Goal: Information Seeking & Learning: Understand process/instructions

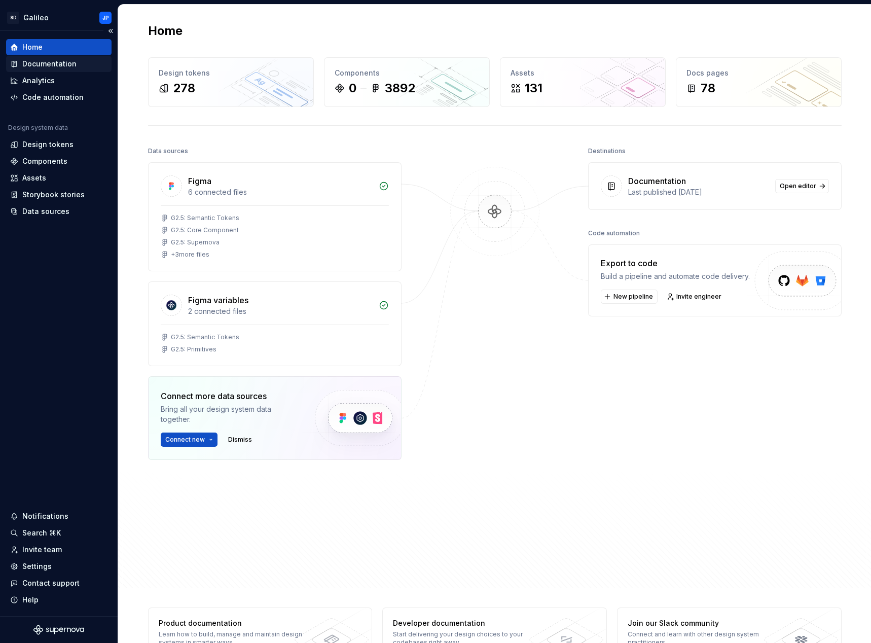
click at [50, 64] on div "Documentation" at bounding box center [49, 64] width 54 height 10
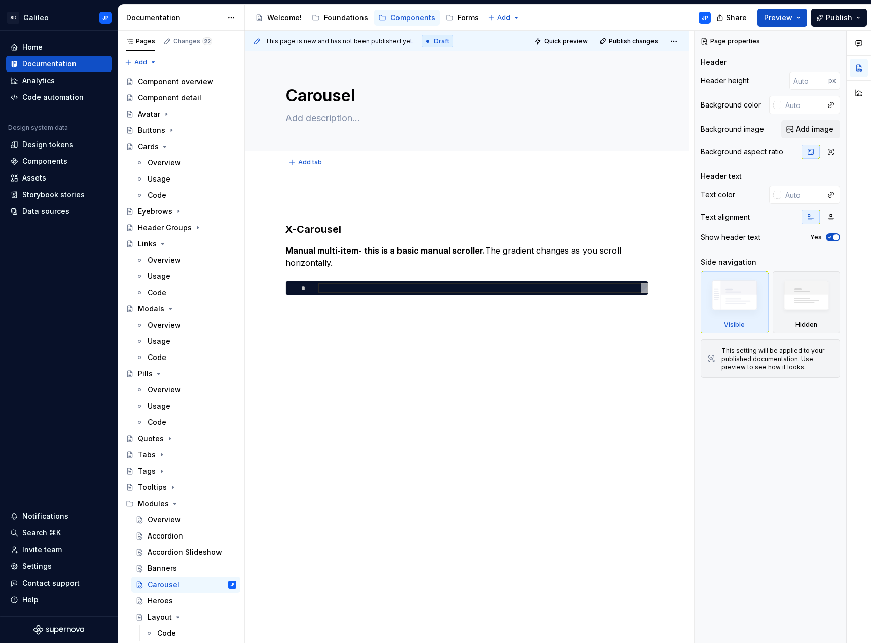
type textarea "*"
click at [343, 230] on h3 "X-Carousel" at bounding box center [466, 229] width 363 height 14
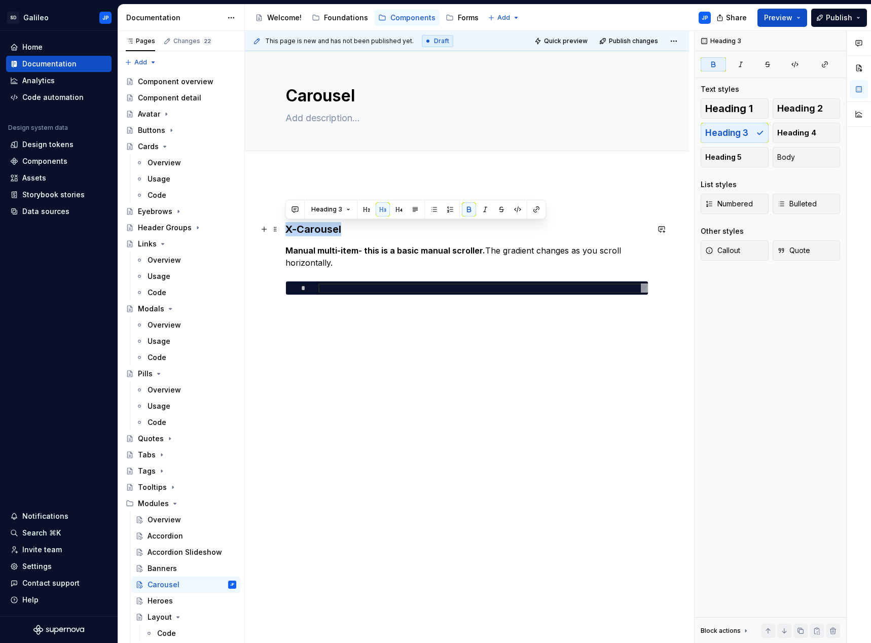
drag, startPoint x: 351, startPoint y: 228, endPoint x: 287, endPoint y: 227, distance: 63.4
click at [287, 227] on h3 "X-Carousel" at bounding box center [466, 229] width 363 height 14
click at [334, 242] on div "X-Carousel Manual multi-item- this is a basic manual scroller. The gradient cha…" at bounding box center [466, 246] width 363 height 97
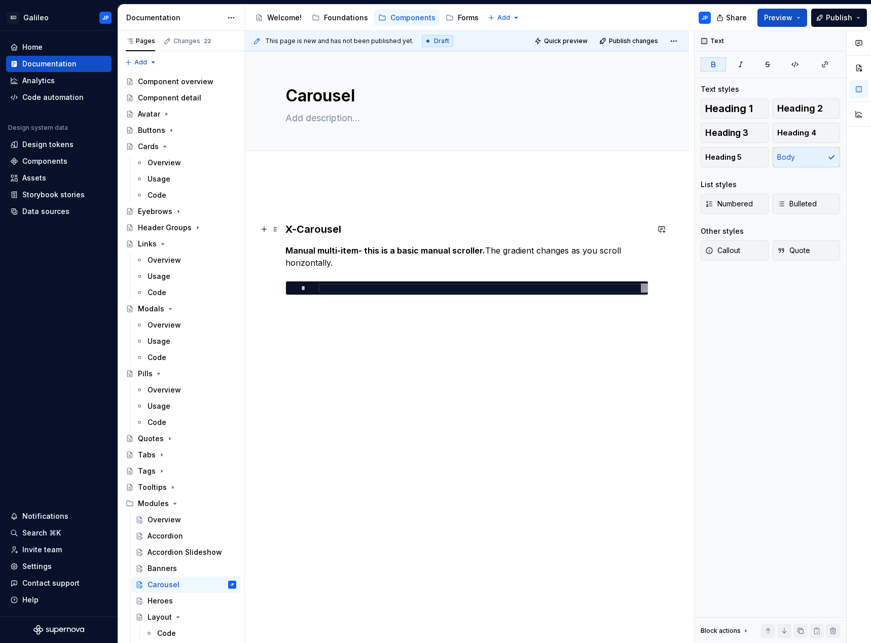
click at [346, 230] on h3 "X-Carousel" at bounding box center [466, 229] width 363 height 14
click at [374, 256] on p "Manual multi-item- this is a basic manual scroller. The gradient changes as you…" at bounding box center [466, 256] width 363 height 24
drag, startPoint x: 333, startPoint y: 263, endPoint x: 285, endPoint y: 251, distance: 49.7
click at [285, 251] on p "Manual multi-item- this is a basic manual scroller. The gradient changes as you…" at bounding box center [466, 256] width 363 height 24
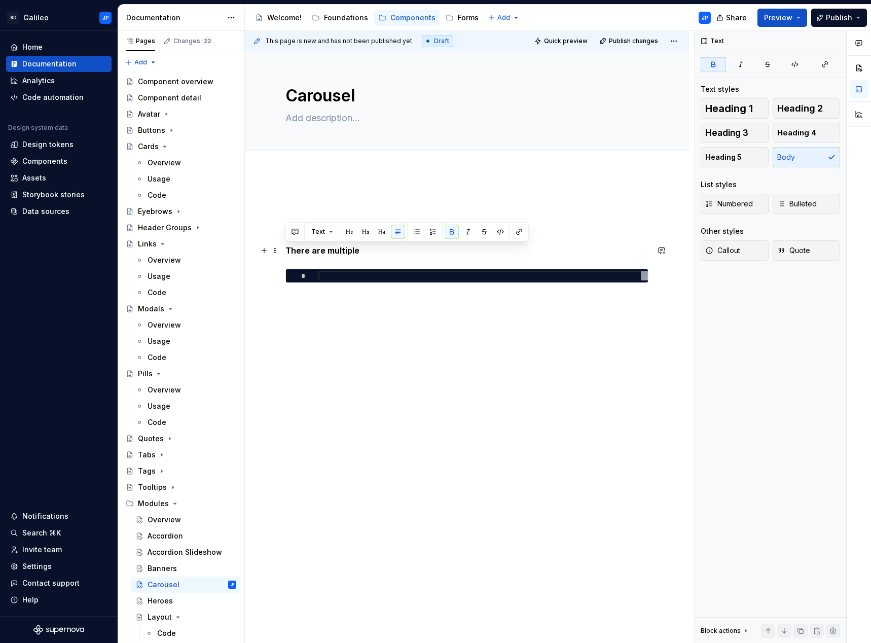
drag, startPoint x: 366, startPoint y: 251, endPoint x: 281, endPoint y: 254, distance: 85.7
click at [281, 254] on div "X-Carousel & X-Slider There are multiple *" at bounding box center [467, 330] width 444 height 314
click at [448, 235] on button "button" at bounding box center [451, 231] width 14 height 14
click at [363, 246] on p "There are multiple" at bounding box center [466, 250] width 363 height 12
drag, startPoint x: 359, startPoint y: 252, endPoint x: 276, endPoint y: 252, distance: 83.1
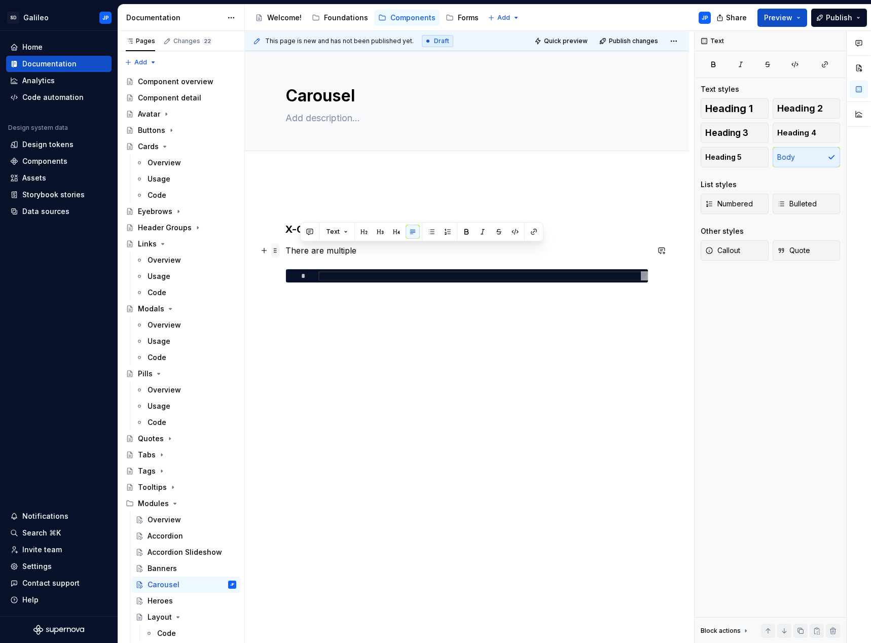
click at [285, 252] on div "X-Carousel & X-Slider There are multiple *" at bounding box center [466, 246] width 363 height 97
click at [304, 252] on p "There are multiple" at bounding box center [466, 250] width 363 height 12
drag, startPoint x: 354, startPoint y: 250, endPoint x: 287, endPoint y: 253, distance: 67.0
click at [287, 253] on p "There are multiple" at bounding box center [466, 250] width 363 height 12
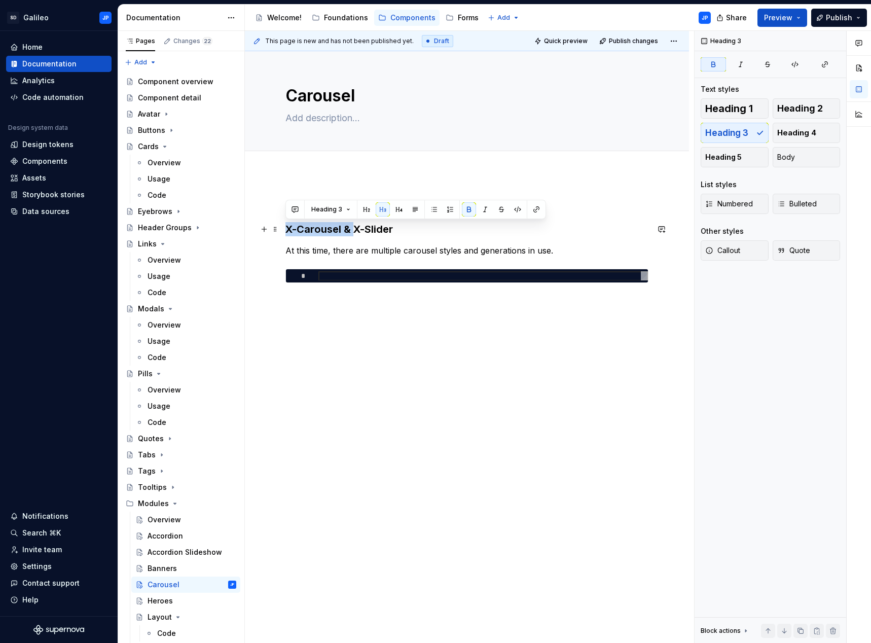
drag, startPoint x: 354, startPoint y: 228, endPoint x: 285, endPoint y: 226, distance: 68.9
click at [285, 226] on strong "X-Carousel & X-Slider" at bounding box center [338, 229] width 107 height 12
click at [335, 229] on h3 "X-Slider" at bounding box center [466, 229] width 363 height 14
click at [461, 233] on h3 "X-Slider & X-Carousel" at bounding box center [466, 229] width 363 height 14
click at [461, 249] on p "At this time, there are multiple carousel styles and generations in use." at bounding box center [466, 250] width 363 height 12
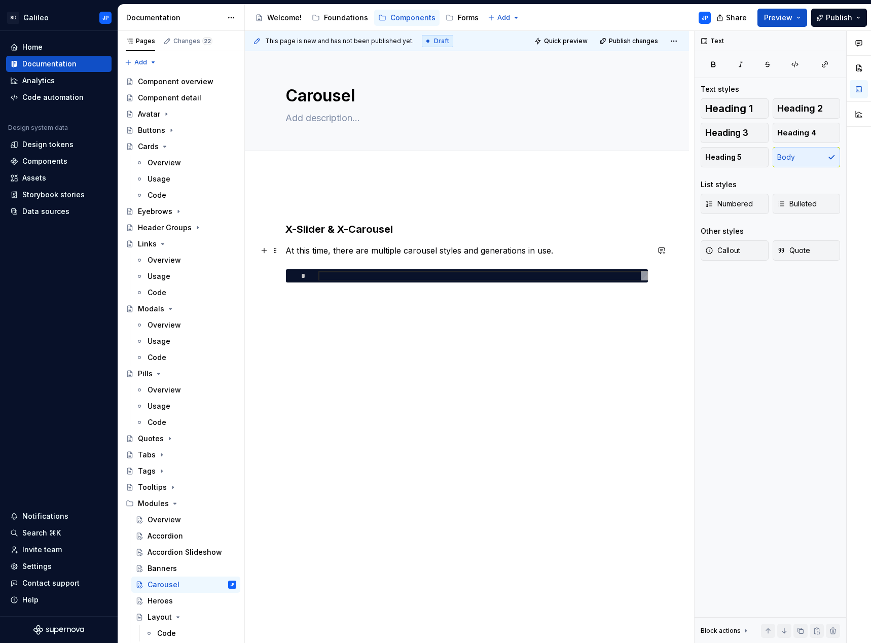
click at [557, 248] on p "At this time, there are multiple carousel styles and generations in use." at bounding box center [466, 250] width 363 height 12
click at [494, 248] on p "At this time, there are multiple carousel styles and generations in use." at bounding box center [466, 250] width 363 height 12
click at [447, 249] on p "At this time, there are multiple carousel styles and generations in use." at bounding box center [466, 250] width 363 height 12
click at [563, 254] on p "At this time, there are multiple carousel generations and styles in use." at bounding box center [466, 250] width 363 height 12
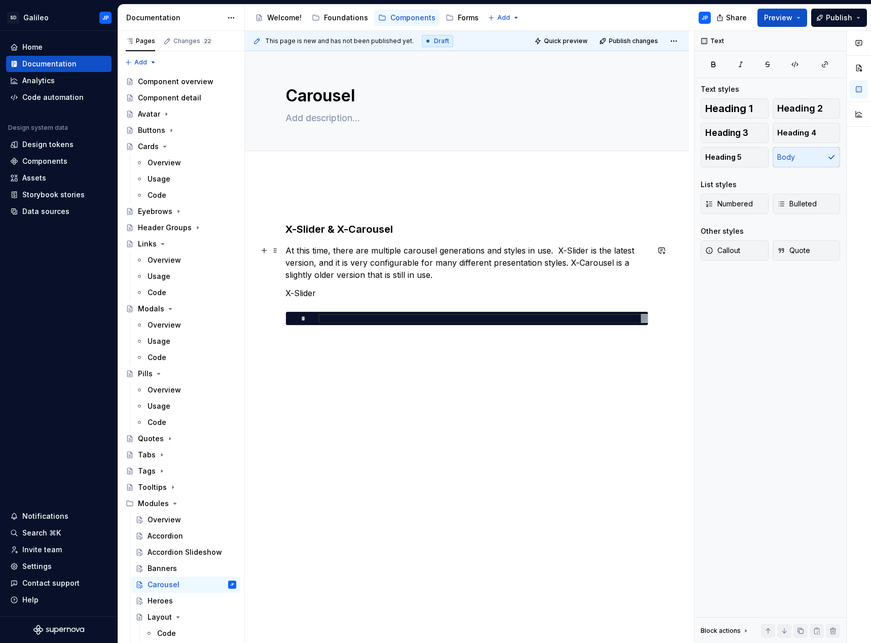
click at [470, 272] on p "At this time, there are multiple carousel generations and styles in use. X-Slid…" at bounding box center [466, 262] width 363 height 36
drag, startPoint x: 321, startPoint y: 293, endPoint x: 257, endPoint y: 291, distance: 63.4
click at [285, 291] on div "X-Slider & X-Carousel At this time, there are multiple carousel generations and…" at bounding box center [466, 268] width 363 height 140
click at [351, 275] on button "button" at bounding box center [349, 274] width 14 height 14
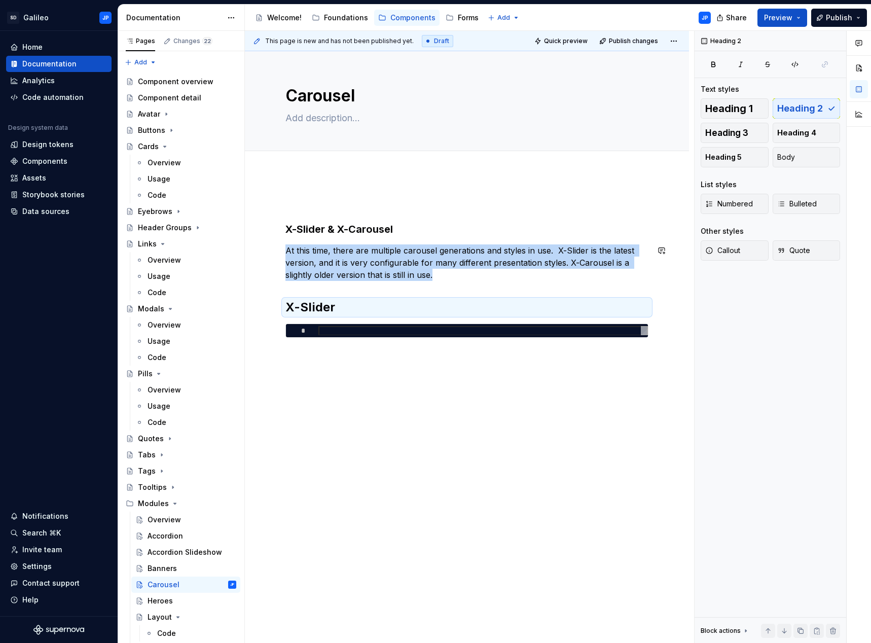
click at [369, 281] on div "X-Slider & X-Carousel At this time, there are multiple carousel generations and…" at bounding box center [466, 268] width 363 height 140
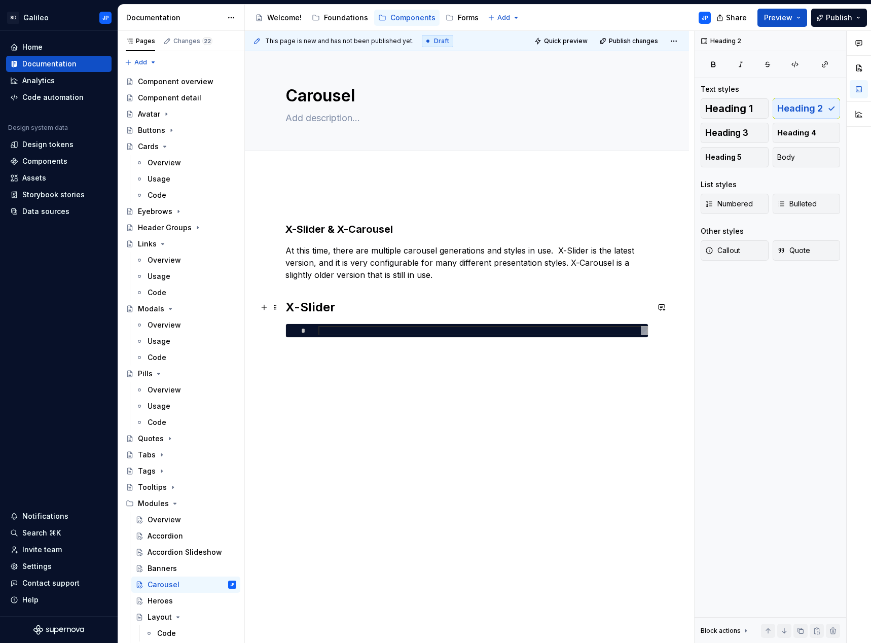
click at [342, 305] on h2 "X-Slider" at bounding box center [466, 307] width 363 height 16
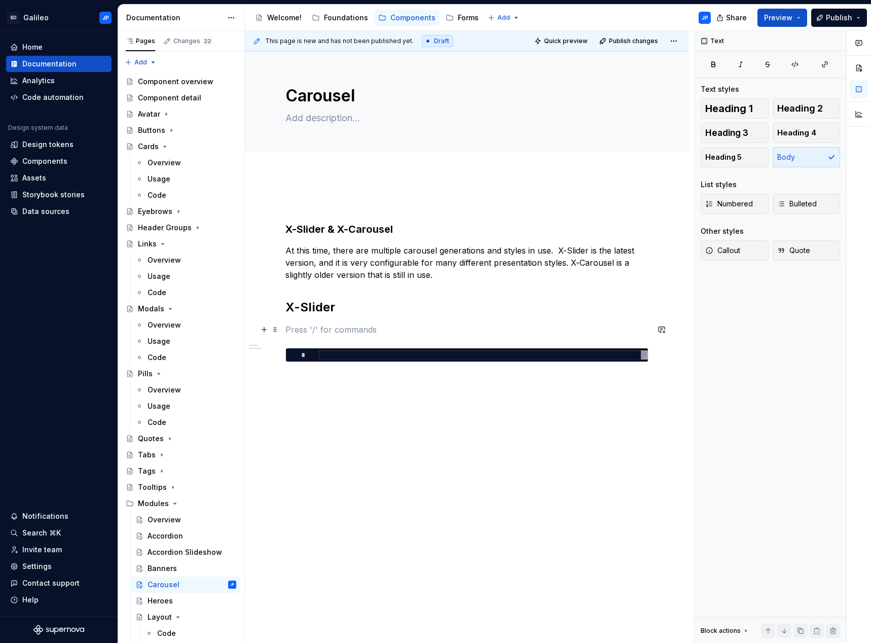
click at [301, 330] on p at bounding box center [466, 329] width 363 height 12
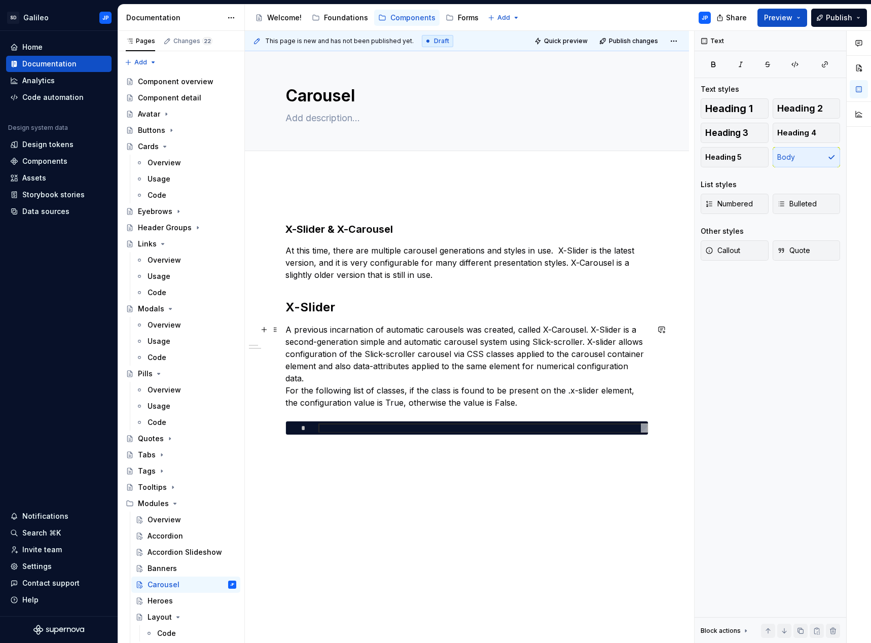
click at [286, 379] on p "A previous incarnation of automatic carousels was created, called X-Carousel. X…" at bounding box center [466, 365] width 363 height 85
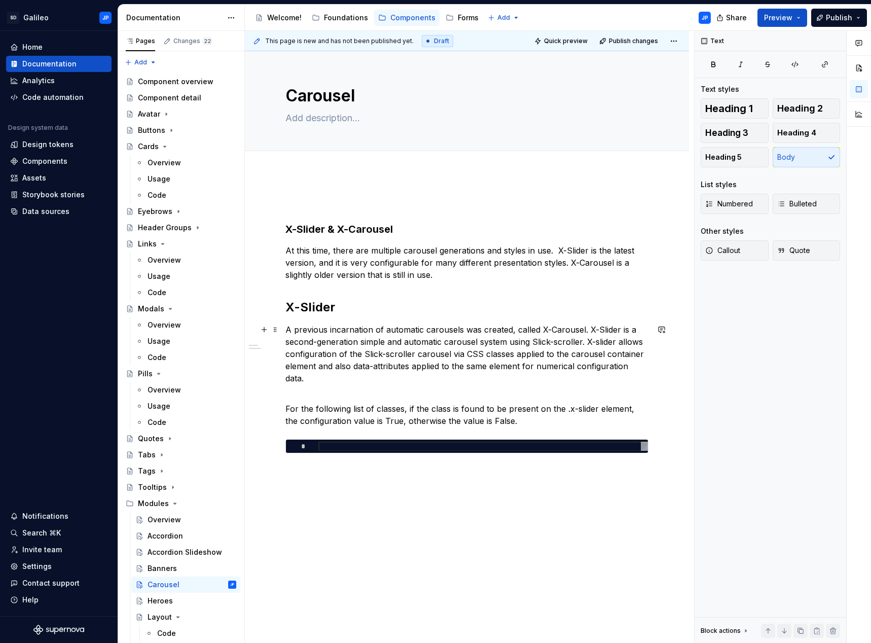
click at [411, 347] on p "A previous incarnation of automatic carousels was created, called X-Carousel. X…" at bounding box center [466, 359] width 363 height 73
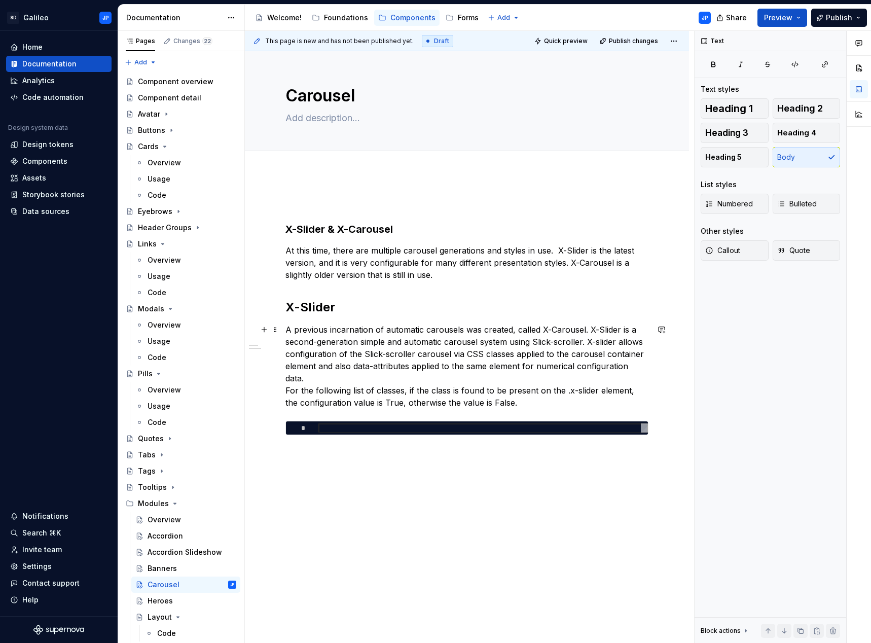
click at [285, 379] on p "A previous incarnation of automatic carousels was created, called X-Carousel. X…" at bounding box center [466, 365] width 363 height 85
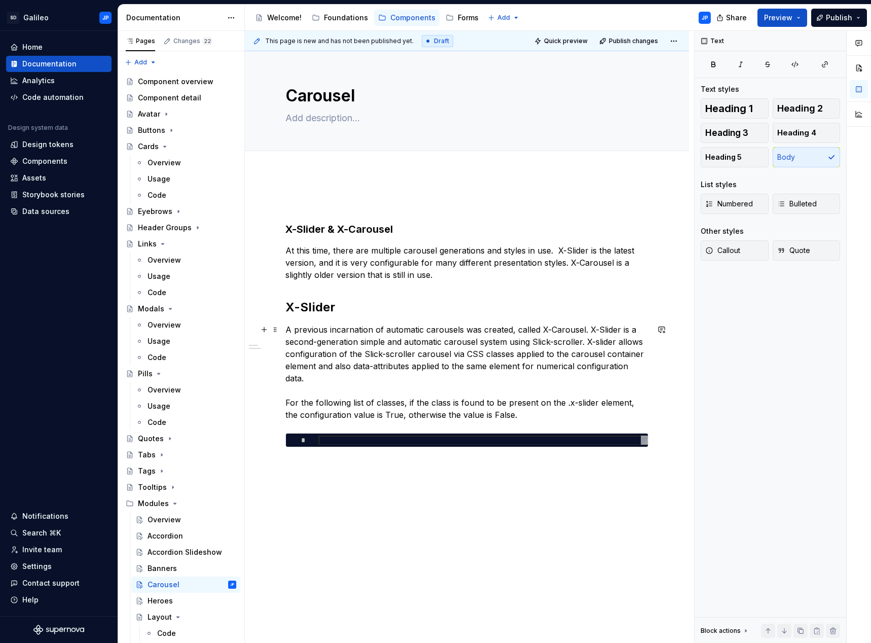
click at [400, 353] on p "A previous incarnation of automatic carousels was created, called X-Carousel. X…" at bounding box center [466, 371] width 363 height 97
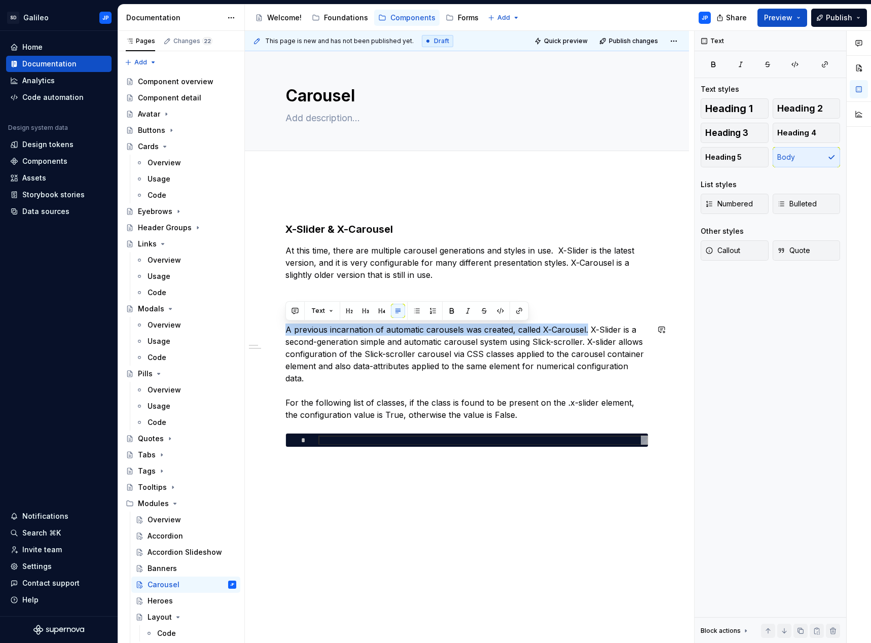
drag, startPoint x: 586, startPoint y: 330, endPoint x: 283, endPoint y: 318, distance: 303.3
click at [283, 318] on div "X-Slider & X-Carousel At this time, there are multiple carousel generations and…" at bounding box center [467, 412] width 444 height 478
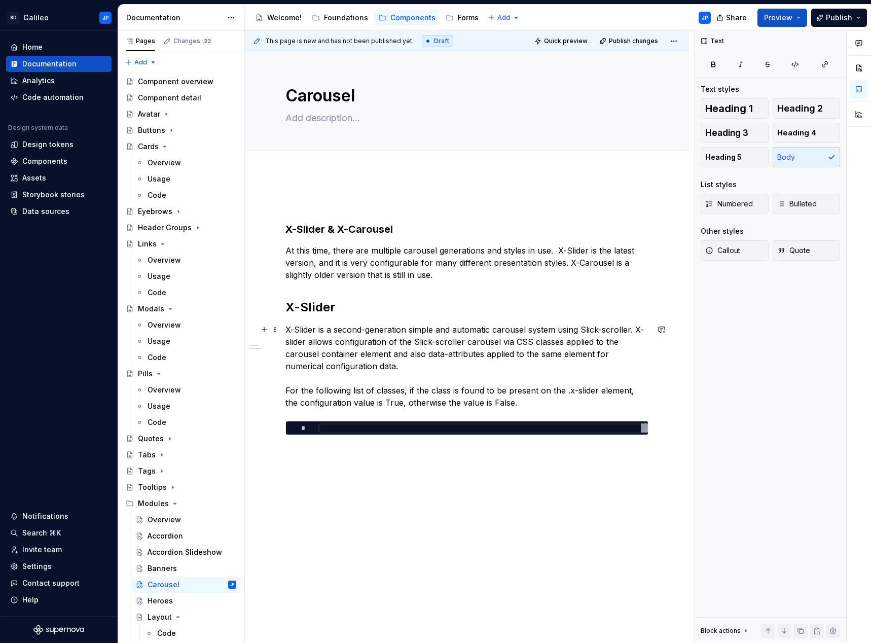
click at [444, 341] on p "X-Slider is a second-generation simple and automatic carousel system using Slic…" at bounding box center [466, 365] width 363 height 85
click at [480, 347] on p "X-Slider is a second-generation simple and automatic carousel system using Slic…" at bounding box center [466, 365] width 363 height 85
click at [287, 326] on p "X-Slider is a second-generation simple and automatic carousel system using Slic…" at bounding box center [466, 365] width 363 height 85
click at [391, 351] on p "X-Slider is a second-generation simple and automatic carousel system using Slic…" at bounding box center [466, 365] width 363 height 85
click at [399, 268] on p "At this time, there are multiple carousel generations and styles in use. X-Slid…" at bounding box center [466, 262] width 363 height 36
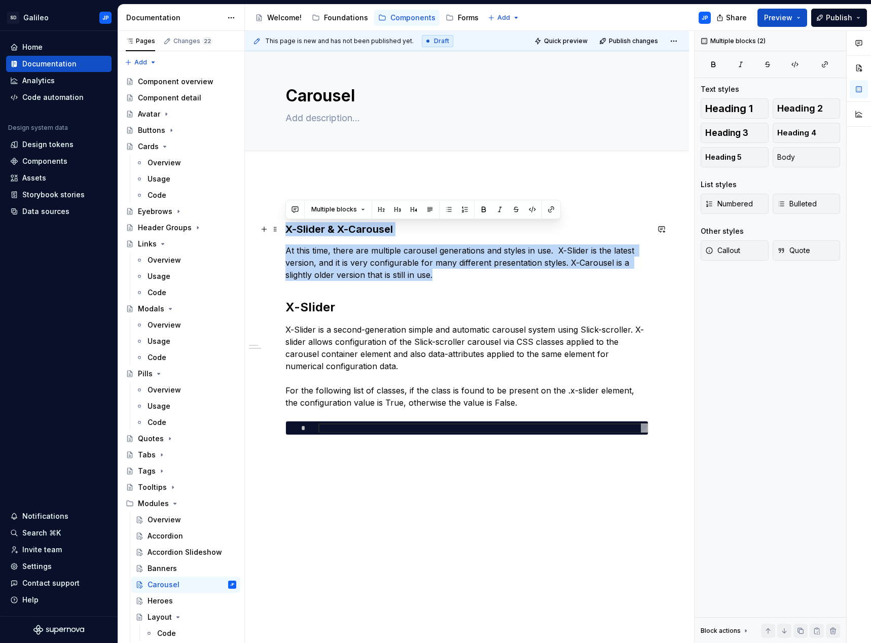
drag, startPoint x: 452, startPoint y: 273, endPoint x: 281, endPoint y: 225, distance: 176.9
click at [281, 225] on div "X-Slider & X-Carousel At this time, there are multiple carousel generations and…" at bounding box center [467, 406] width 444 height 466
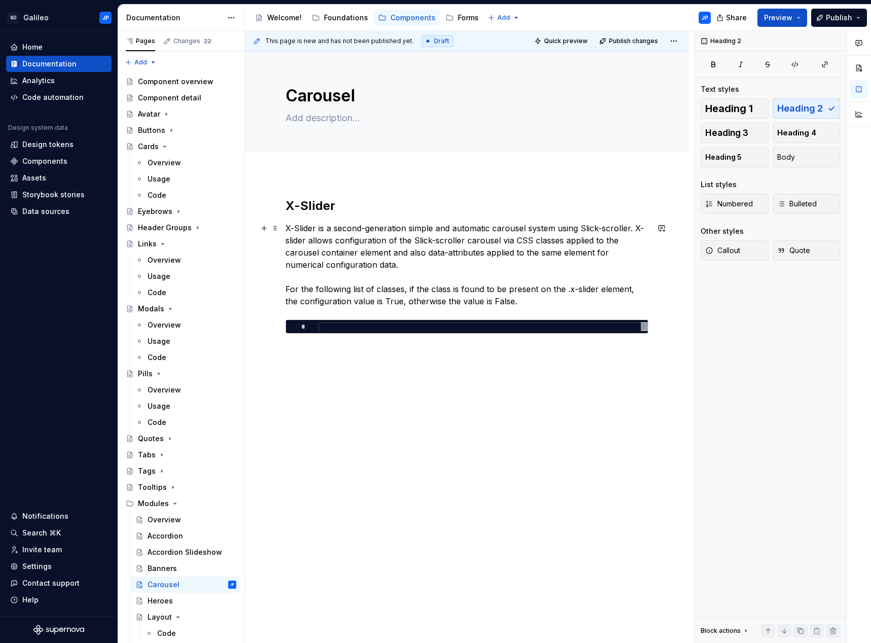
click at [400, 253] on p "X-Slider is a second-generation simple and automatic carousel system using Slic…" at bounding box center [466, 264] width 363 height 85
click at [339, 203] on h2 "X-Slider" at bounding box center [466, 206] width 363 height 16
click at [452, 256] on p "X-Slider is a second-generation simple and automatic carousel system using Slic…" at bounding box center [466, 264] width 363 height 85
click at [447, 280] on p "X-Slider is a second-generation simple and automatic carousel system using Slic…" at bounding box center [466, 264] width 363 height 85
click at [508, 302] on p "X-Slider is a second-generation simple and automatic carousel system using Slic…" at bounding box center [466, 264] width 363 height 85
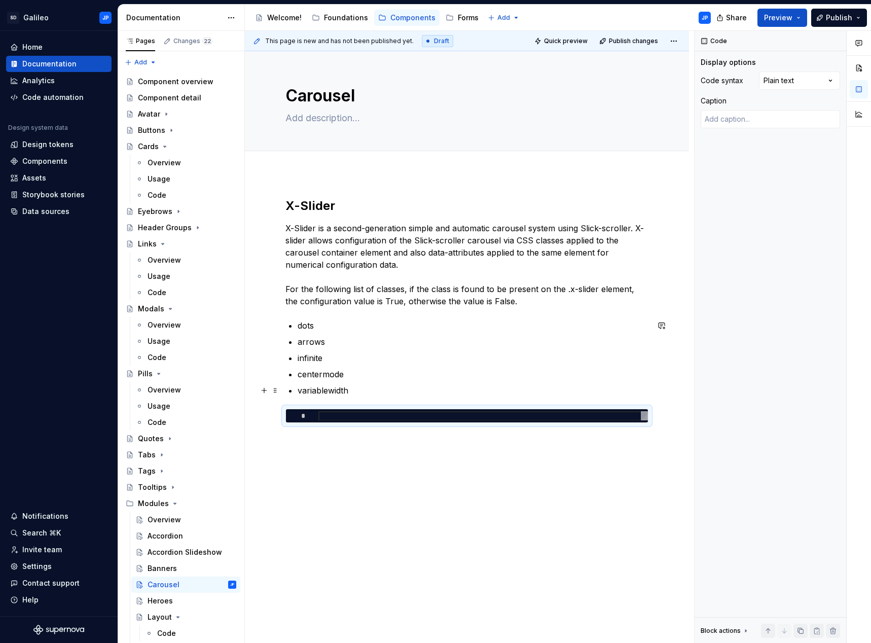
click at [357, 391] on p "variablewidth" at bounding box center [472, 390] width 351 height 12
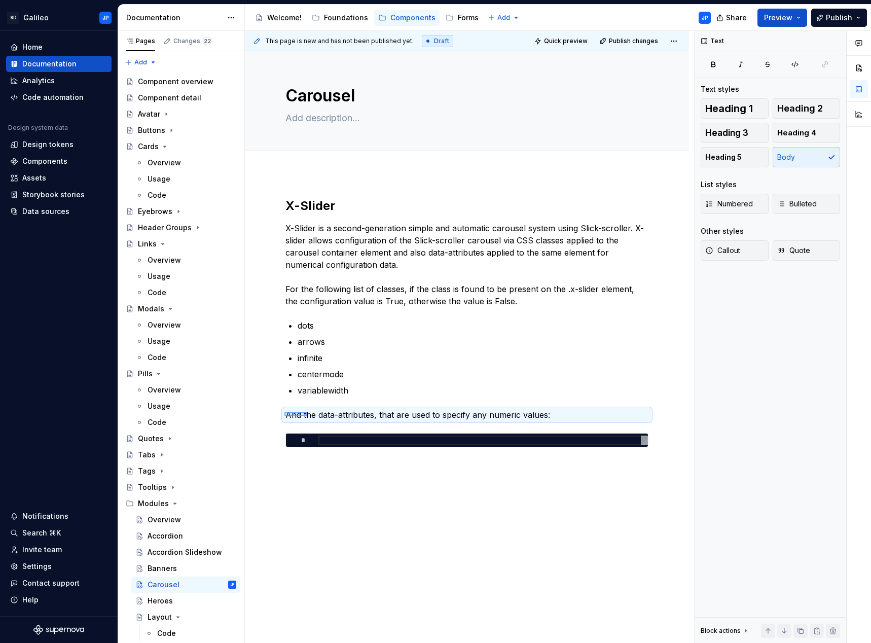
drag, startPoint x: 284, startPoint y: 416, endPoint x: 307, endPoint y: 412, distance: 23.1
click at [307, 412] on div "This page is new and has not been published yet. Draft Quick preview Publish ch…" at bounding box center [469, 337] width 449 height 612
click at [309, 415] on p "And the data-attributes, that are used to specify any numeric values:" at bounding box center [466, 414] width 363 height 12
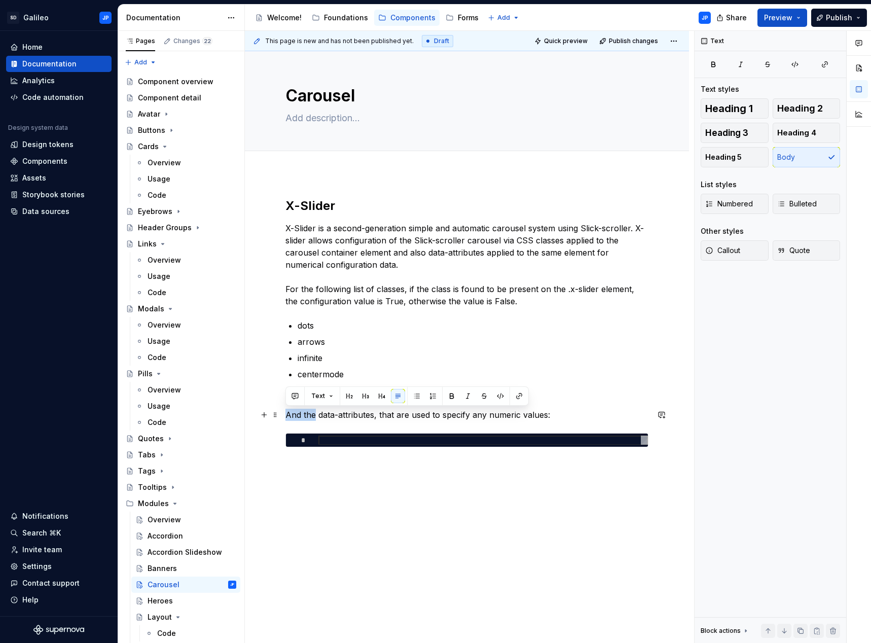
drag, startPoint x: 315, startPoint y: 415, endPoint x: 284, endPoint y: 416, distance: 31.4
click at [284, 416] on div "X-Slider X-Slider is a second-generation simple and automatic carousel system u…" at bounding box center [467, 412] width 444 height 478
click at [277, 439] on span at bounding box center [275, 438] width 8 height 14
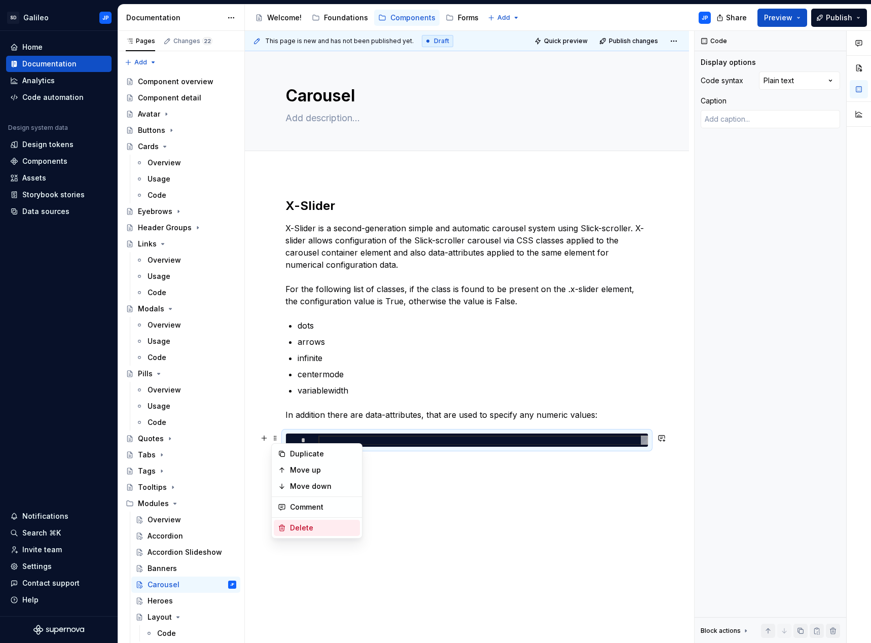
click at [314, 523] on div "Delete" at bounding box center [323, 527] width 66 height 10
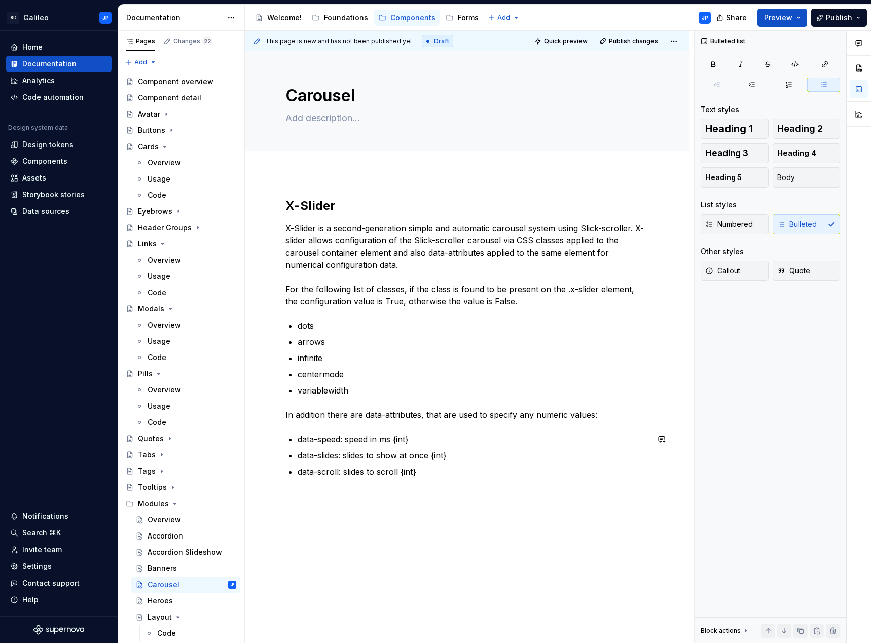
click at [425, 472] on p "data-scroll: slides to scroll {int}" at bounding box center [472, 471] width 351 height 12
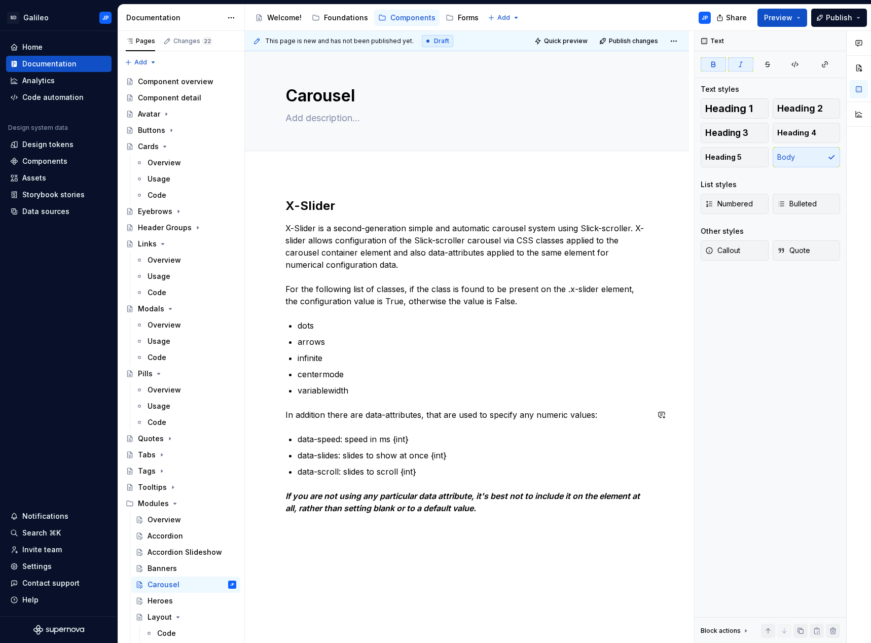
click at [441, 397] on div "X-Slider X-Slider is a second-generation simple and automatic carousel system u…" at bounding box center [466, 356] width 363 height 316
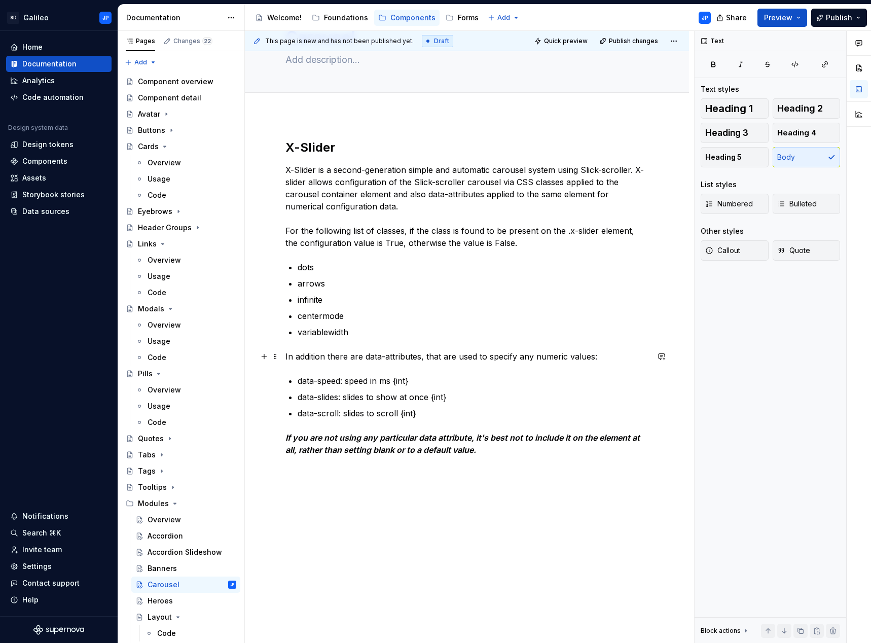
scroll to position [76, 0]
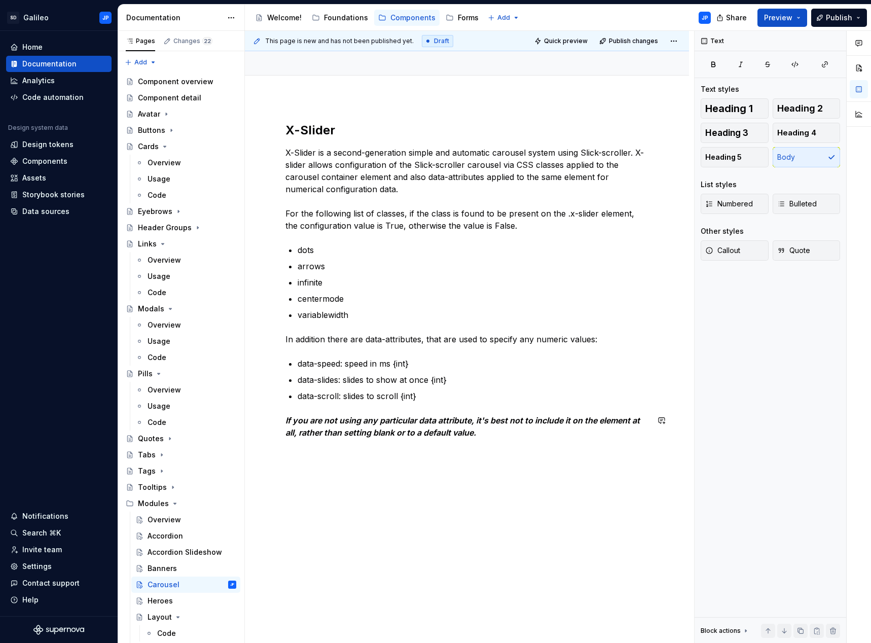
click at [485, 437] on p "If you are not using any particular data attribute, it's best not to include it…" at bounding box center [466, 426] width 363 height 24
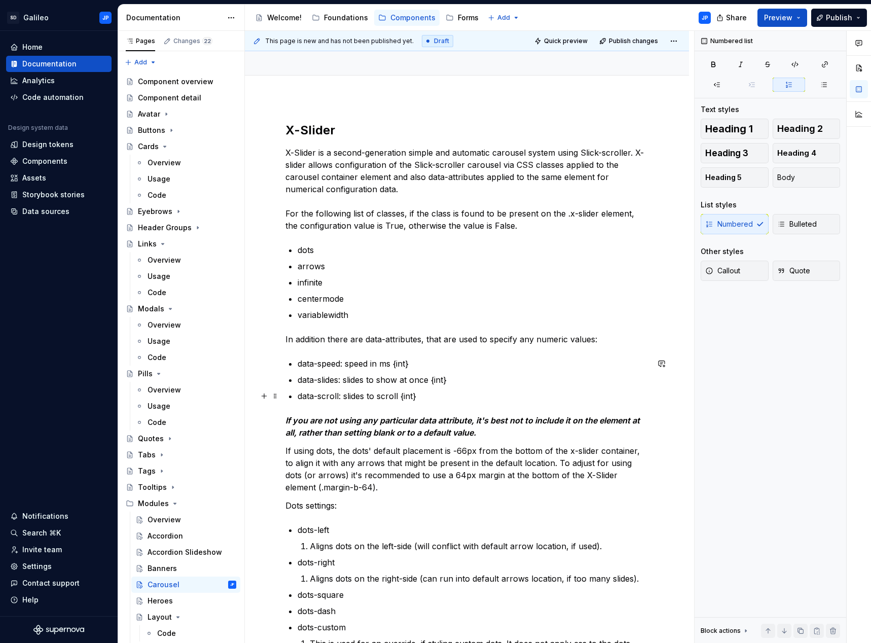
scroll to position [177, 0]
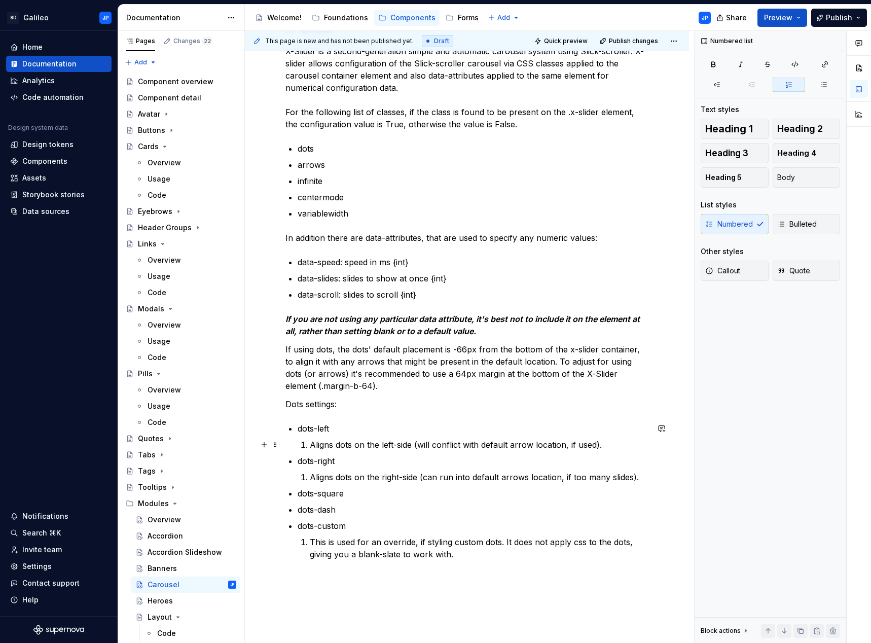
click at [311, 445] on p "Aligns dots on the left-side (will conflict with default arrow location, if use…" at bounding box center [479, 444] width 339 height 12
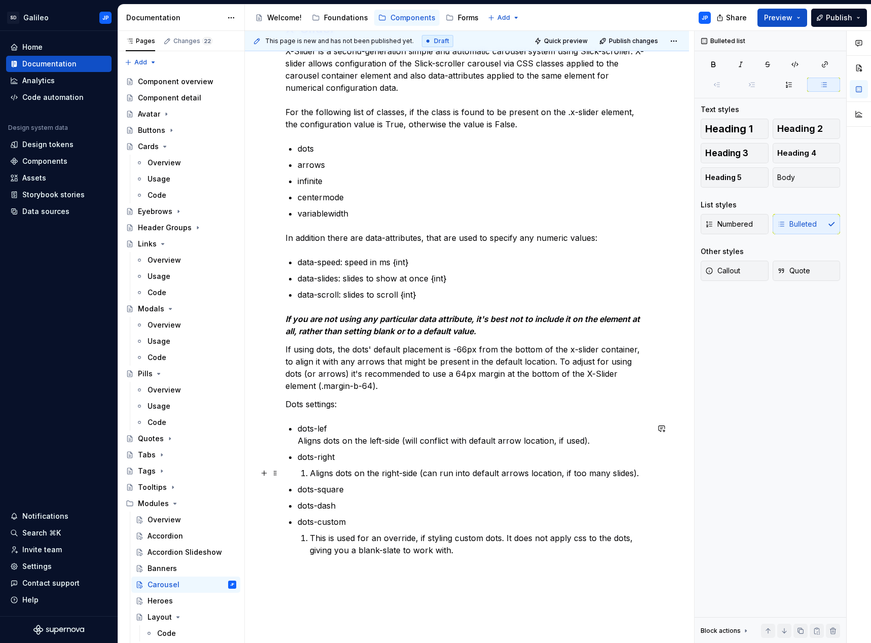
click at [310, 472] on p "Aligns dots on the right-side (can run into default arrows location, if too man…" at bounding box center [479, 473] width 339 height 12
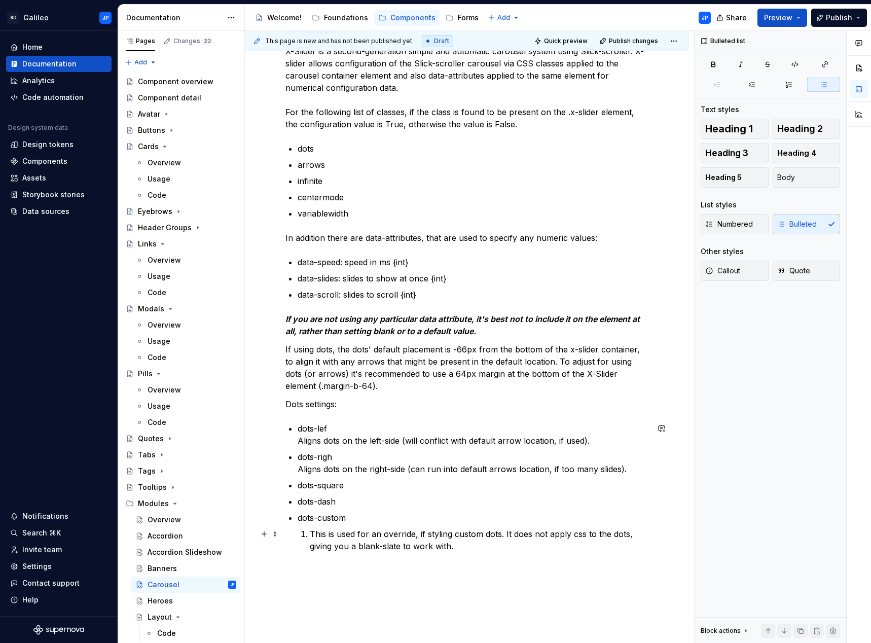
click at [311, 532] on p "This is used for an override, if styling custom dots. It does not apply css to …" at bounding box center [479, 540] width 339 height 24
click at [387, 457] on p "dots-righ Aligns dots on the right-side (can run into default arrows location, …" at bounding box center [472, 462] width 351 height 24
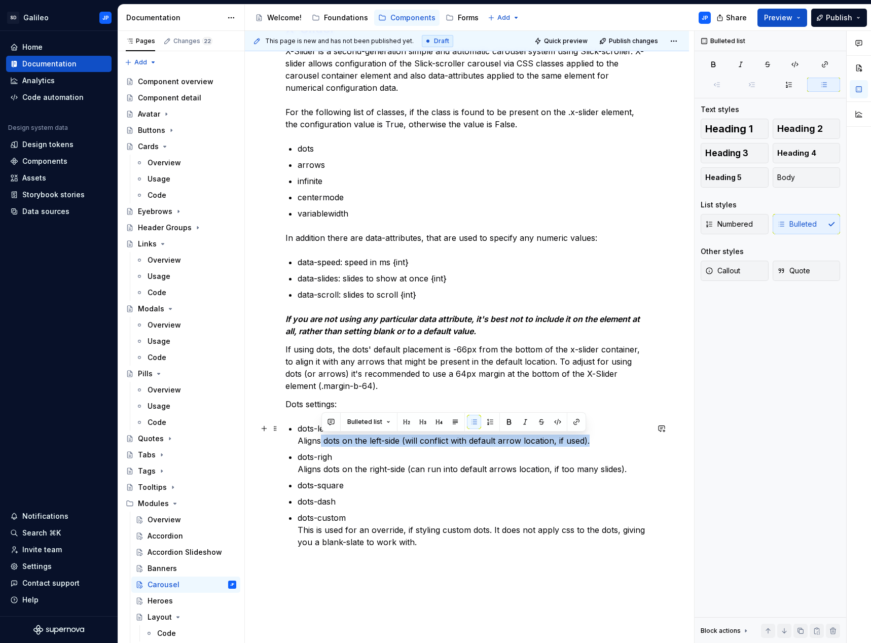
drag, startPoint x: 594, startPoint y: 440, endPoint x: 320, endPoint y: 444, distance: 273.7
click at [320, 444] on p "dots-lef Aligns dots on the left-side (will conflict with default arrow locatio…" at bounding box center [472, 434] width 351 height 24
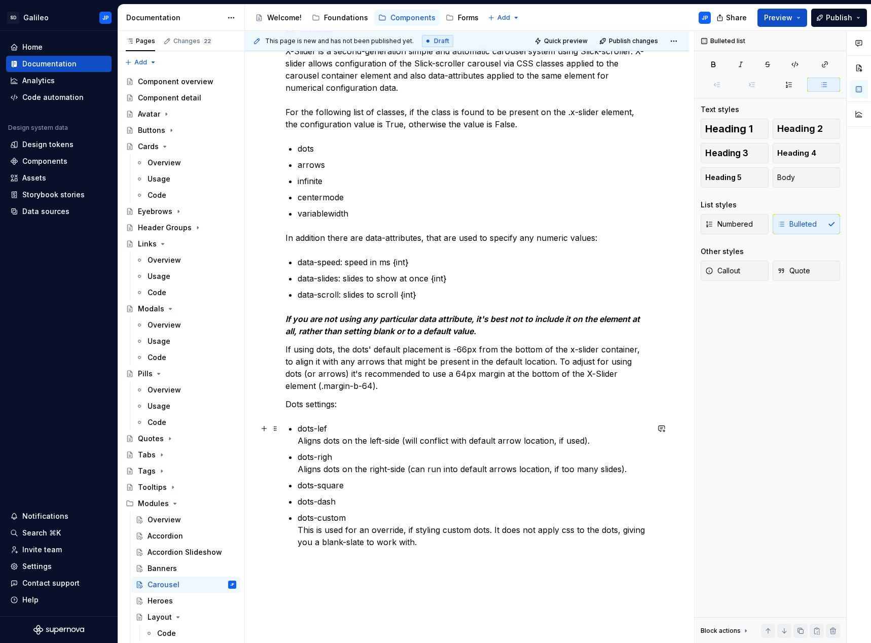
click at [311, 435] on p "dots-lef Aligns dots on the left-side (will conflict with default arrow locatio…" at bounding box center [472, 434] width 351 height 24
click at [328, 429] on p "dots-lef Aligns dots on the left-side (will conflict with default arrow locatio…" at bounding box center [472, 434] width 351 height 24
click at [333, 459] on p "dots-righ Aligns dots on the right-side (can run into default arrows location, …" at bounding box center [472, 462] width 351 height 24
click at [379, 442] on p "dots-left Aligns dots on the left-side (will conflict with default arrow locati…" at bounding box center [472, 434] width 351 height 24
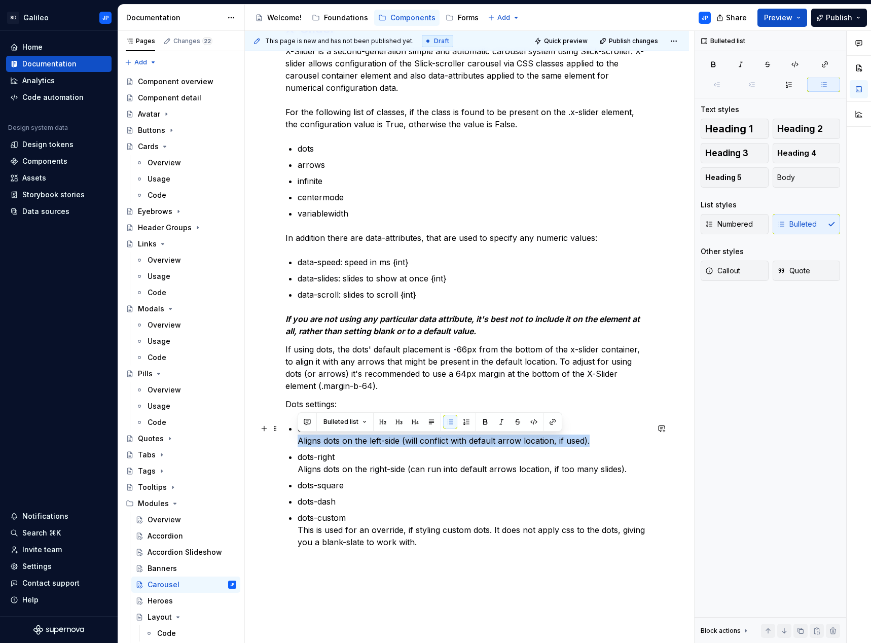
drag, startPoint x: 592, startPoint y: 440, endPoint x: 298, endPoint y: 440, distance: 293.9
click at [298, 440] on p "dots-left Aligns dots on the left-side (will conflict with default arrow locati…" at bounding box center [472, 434] width 351 height 24
click at [500, 423] on button "button" at bounding box center [501, 422] width 14 height 14
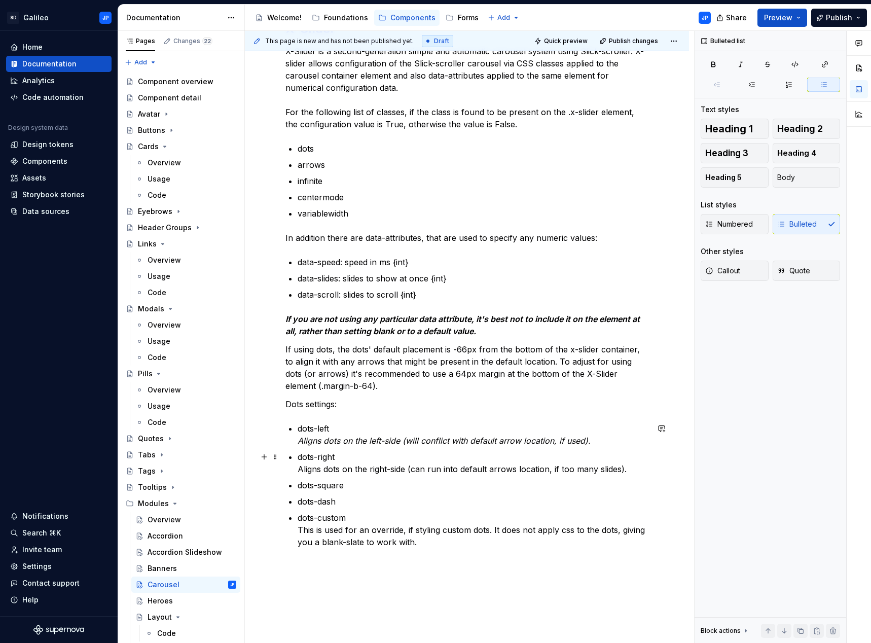
click at [415, 465] on p "dots-right Aligns dots on the right-side (can run into default arrows location,…" at bounding box center [472, 462] width 351 height 24
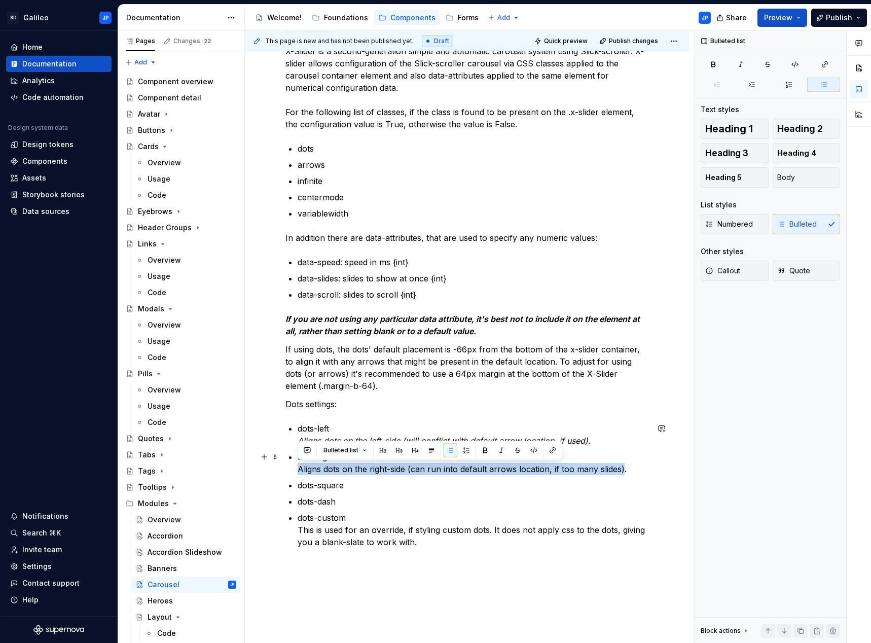
drag, startPoint x: 622, startPoint y: 468, endPoint x: 297, endPoint y: 467, distance: 324.8
click at [297, 467] on p "dots-right Aligns dots on the right-side (can run into default arrows location,…" at bounding box center [472, 462] width 351 height 24
click at [497, 451] on button "button" at bounding box center [501, 450] width 14 height 14
click at [420, 487] on p "dots-square" at bounding box center [472, 485] width 351 height 12
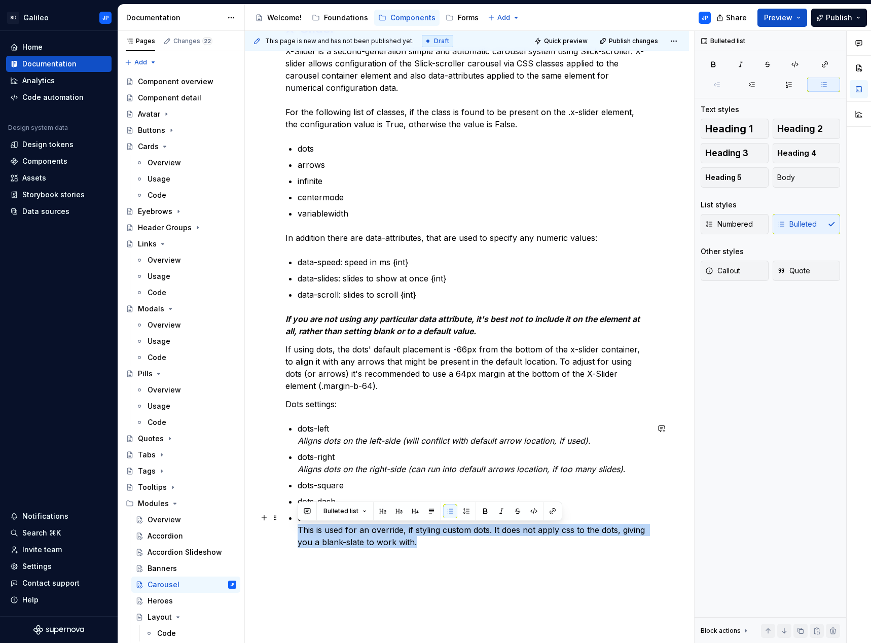
drag, startPoint x: 430, startPoint y: 540, endPoint x: 292, endPoint y: 528, distance: 138.4
click at [292, 528] on div "X-Slider X-Slider is a second-generation simple and automatic carousel system u…" at bounding box center [466, 284] width 363 height 527
click at [496, 512] on button "button" at bounding box center [501, 511] width 14 height 14
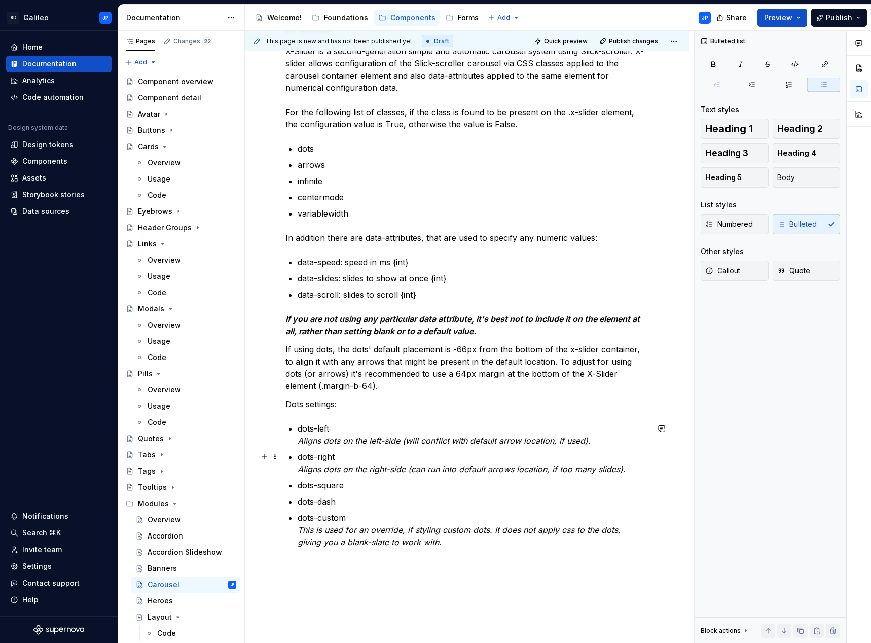
click at [461, 460] on p "dots-right Aligns dots on the right-side (can run into default arrows location,…" at bounding box center [472, 462] width 351 height 24
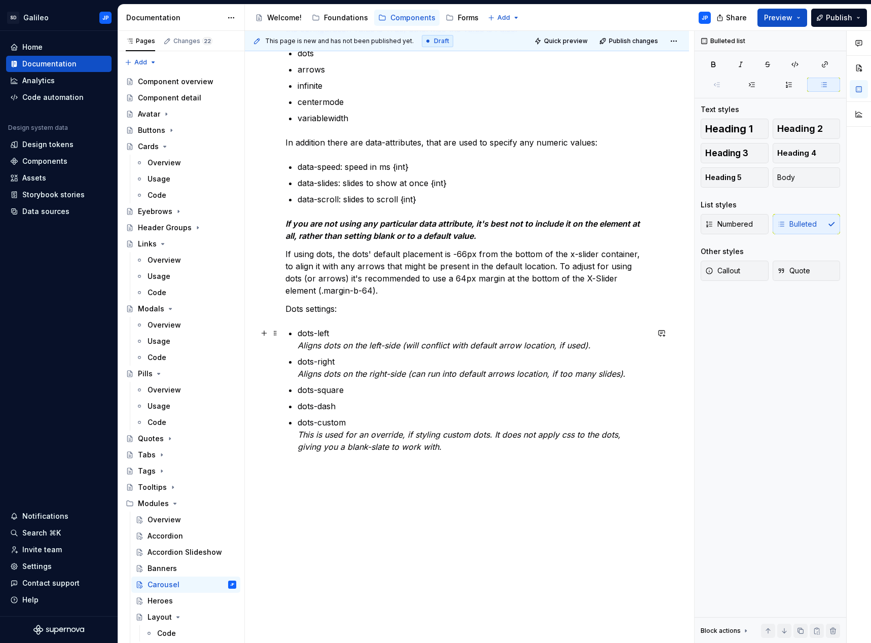
scroll to position [286, 0]
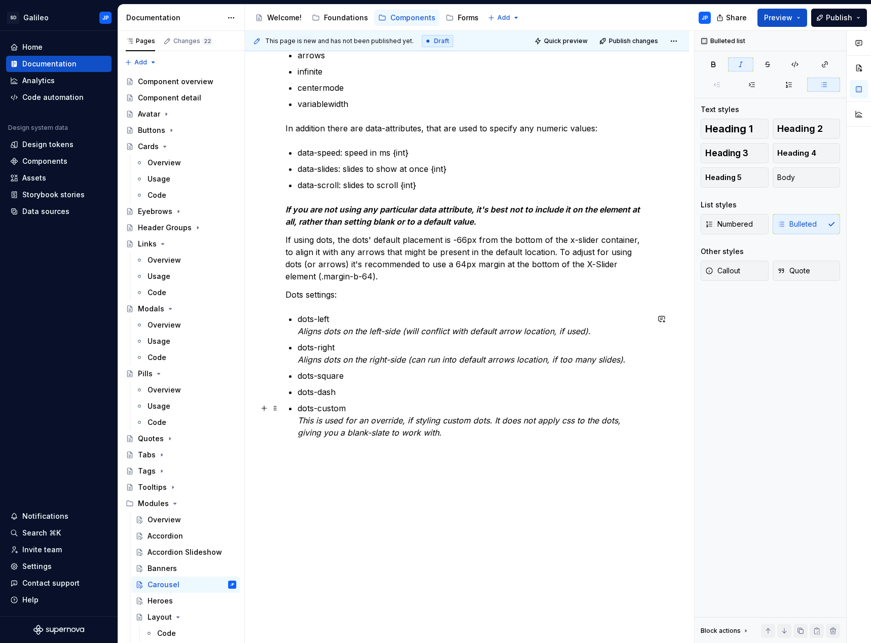
click at [420, 435] on p "dots-custom This is used for an override, if styling custom dots. It does not a…" at bounding box center [472, 420] width 351 height 36
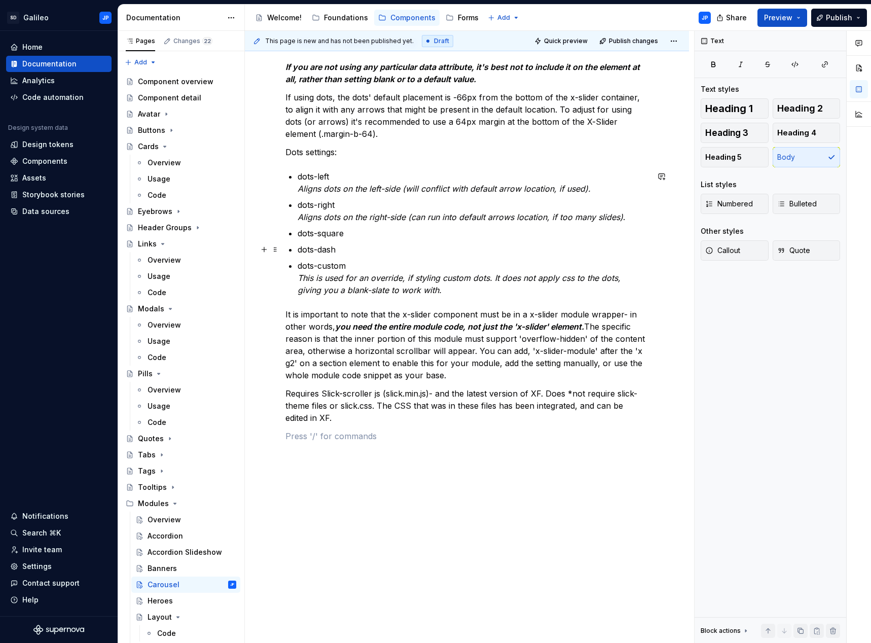
scroll to position [432, 0]
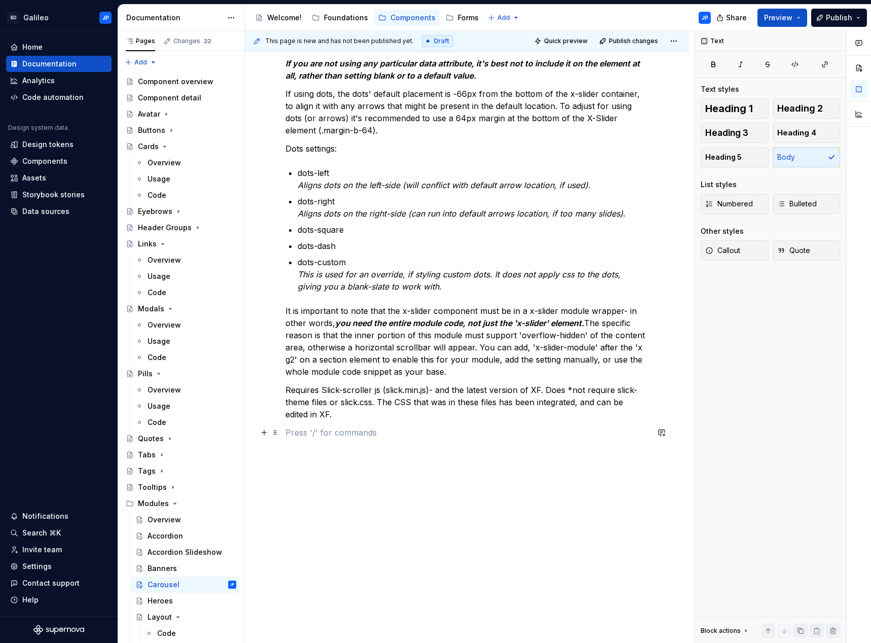
click at [286, 434] on p at bounding box center [466, 432] width 363 height 12
drag, startPoint x: 358, startPoint y: 433, endPoint x: 258, endPoint y: 436, distance: 100.4
click at [285, 436] on div "X-Slider X-Slider is a second-generation simple and automatic carousel system u…" at bounding box center [466, 107] width 363 height 685
click at [349, 414] on button "button" at bounding box center [349, 413] width 14 height 14
click at [400, 323] on em "you need the entire module code, not just the 'x-slider' element." at bounding box center [459, 323] width 249 height 10
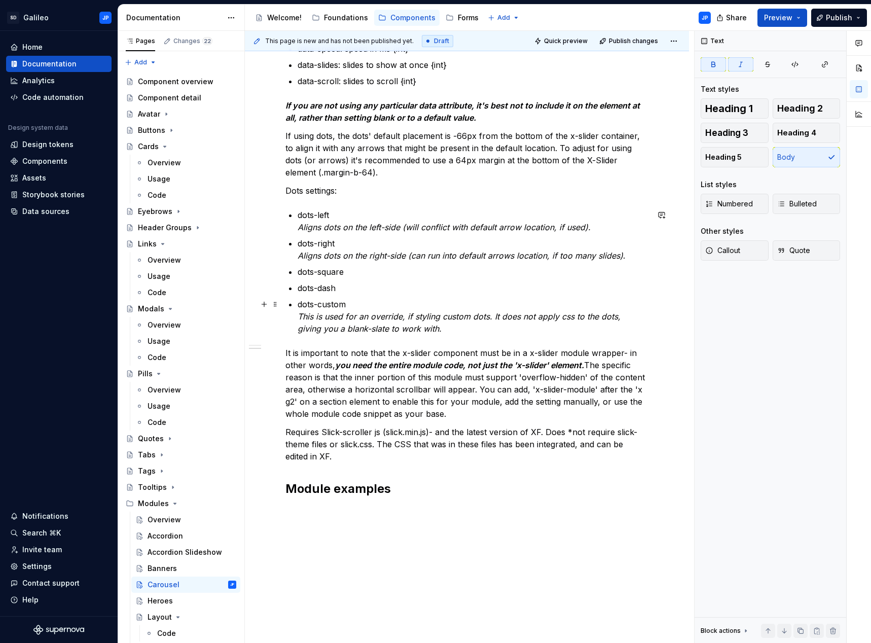
scroll to position [448, 0]
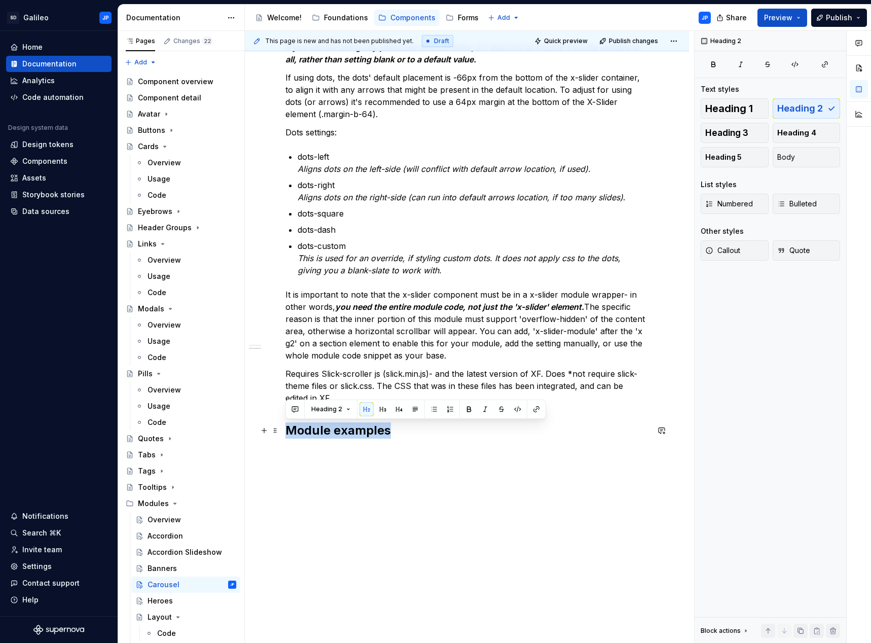
drag, startPoint x: 384, startPoint y: 431, endPoint x: 283, endPoint y: 434, distance: 100.4
click at [283, 434] on div "X-Slider X-Slider is a second-generation simple and automatic carousel system u…" at bounding box center [467, 184] width 444 height 918
click at [387, 409] on button "button" at bounding box center [382, 409] width 14 height 14
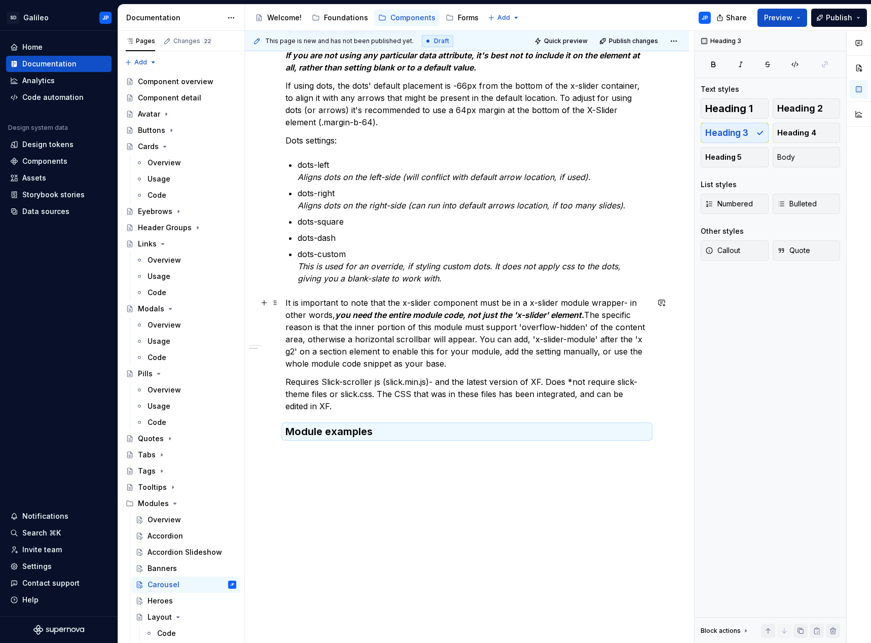
click at [415, 351] on p "It is important to note that the x-slider component must be in a x-slider modul…" at bounding box center [466, 332] width 363 height 73
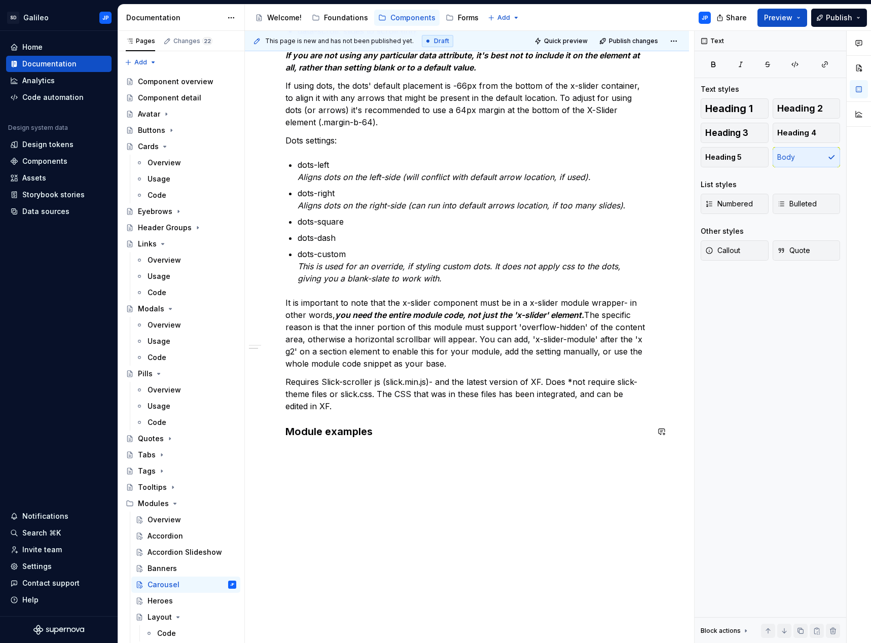
click at [332, 452] on div "X-Slider X-Slider is a second-generation simple and automatic carousel system u…" at bounding box center [467, 188] width 444 height 910
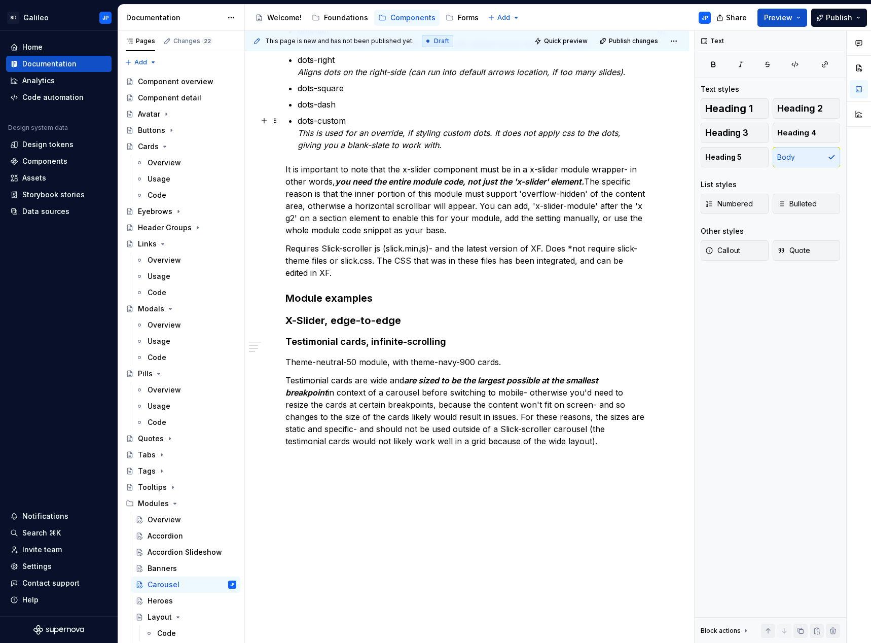
scroll to position [582, 0]
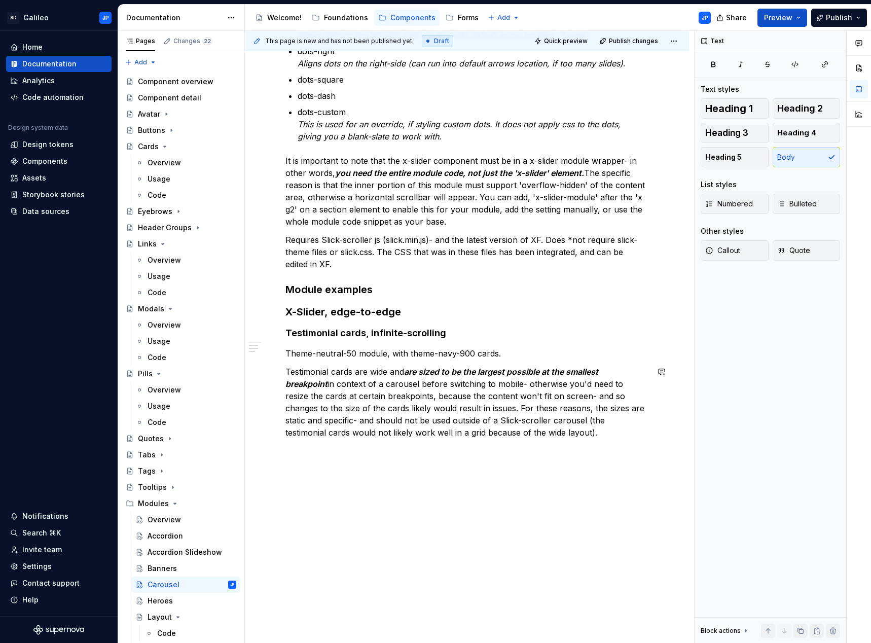
click at [336, 461] on div "X-Slider X-Slider is a second-generation simple and automatic carousel system u…" at bounding box center [467, 117] width 444 height 1052
drag, startPoint x: 315, startPoint y: 453, endPoint x: 264, endPoint y: 452, distance: 51.2
click at [264, 452] on button "button" at bounding box center [264, 450] width 14 height 14
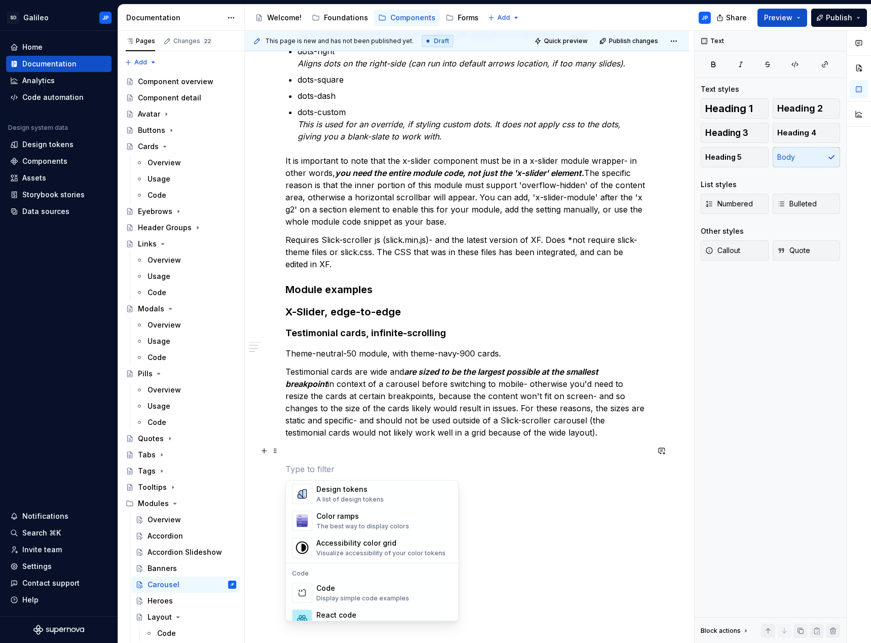
scroll to position [760, 0]
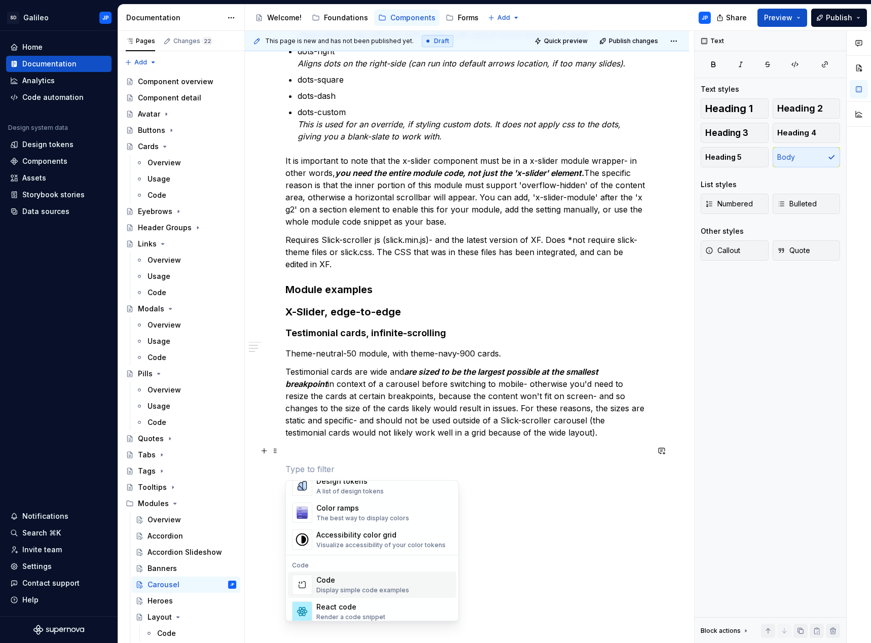
click at [341, 583] on div "Code" at bounding box center [362, 580] width 93 height 10
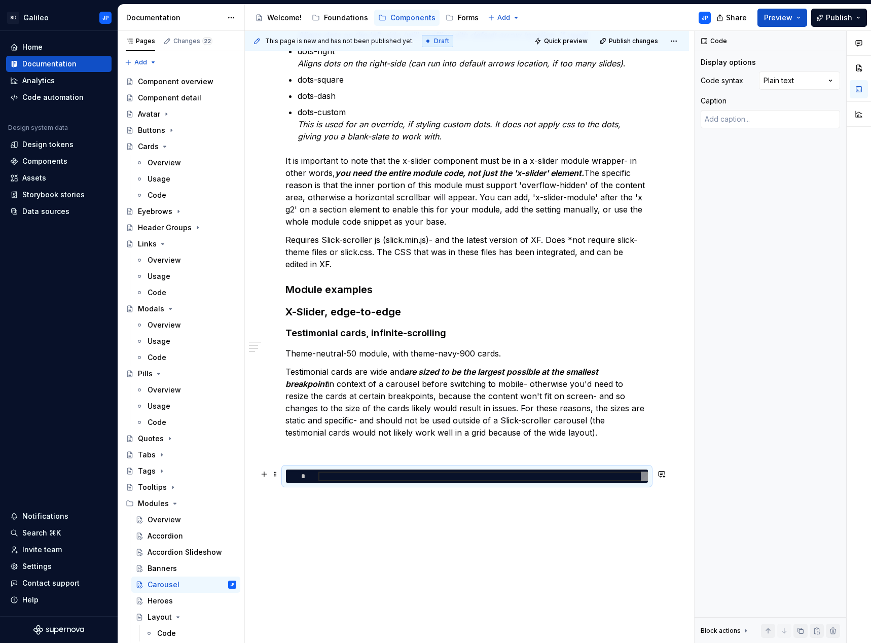
click at [331, 475] on div at bounding box center [482, 476] width 329 height 10
type textarea "*"
type textarea "**********"
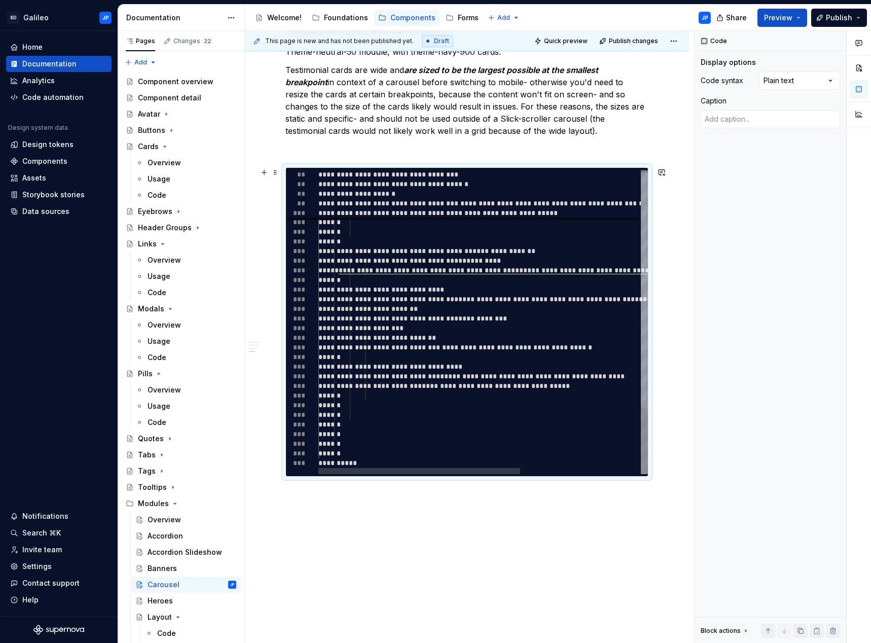
scroll to position [886, 0]
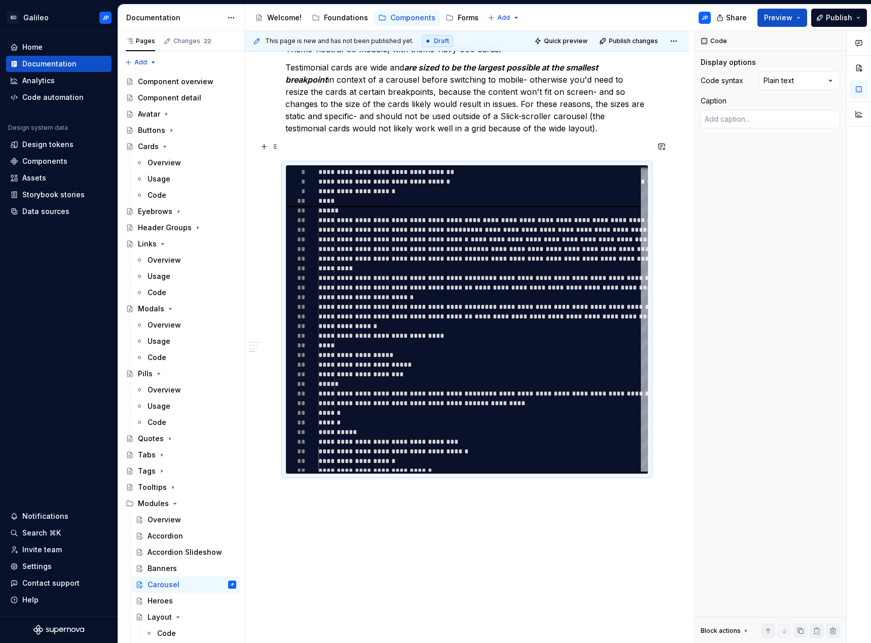
click at [399, 150] on p at bounding box center [466, 146] width 363 height 12
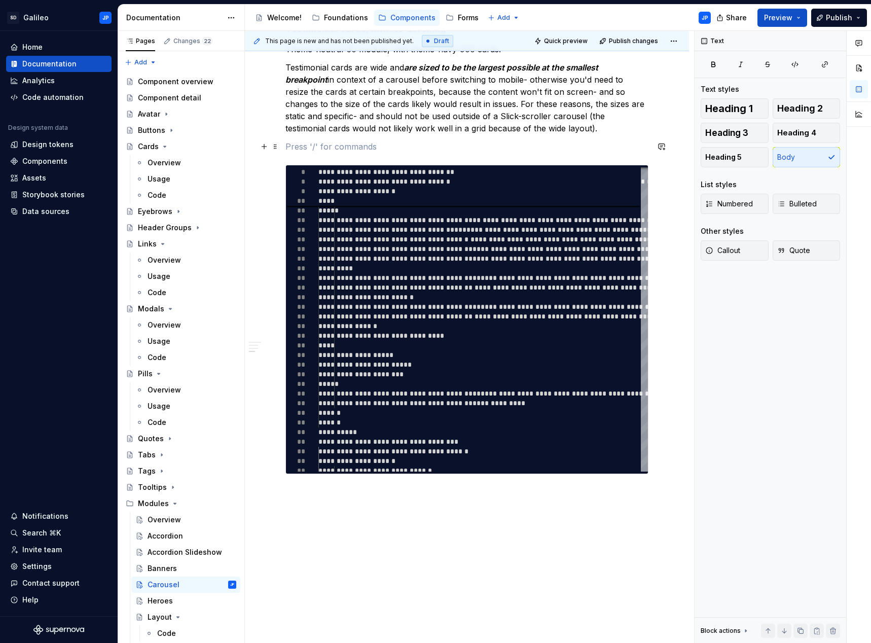
type textarea "*"
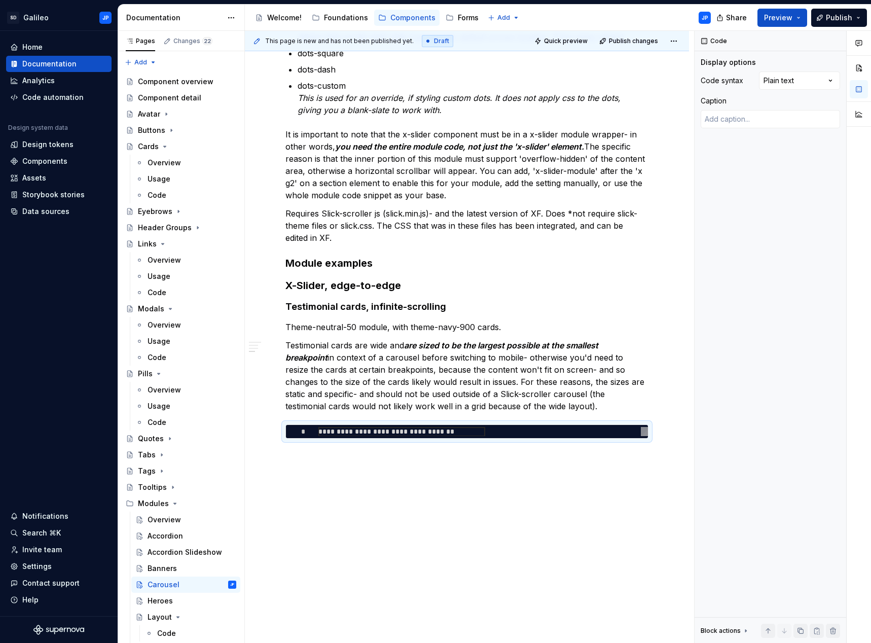
type textarea "**********"
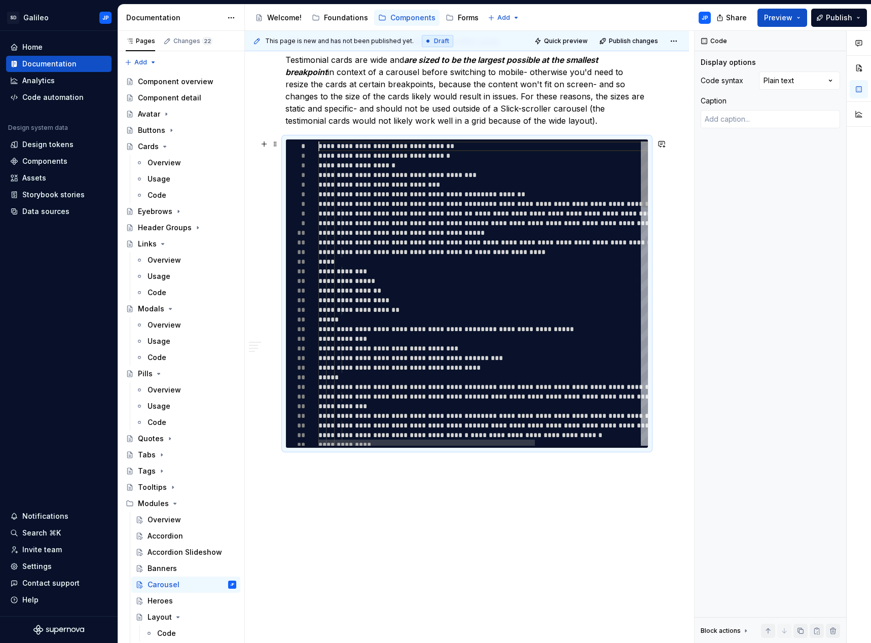
scroll to position [904, 0]
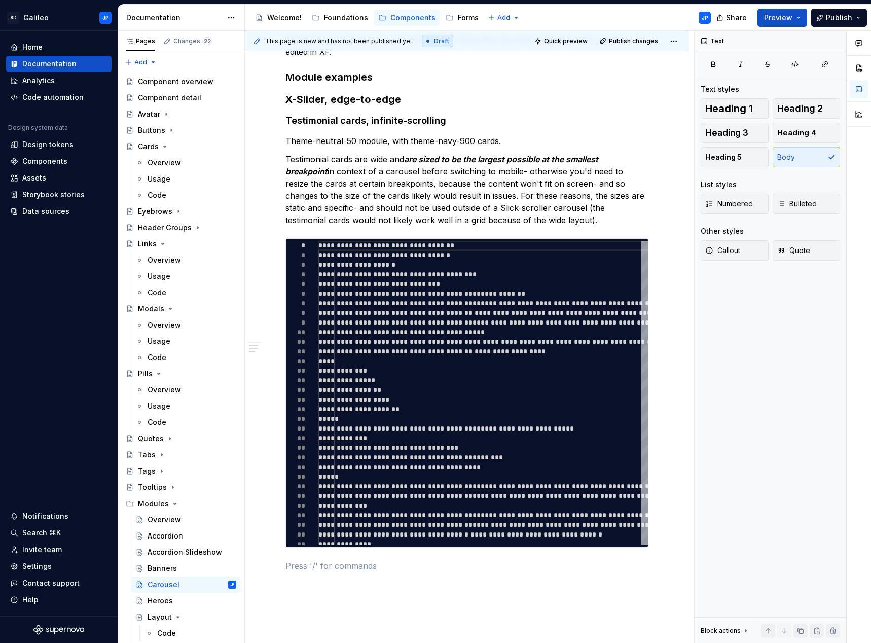
scroll to position [802, 0]
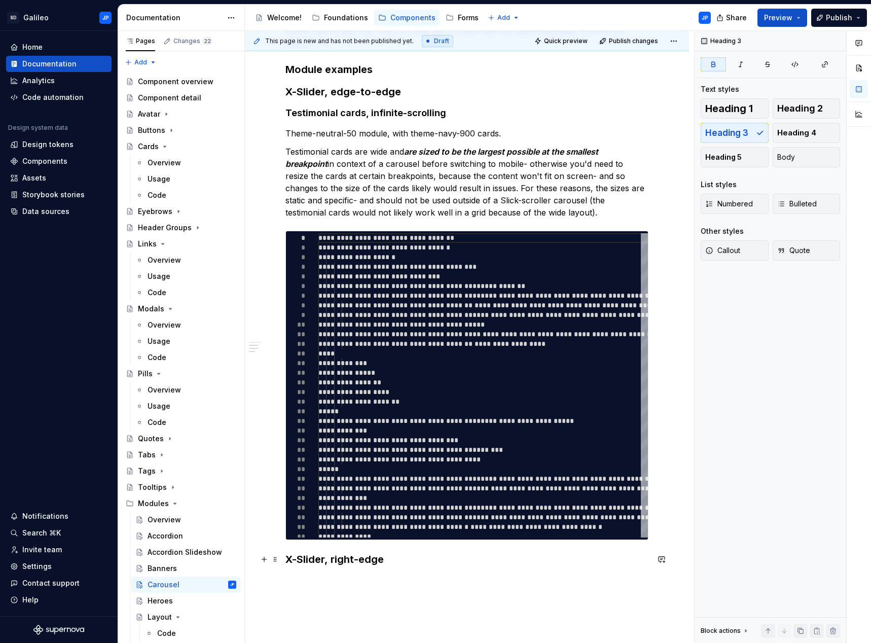
click at [284, 560] on div "X-Slider X-Slider is a second-generation simple and automatic carousel system u…" at bounding box center [467, 71] width 444 height 1400
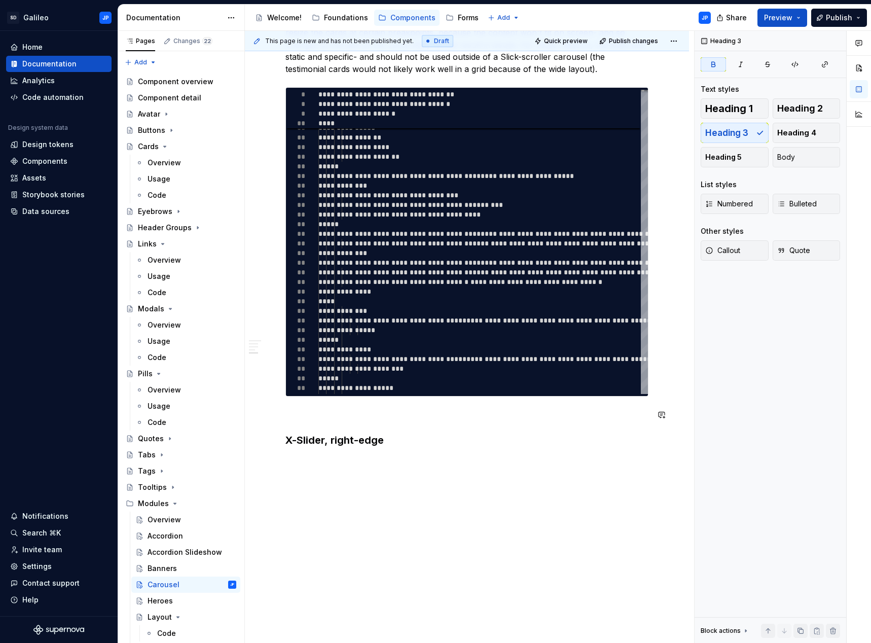
scroll to position [954, 0]
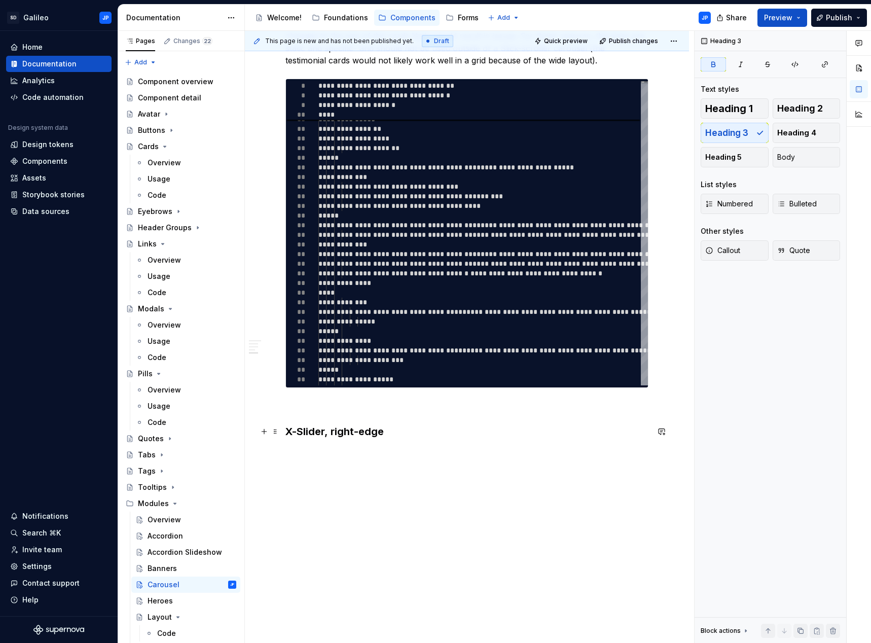
click at [395, 429] on h3 "X-Slider, right-edge" at bounding box center [466, 431] width 363 height 14
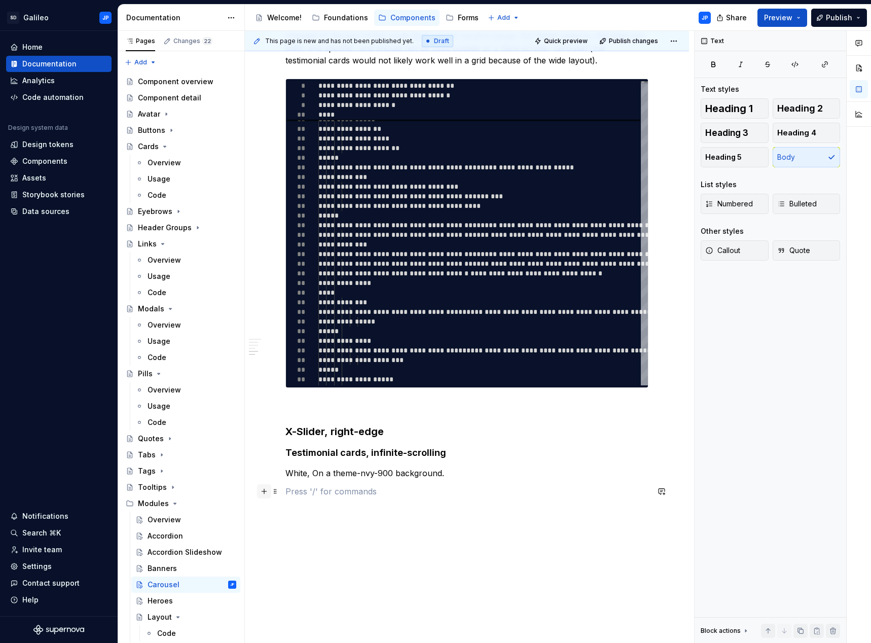
click at [268, 491] on button "button" at bounding box center [264, 491] width 14 height 14
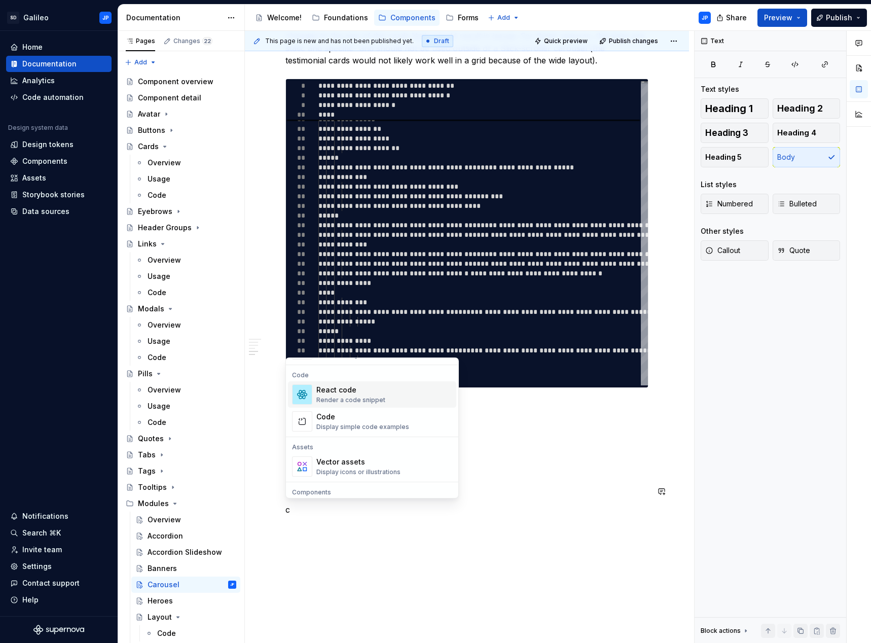
scroll to position [101, 0]
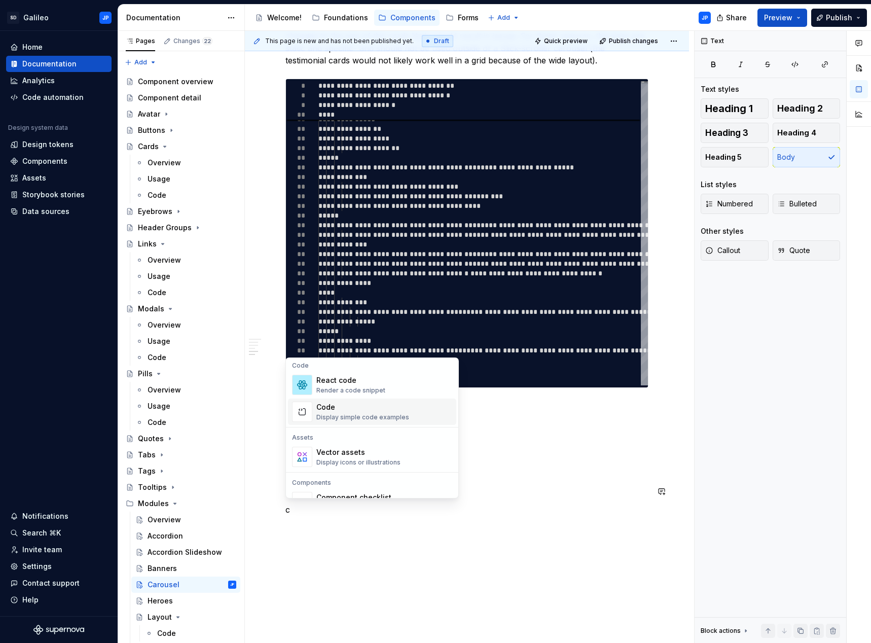
click at [354, 408] on div "Code" at bounding box center [362, 407] width 93 height 10
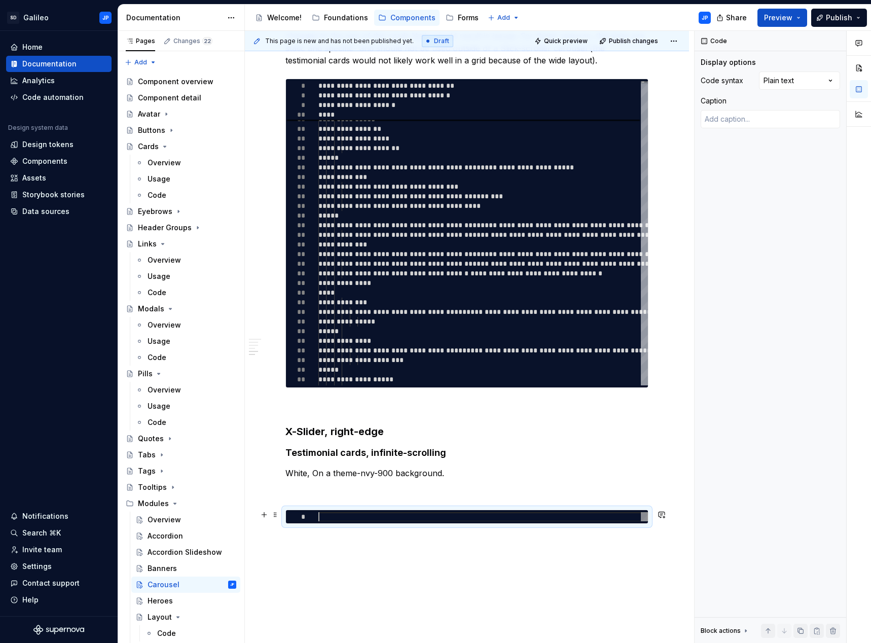
type textarea "*"
type textarea "**********"
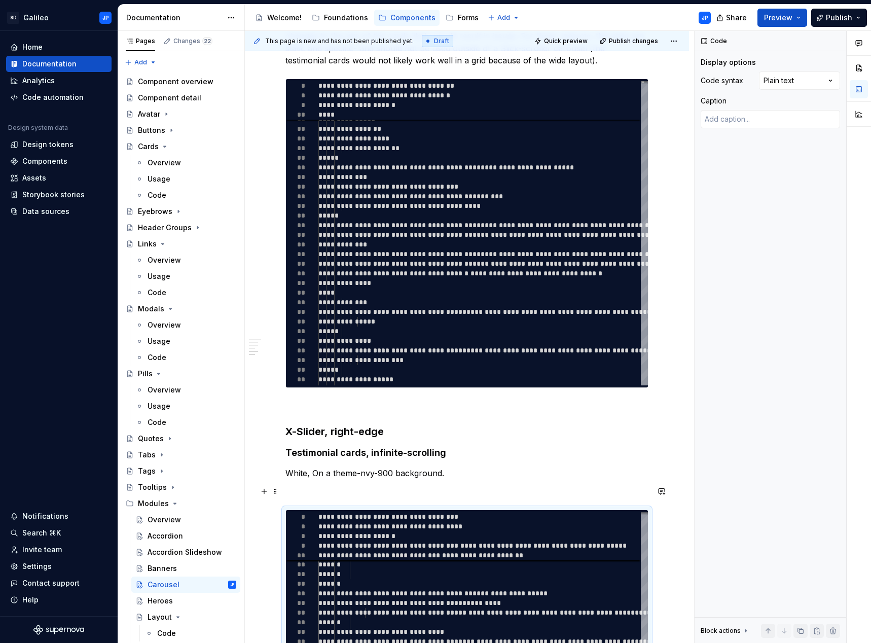
click at [330, 497] on p at bounding box center [466, 491] width 363 height 12
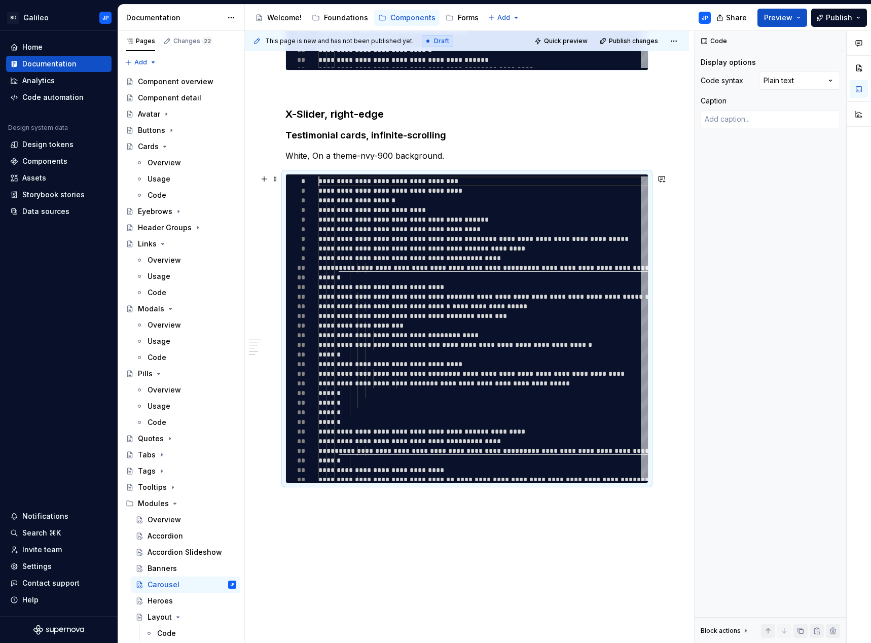
scroll to position [1316, 0]
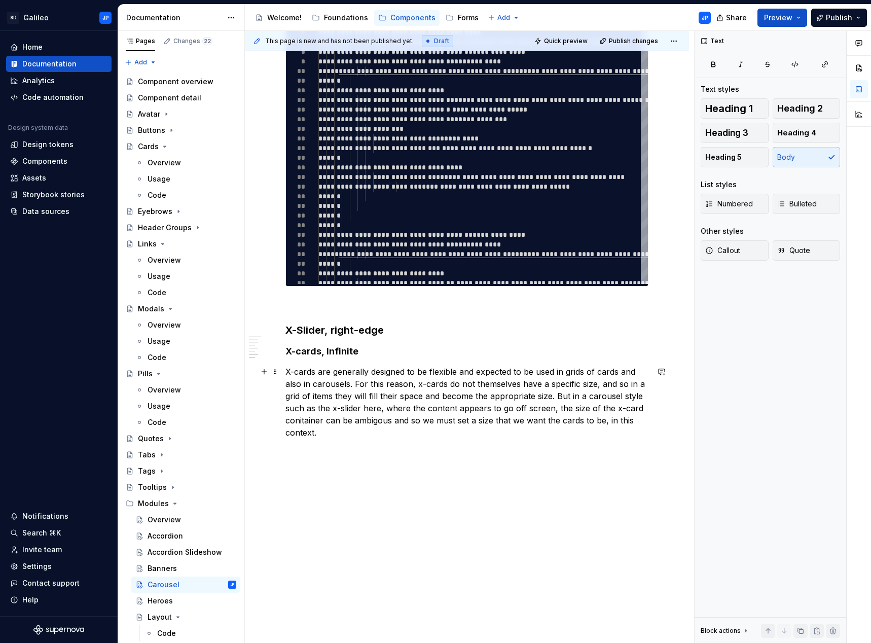
scroll to position [1417, 0]
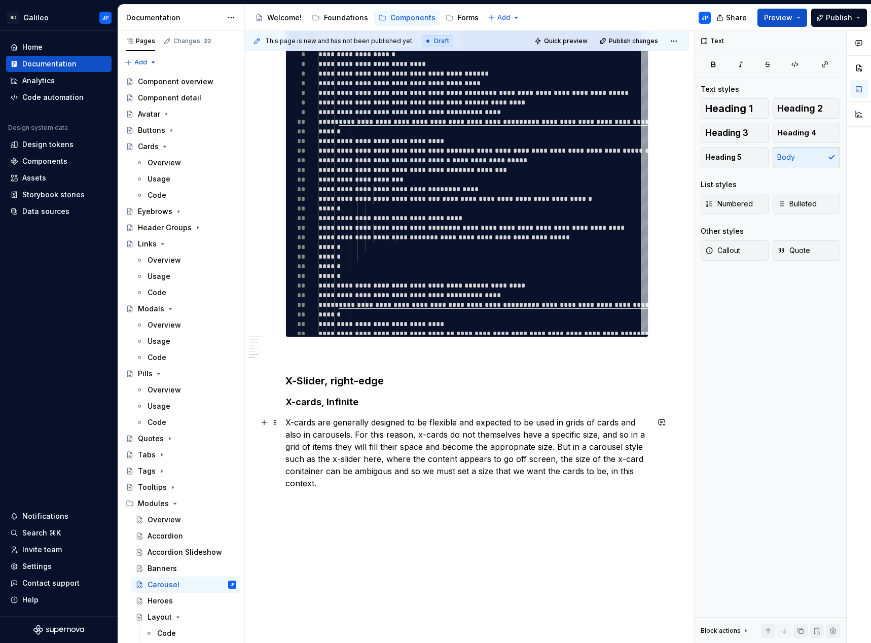
click at [373, 473] on p "X-cards are generally designed to be flexible and expected to be used in grids …" at bounding box center [466, 452] width 363 height 73
click at [305, 472] on p "X-cards are generally designed to be flexible and expected to be used in grids …" at bounding box center [466, 452] width 363 height 73
click at [437, 450] on p "X-cards are generally designed to be flexible and expected to be used in grids …" at bounding box center [466, 452] width 363 height 73
click at [266, 502] on button "button" at bounding box center [264, 501] width 14 height 14
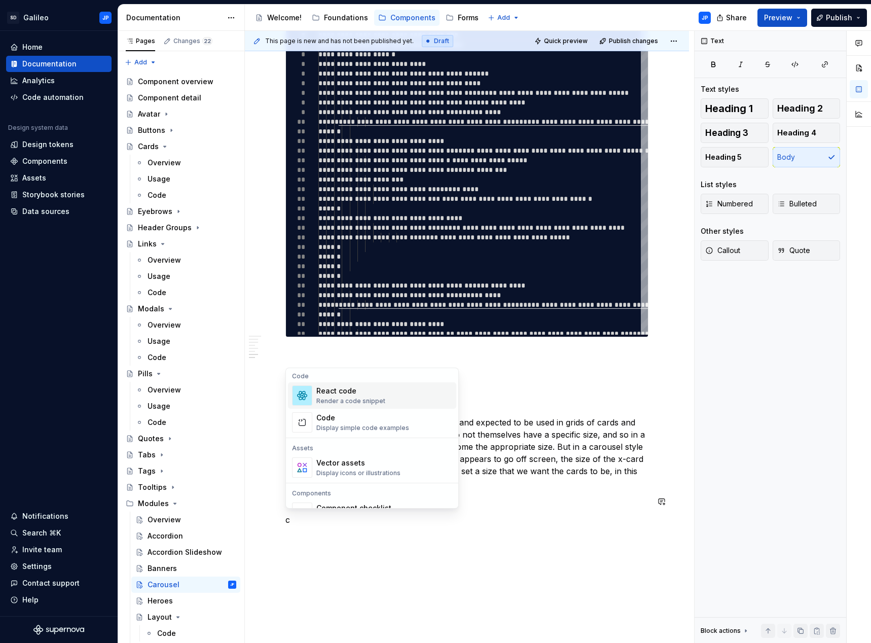
scroll to position [101, 0]
click at [362, 421] on div "Code" at bounding box center [362, 417] width 93 height 10
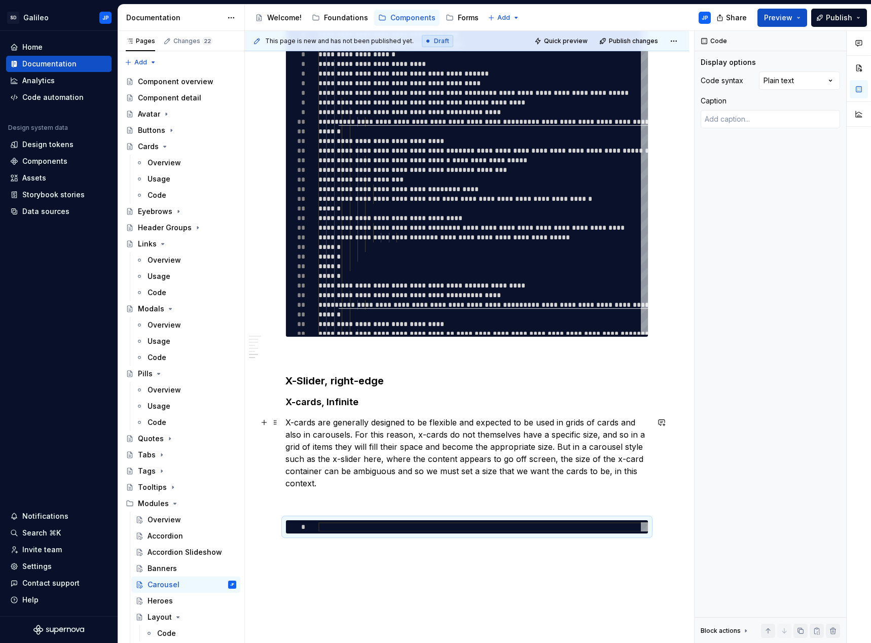
type textarea "*"
type textarea "**********"
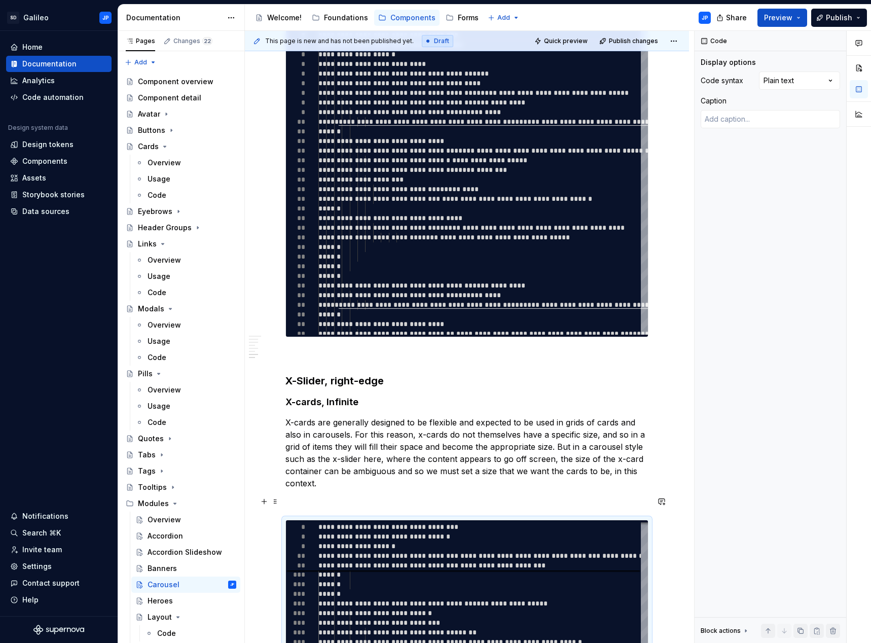
click at [304, 503] on p at bounding box center [466, 501] width 363 height 12
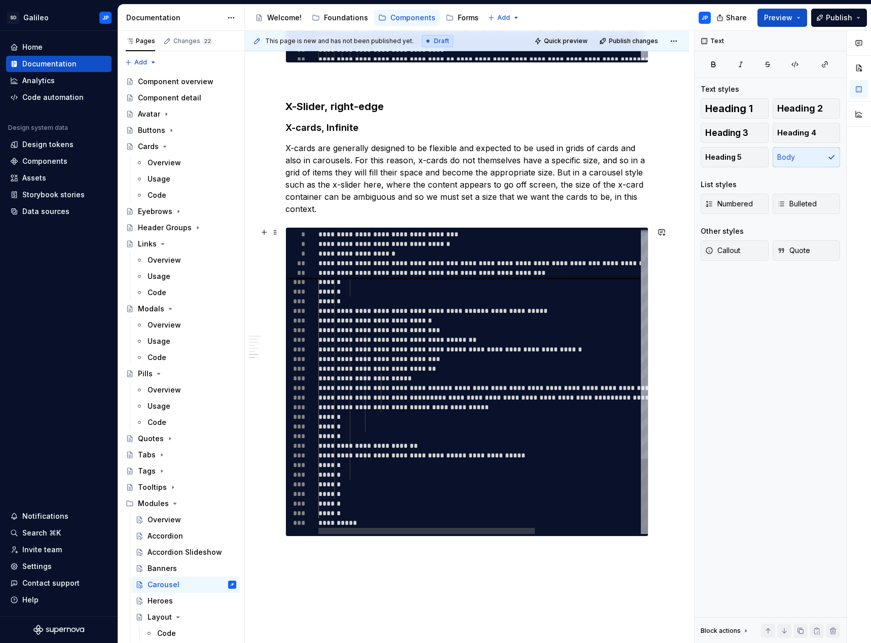
scroll to position [1789, 0]
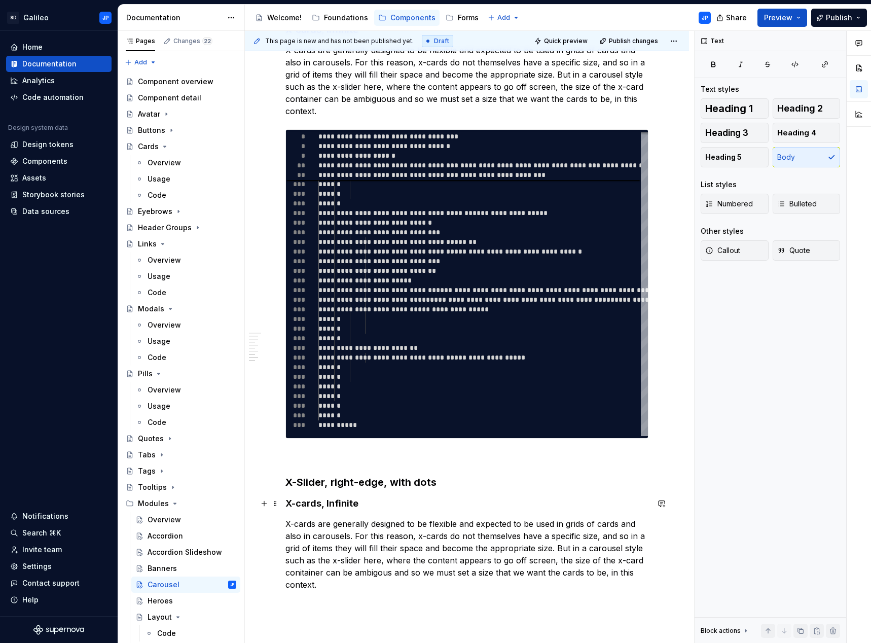
click at [377, 500] on h4 "X-cards, Infinite" at bounding box center [466, 503] width 363 height 12
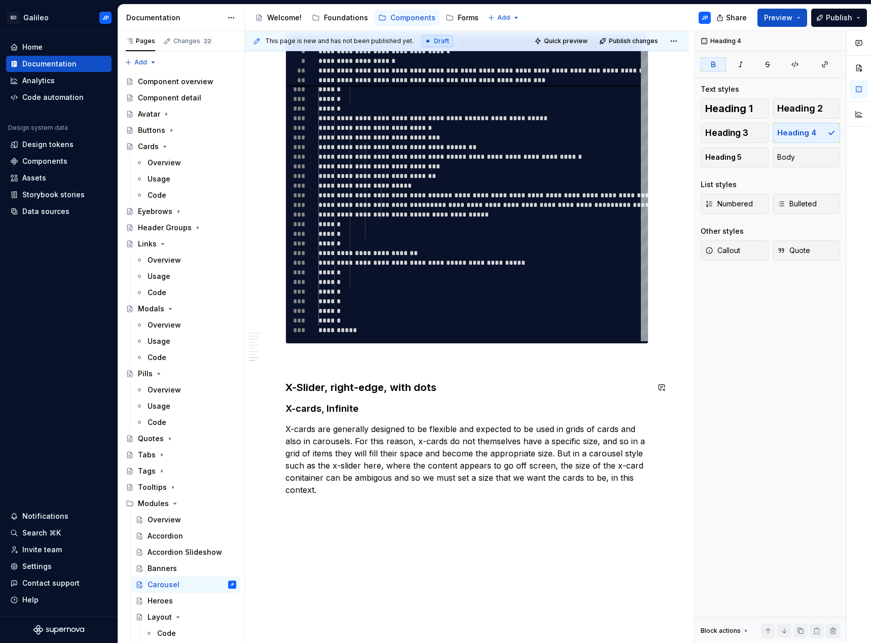
scroll to position [1891, 0]
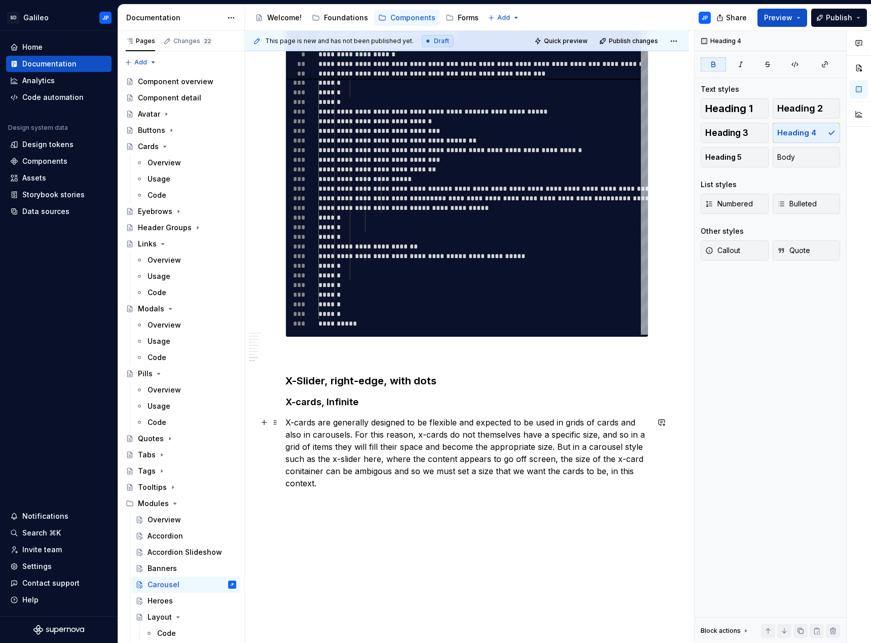
click at [299, 470] on p "X-cards are generally designed to be flexible and expected to be used in grids …" at bounding box center [466, 452] width 363 height 73
click at [373, 474] on p "X-cards are generally designed to be flexible and expected to be used in grids …" at bounding box center [466, 452] width 363 height 73
click at [439, 448] on p "X-cards are generally designed to be flexible and expected to be used in grids …" at bounding box center [466, 452] width 363 height 73
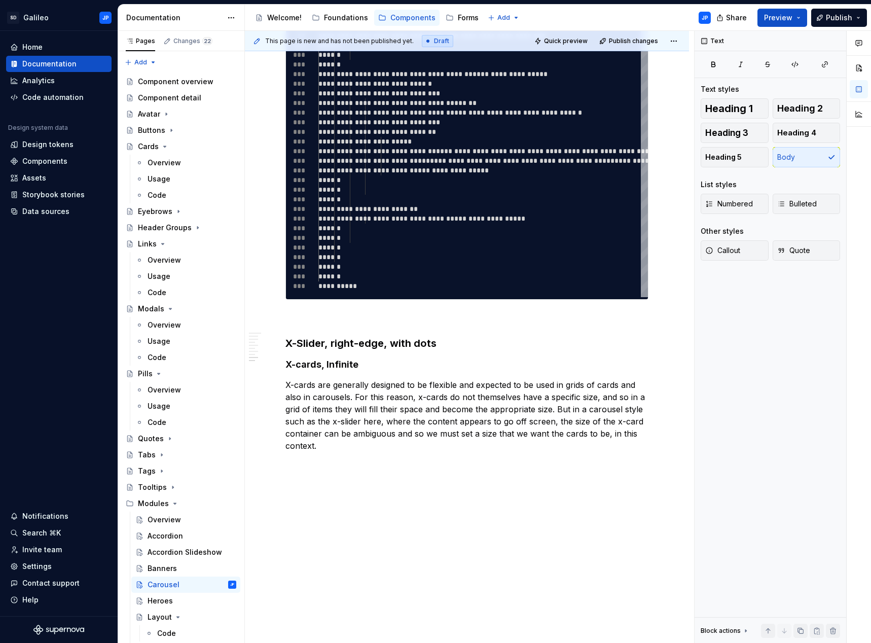
scroll to position [1941, 0]
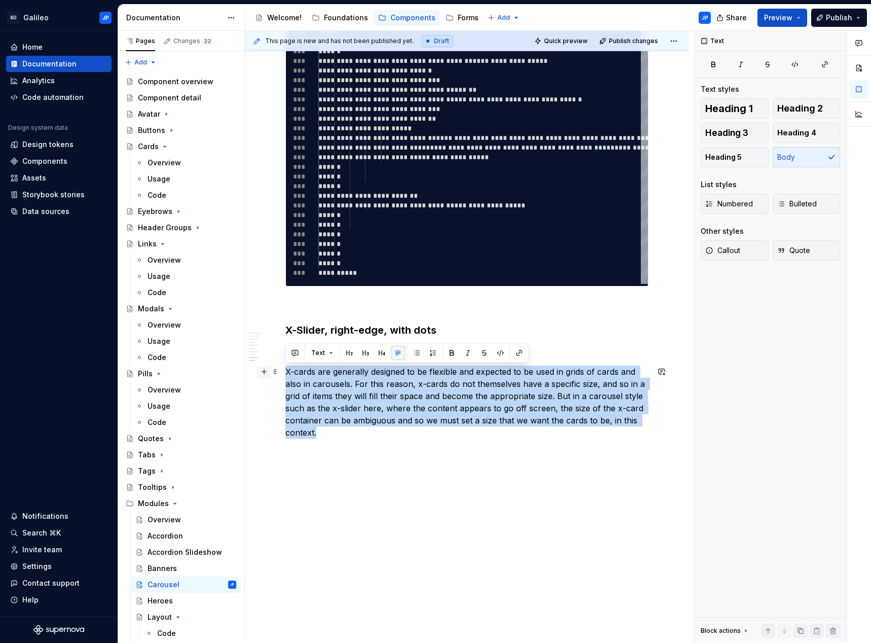
drag, startPoint x: 286, startPoint y: 425, endPoint x: 262, endPoint y: 372, distance: 57.6
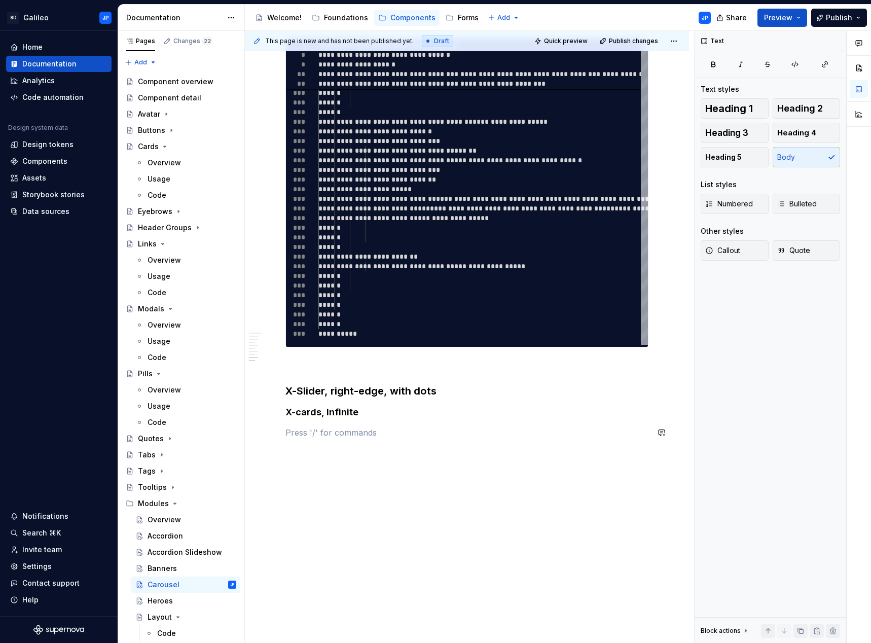
scroll to position [1881, 0]
click at [265, 436] on button "button" at bounding box center [264, 432] width 14 height 14
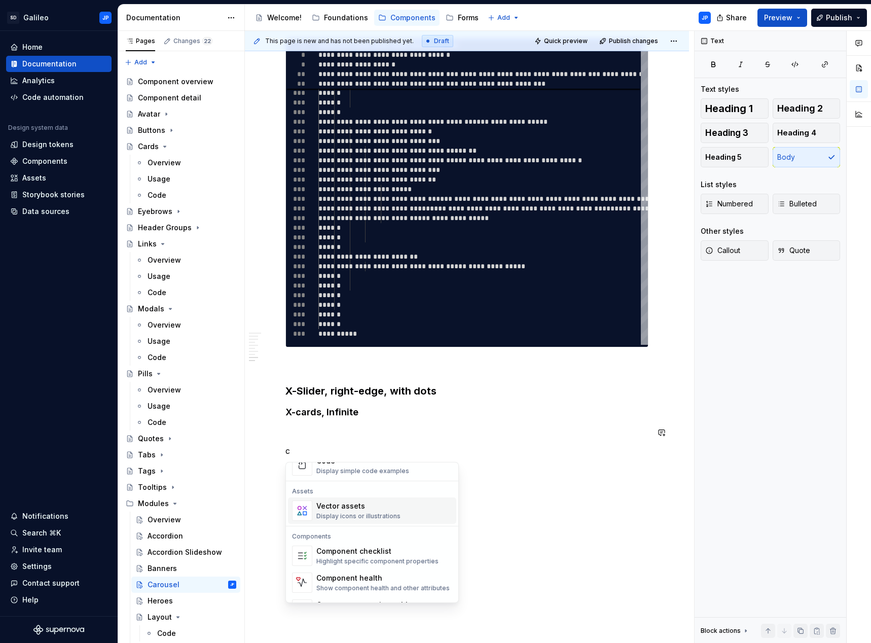
scroll to position [101, 0]
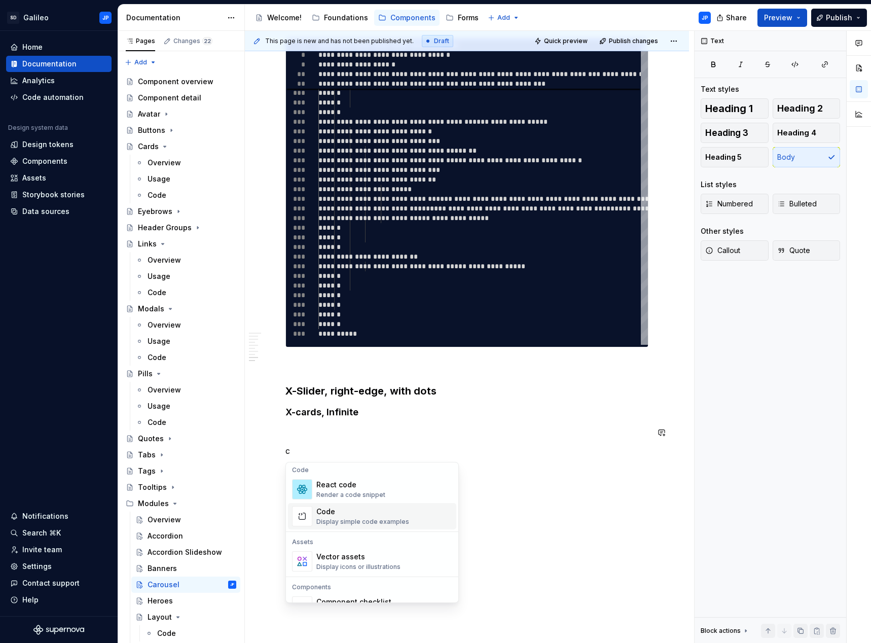
click at [363, 519] on div "Display simple code examples" at bounding box center [362, 521] width 93 height 8
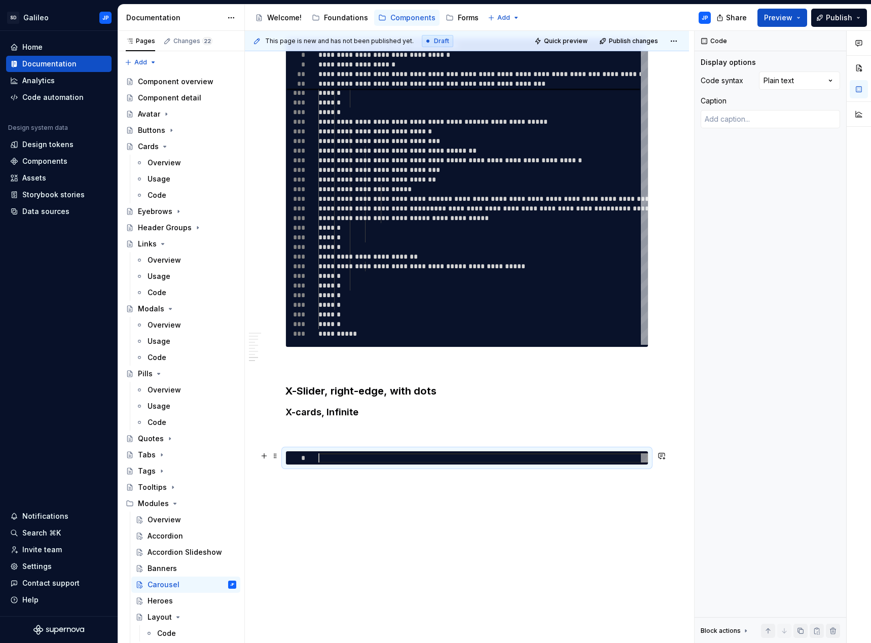
type textarea "*"
type textarea "**********"
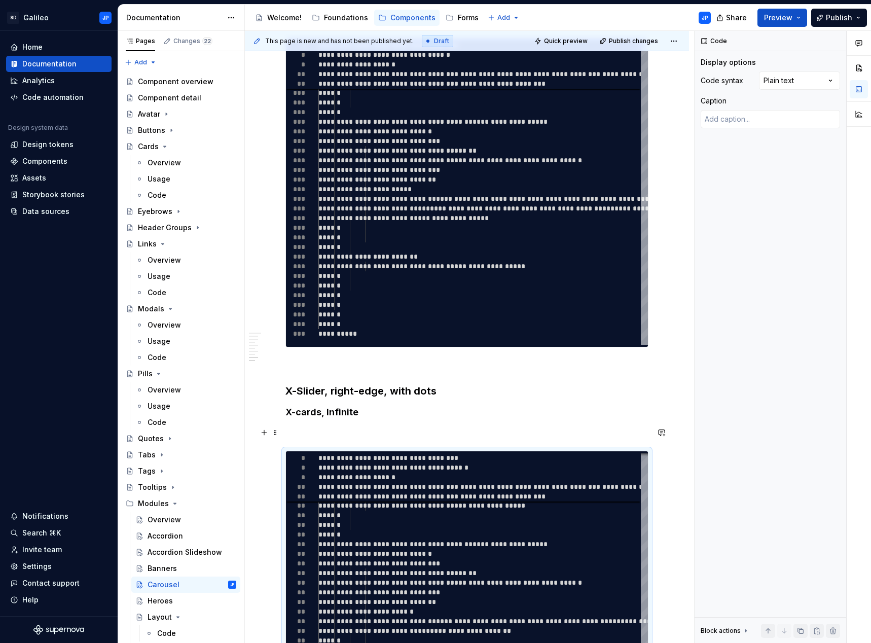
click at [302, 435] on p at bounding box center [466, 432] width 363 height 12
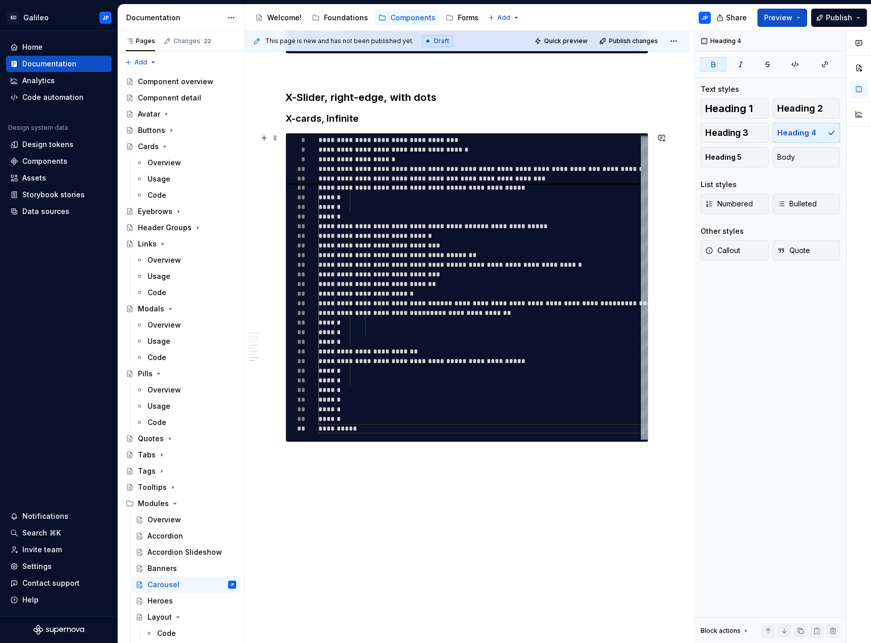
scroll to position [2177, 0]
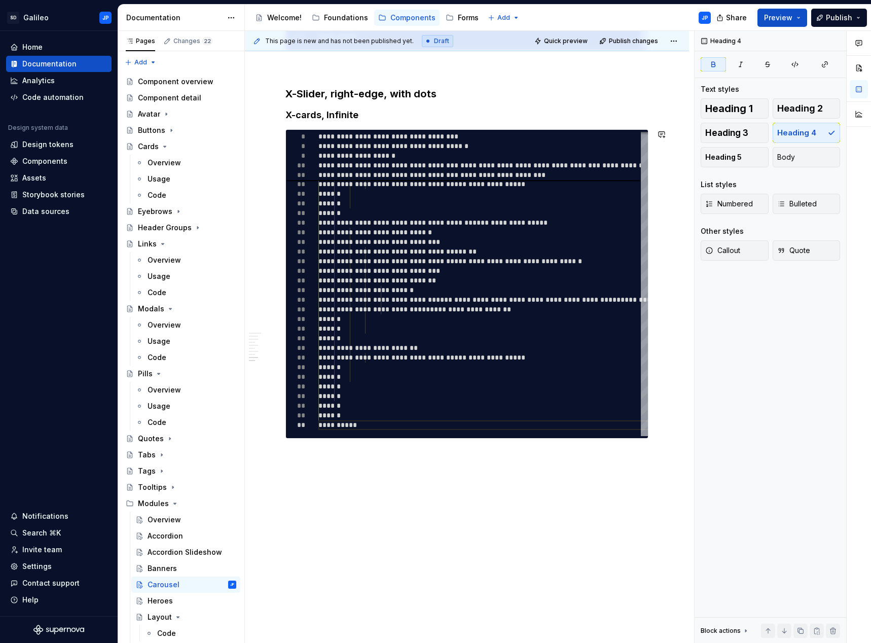
click at [473, 482] on h3 "X-Slider, edge-to-edge, with squares" at bounding box center [466, 482] width 363 height 14
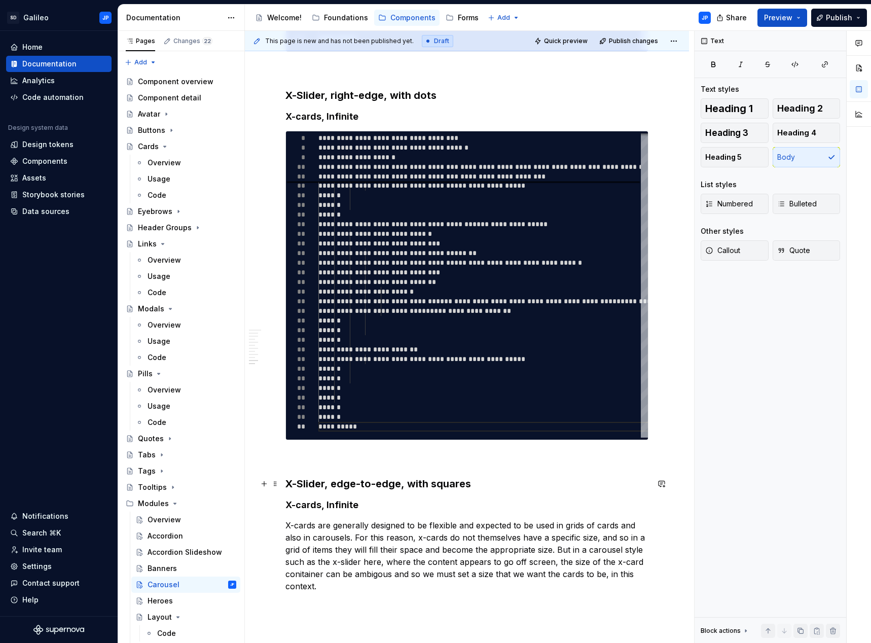
scroll to position [2329, 0]
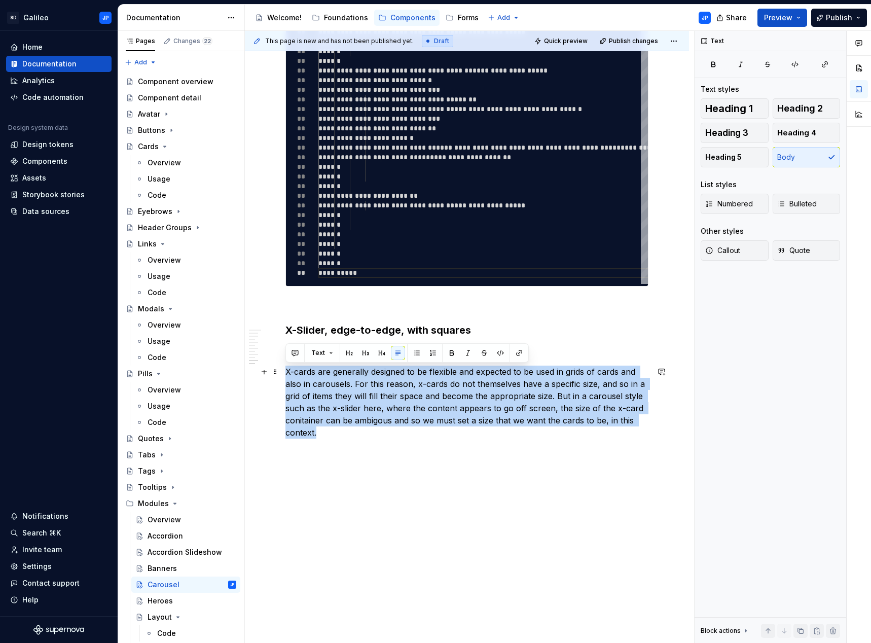
drag, startPoint x: 280, startPoint y: 412, endPoint x: 286, endPoint y: 368, distance: 44.5
click at [286, 368] on p "X-cards are generally designed to be flexible and expected to be used in grids …" at bounding box center [466, 401] width 363 height 73
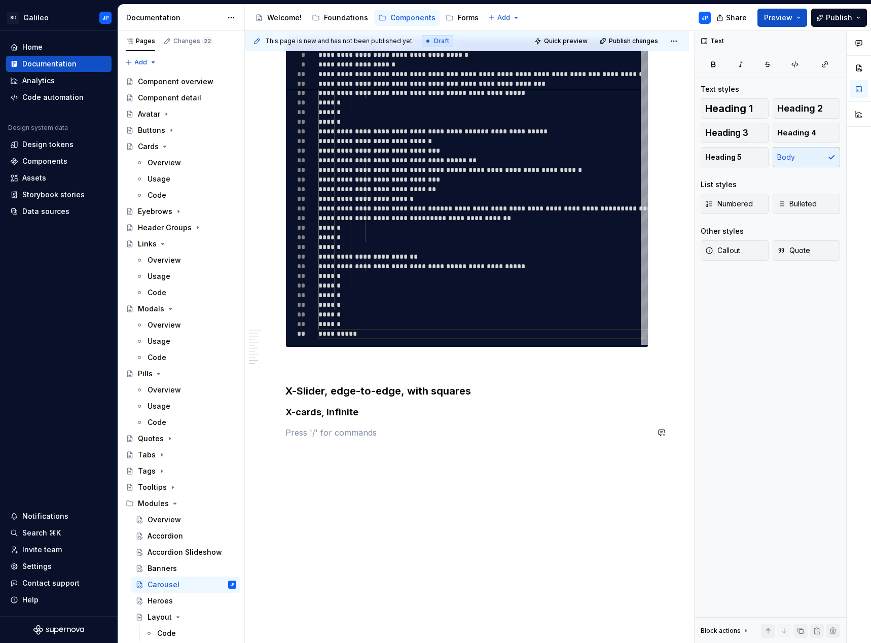
scroll to position [2269, 0]
drag, startPoint x: 359, startPoint y: 415, endPoint x: 379, endPoint y: 422, distance: 21.3
click at [359, 415] on h4 "X-cards, Infinite" at bounding box center [466, 412] width 363 height 12
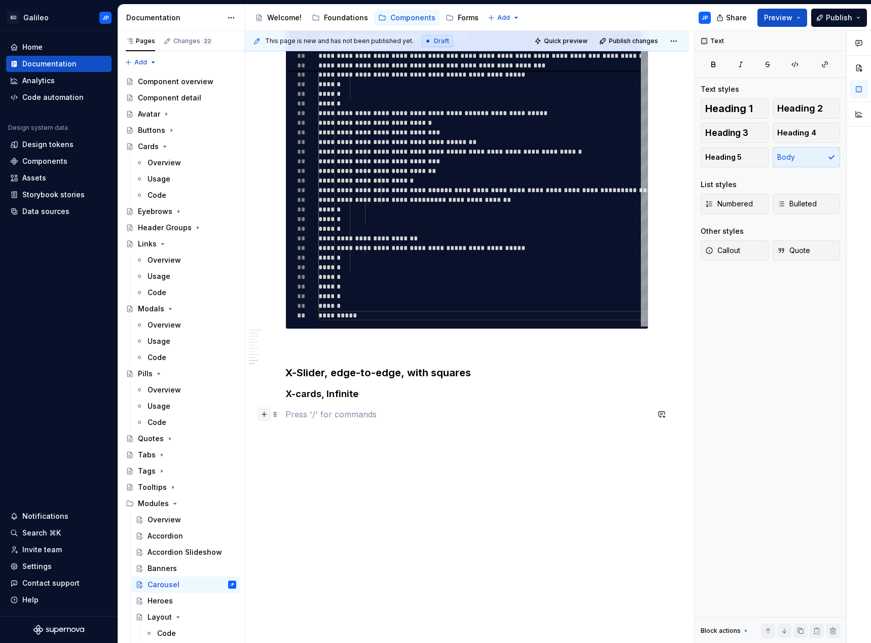
click at [266, 412] on button "button" at bounding box center [264, 414] width 14 height 14
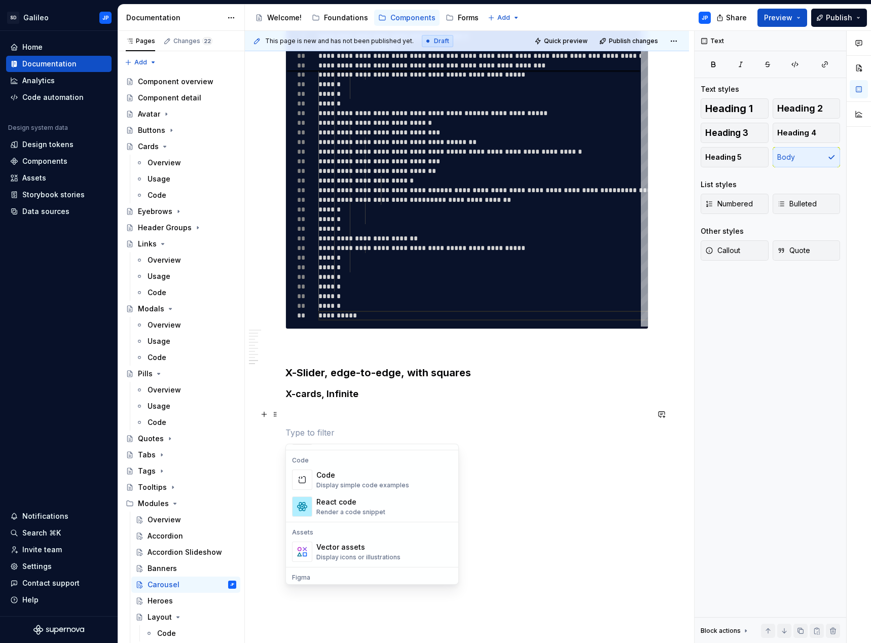
scroll to position [811, 0]
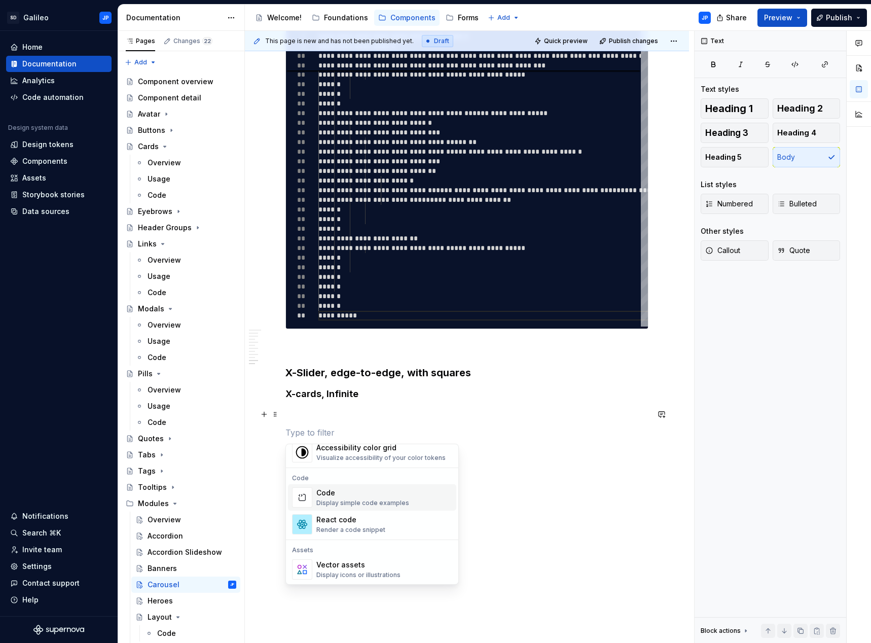
click at [354, 501] on div "Display simple code examples" at bounding box center [362, 503] width 93 height 8
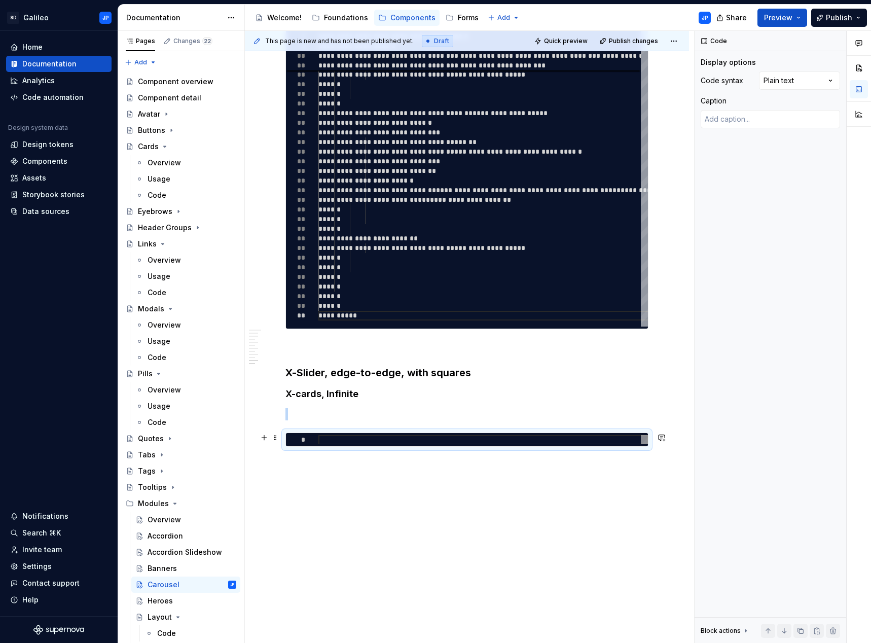
click at [320, 437] on div at bounding box center [482, 440] width 329 height 10
type textarea "*"
type textarea "**********"
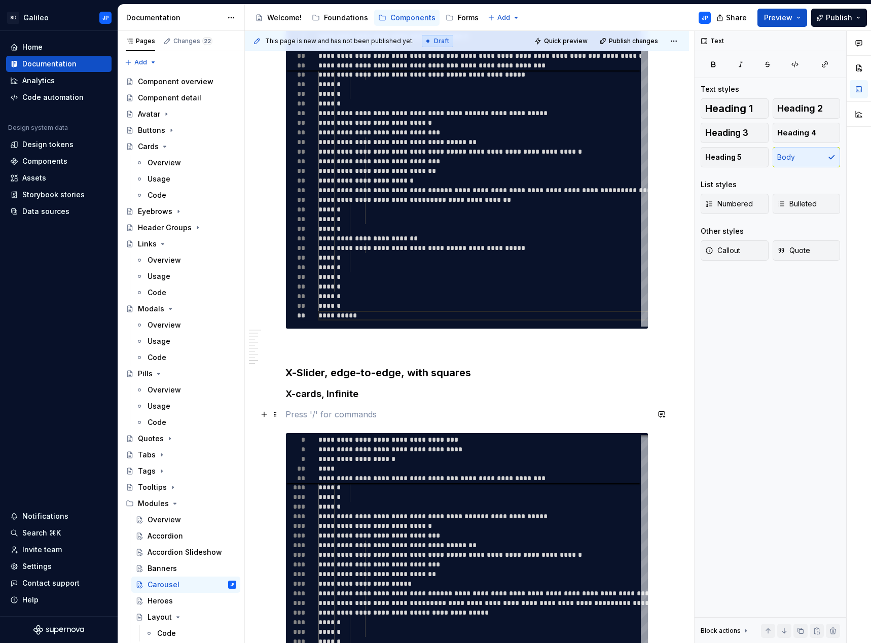
click at [306, 415] on p at bounding box center [466, 414] width 363 height 12
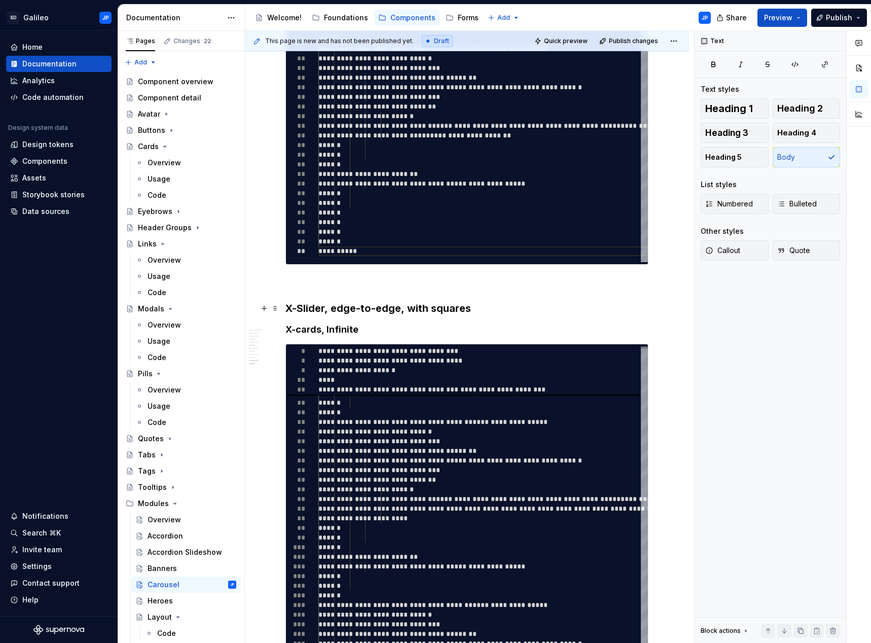
scroll to position [2620, 0]
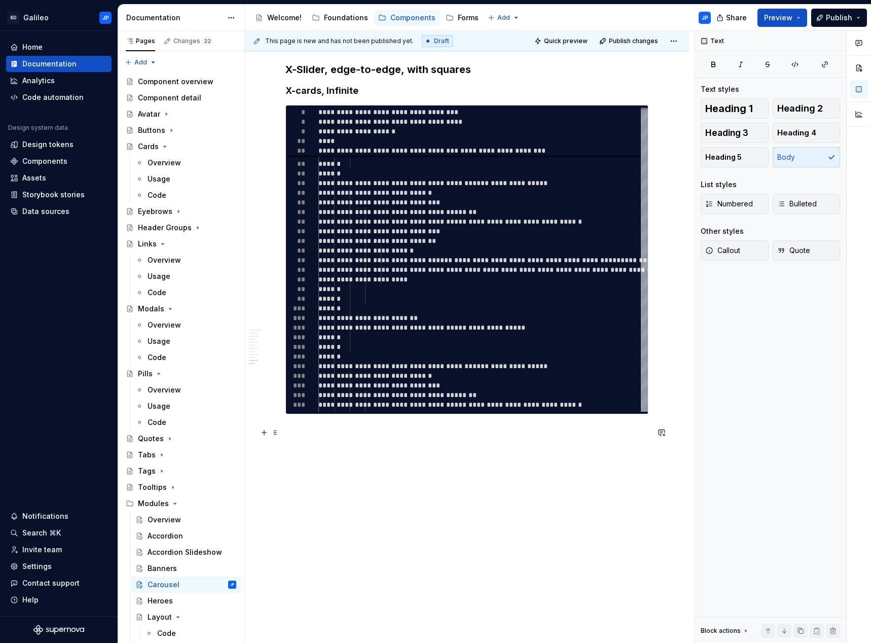
click at [294, 437] on p at bounding box center [466, 432] width 363 height 12
click at [266, 501] on button "button" at bounding box center [264, 499] width 14 height 14
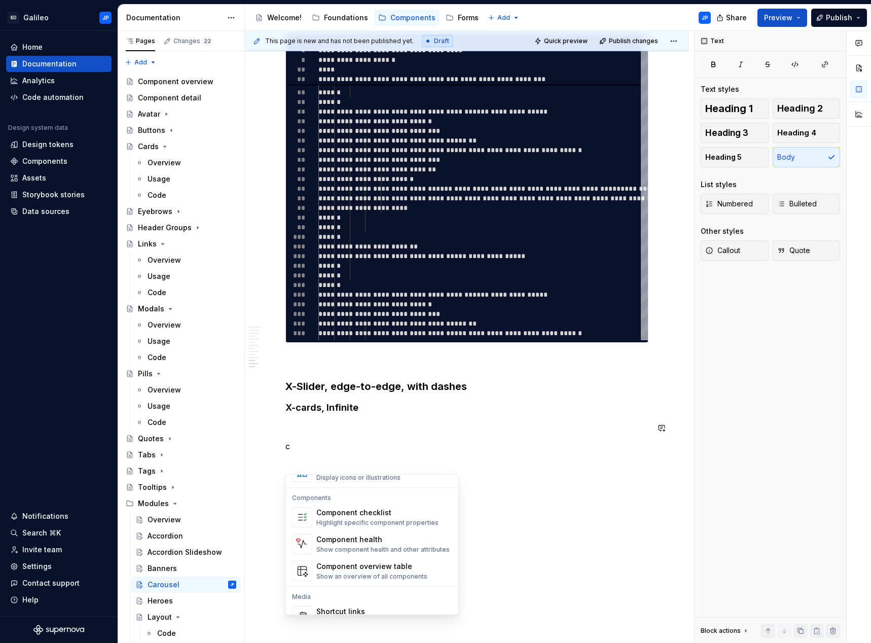
scroll to position [2705, 0]
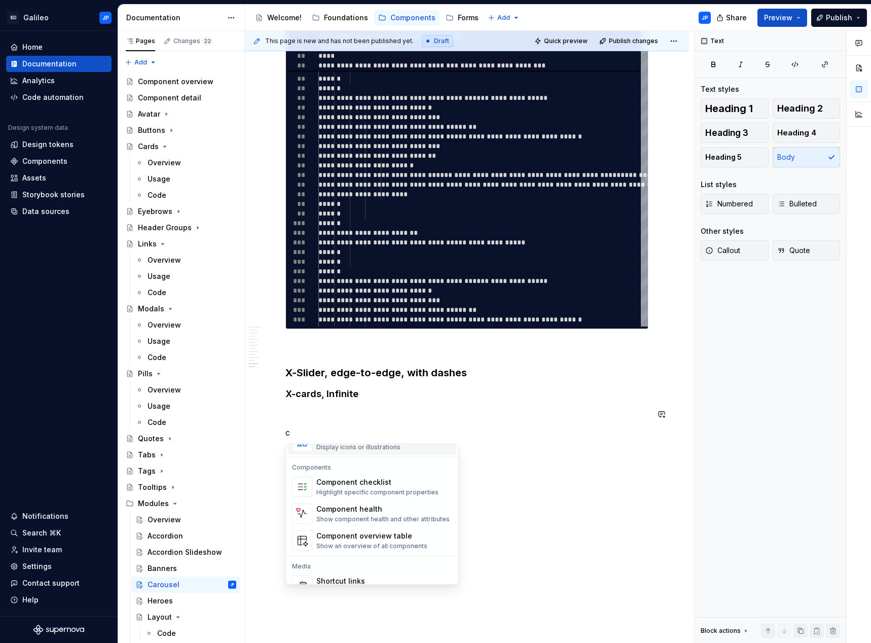
click at [295, 429] on p "c" at bounding box center [466, 432] width 363 height 12
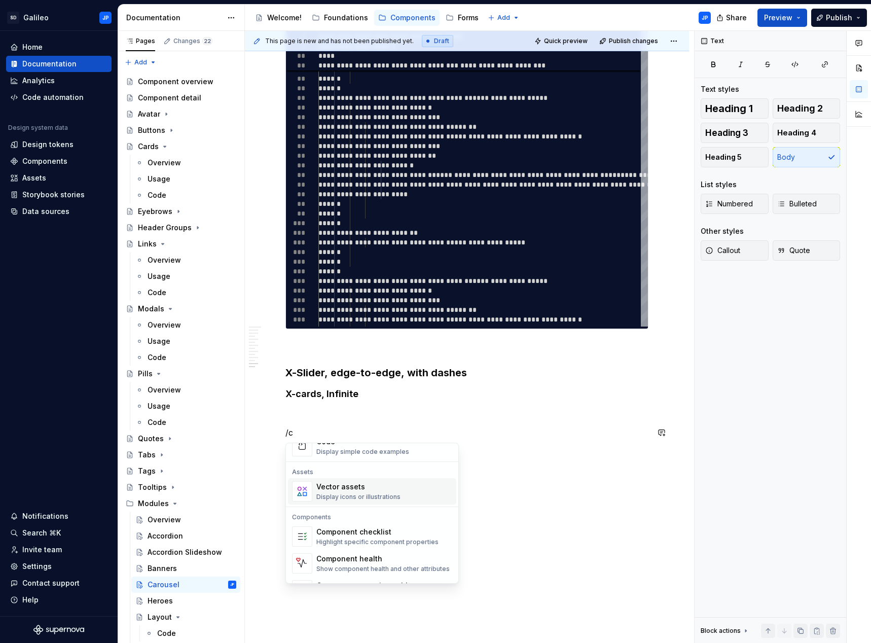
scroll to position [101, 0]
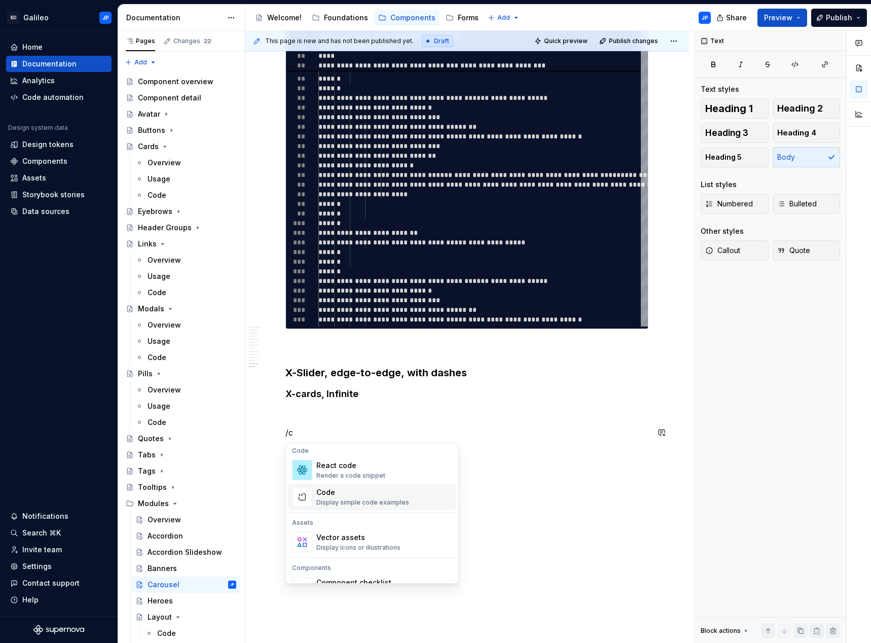
click at [344, 492] on div "Code" at bounding box center [362, 492] width 93 height 10
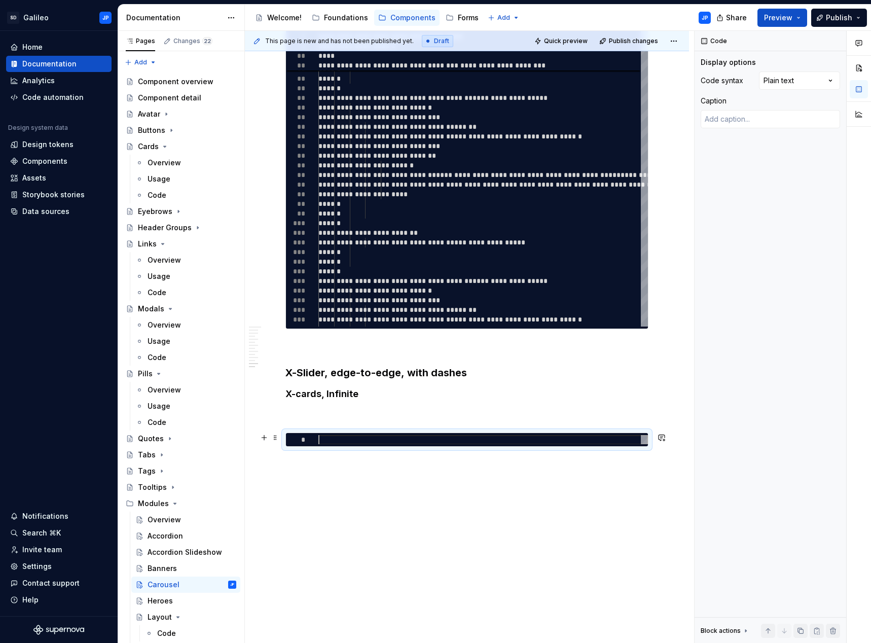
type textarea "*"
type textarea "**********"
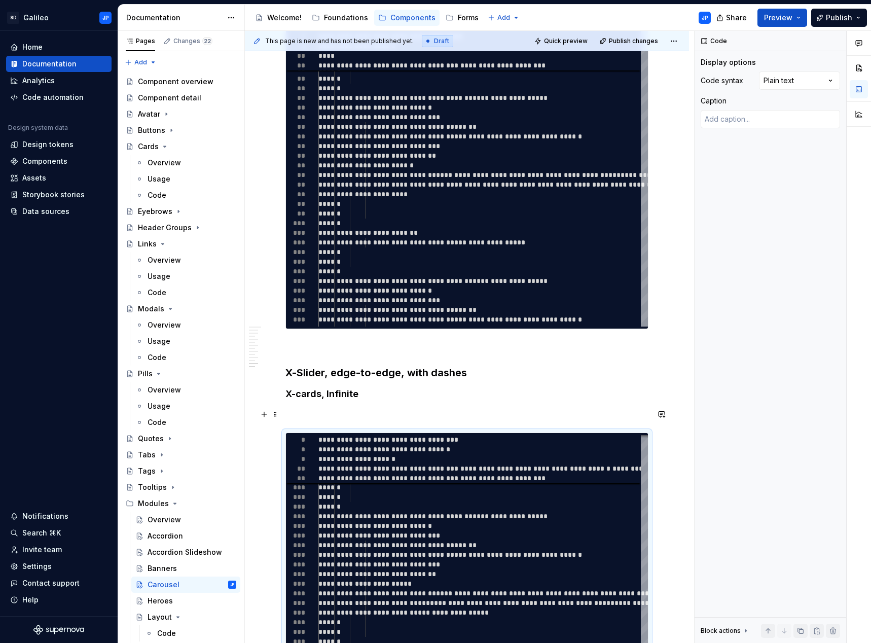
click at [317, 414] on p at bounding box center [466, 414] width 363 height 12
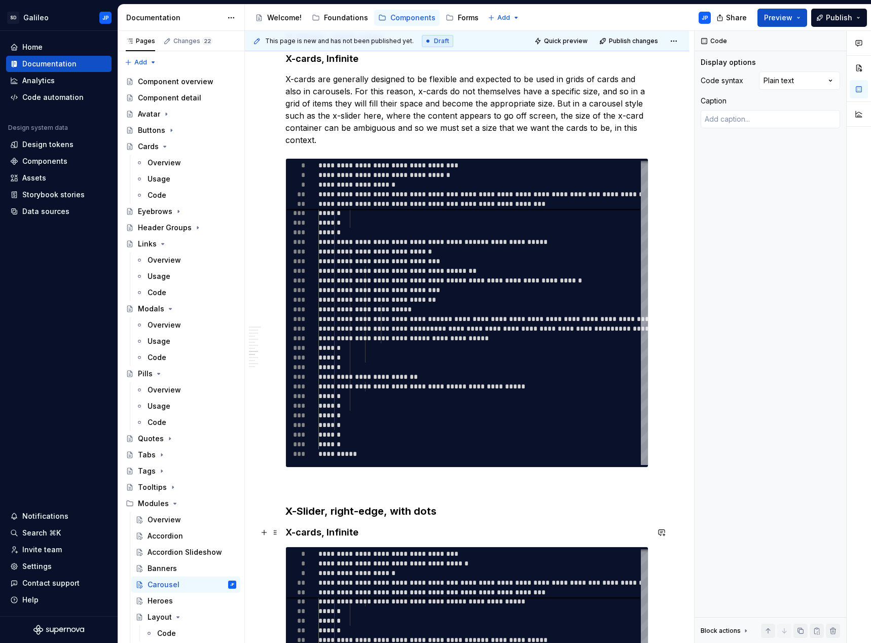
scroll to position [1768, 0]
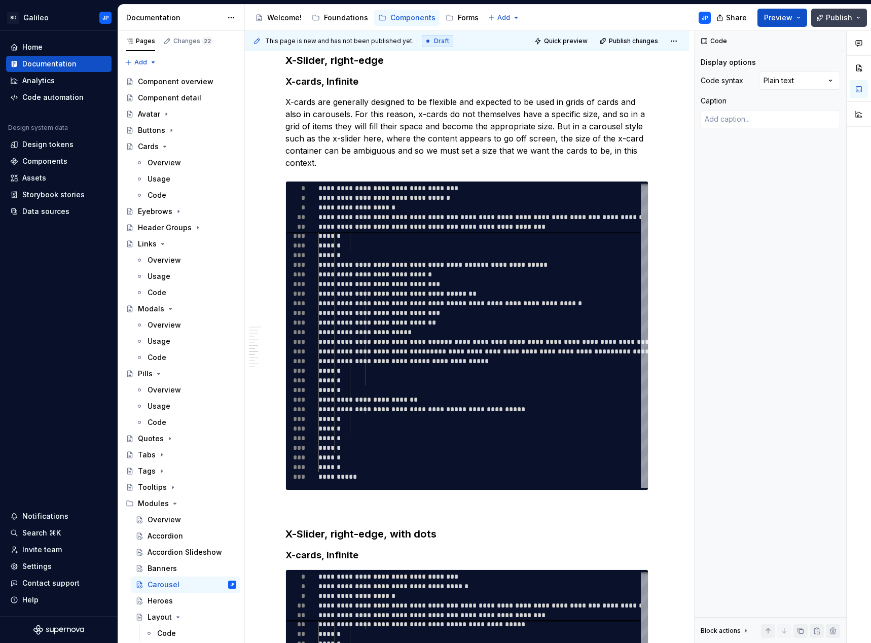
click at [847, 19] on span "Publish" at bounding box center [838, 18] width 26 height 10
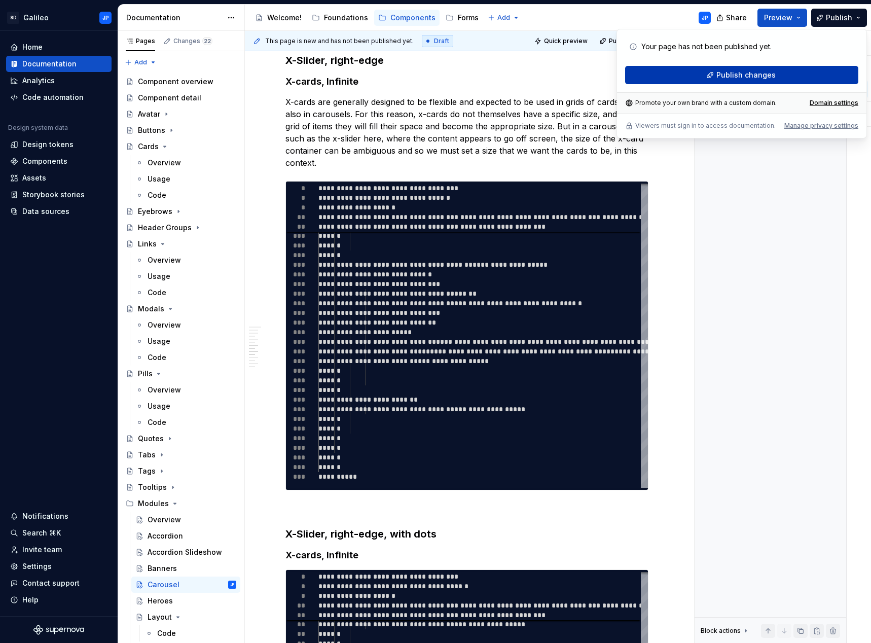
click at [747, 70] on span "Publish changes" at bounding box center [745, 75] width 59 height 10
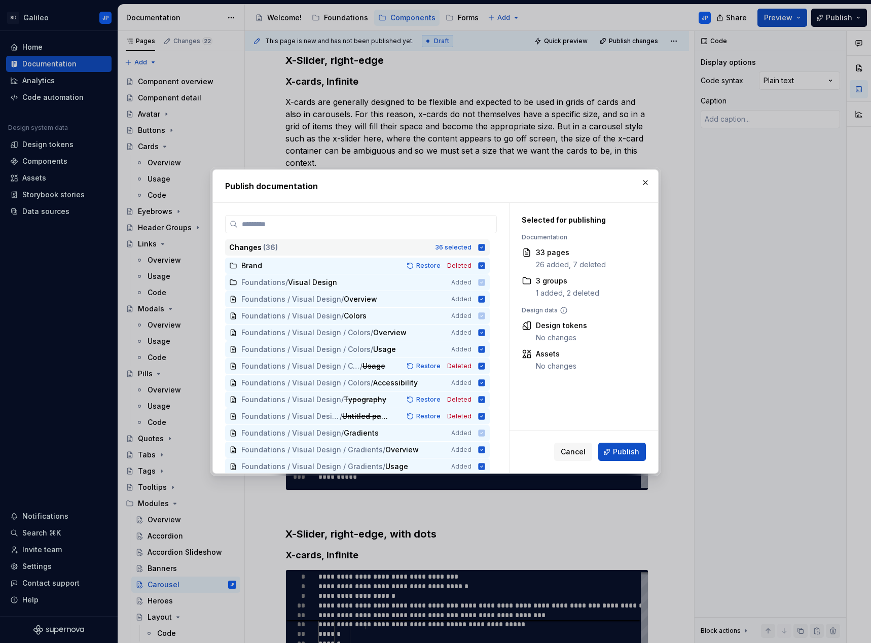
click at [481, 248] on icon at bounding box center [481, 247] width 7 height 7
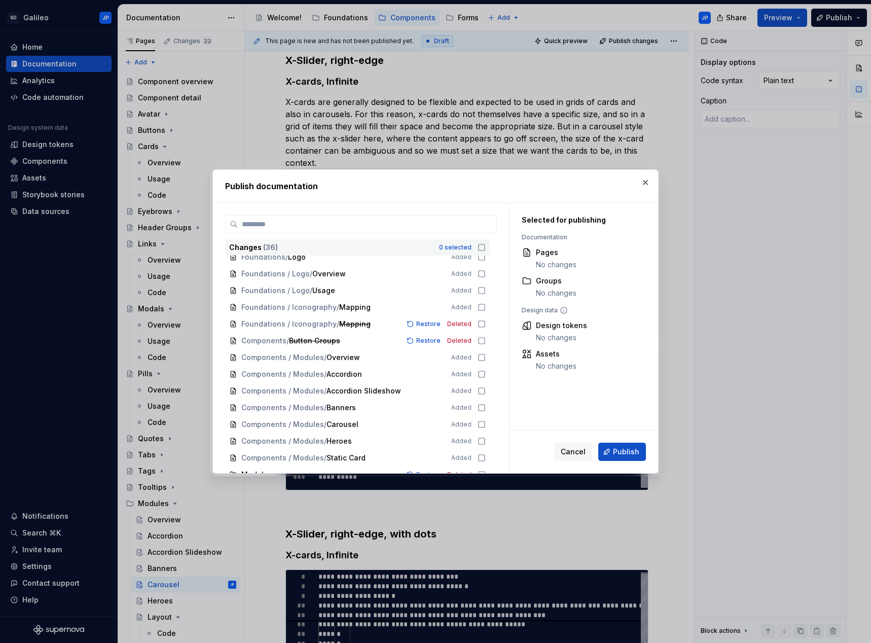
scroll to position [387, 0]
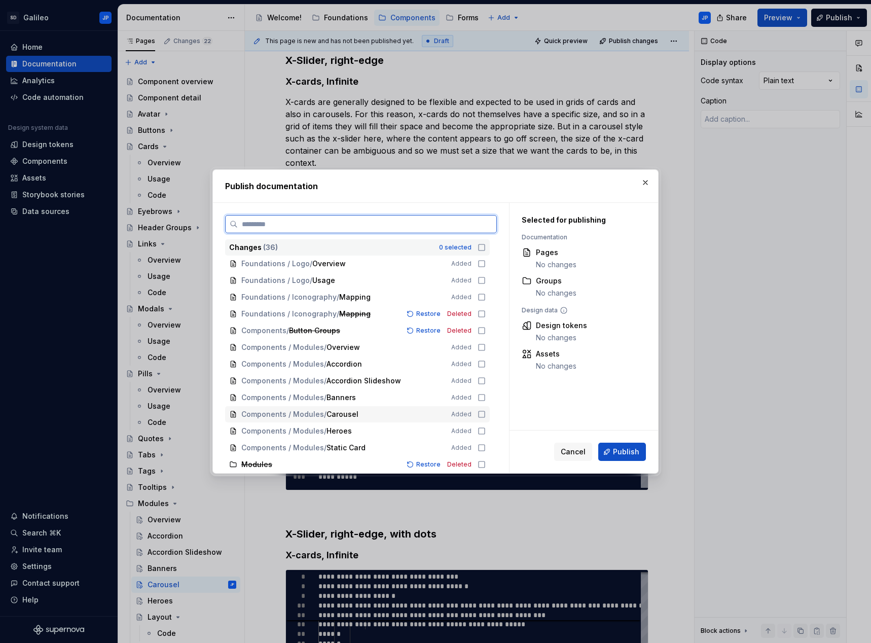
click at [398, 410] on div "Components / Modules / Carousel" at bounding box center [340, 414] width 198 height 10
click at [629, 450] on span "Publish" at bounding box center [626, 451] width 26 height 10
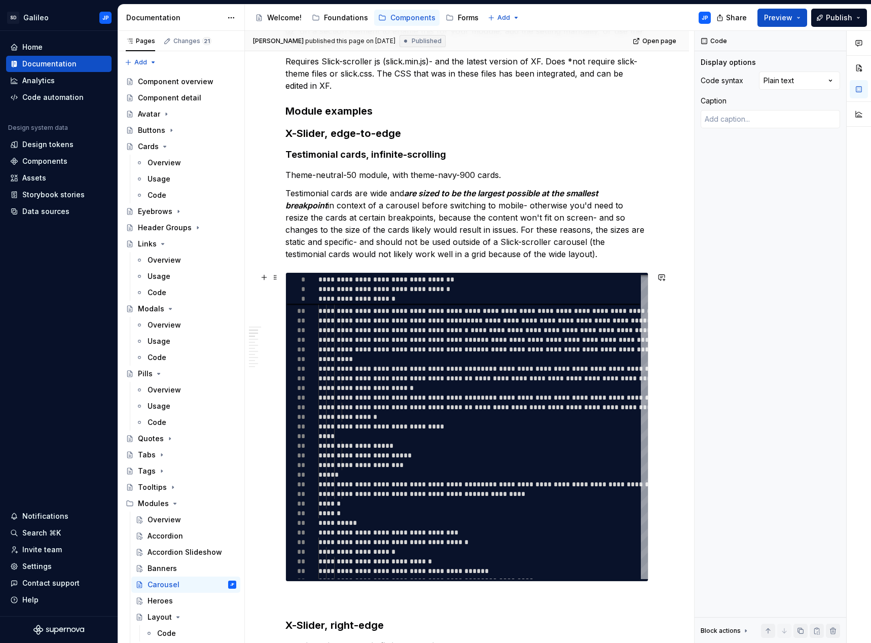
scroll to position [709, 0]
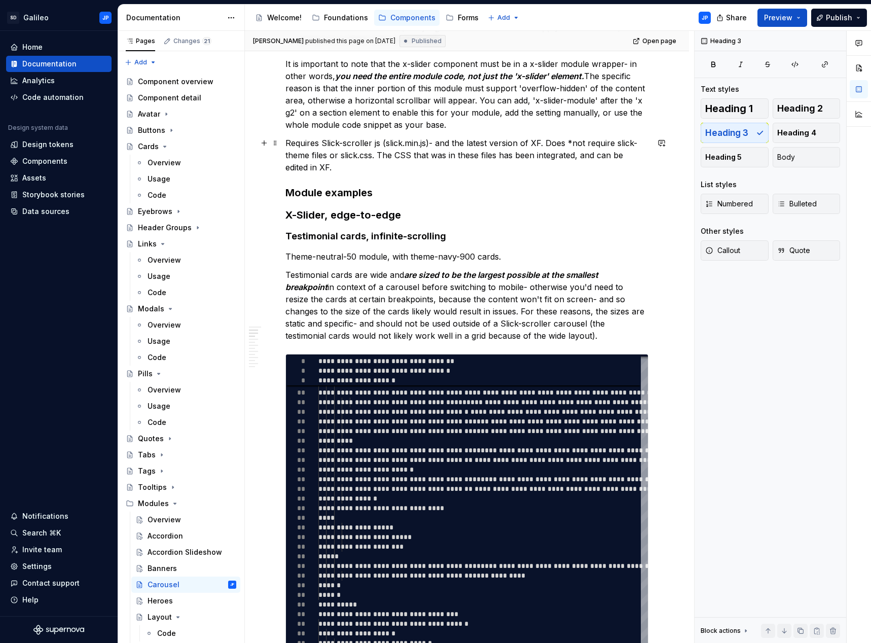
click at [342, 171] on p "Requires Slick-scroller js (slick.min.js)- and the latest version of XF. Does *…" at bounding box center [466, 155] width 363 height 36
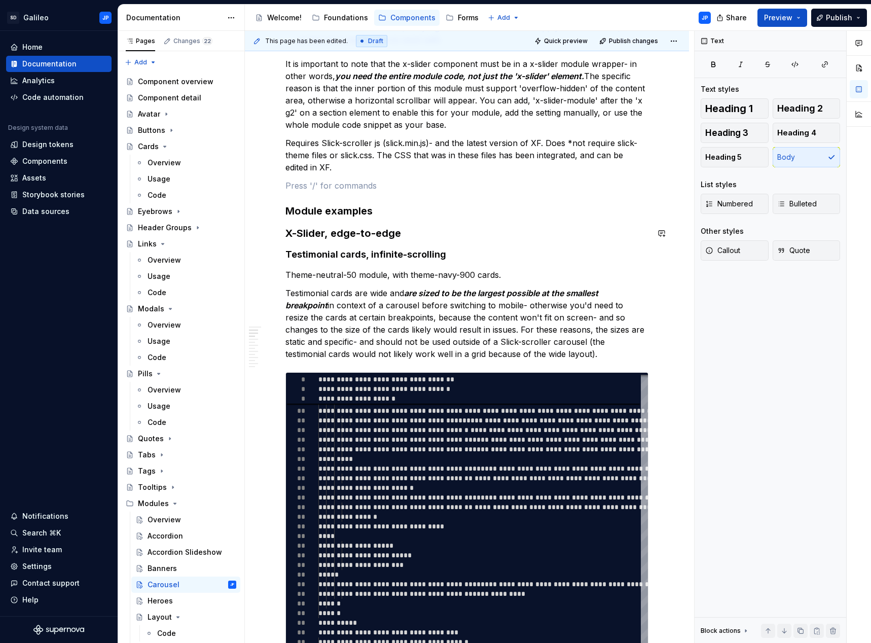
click at [387, 234] on strong "X-Slider, edge-to-edge" at bounding box center [343, 233] width 116 height 12
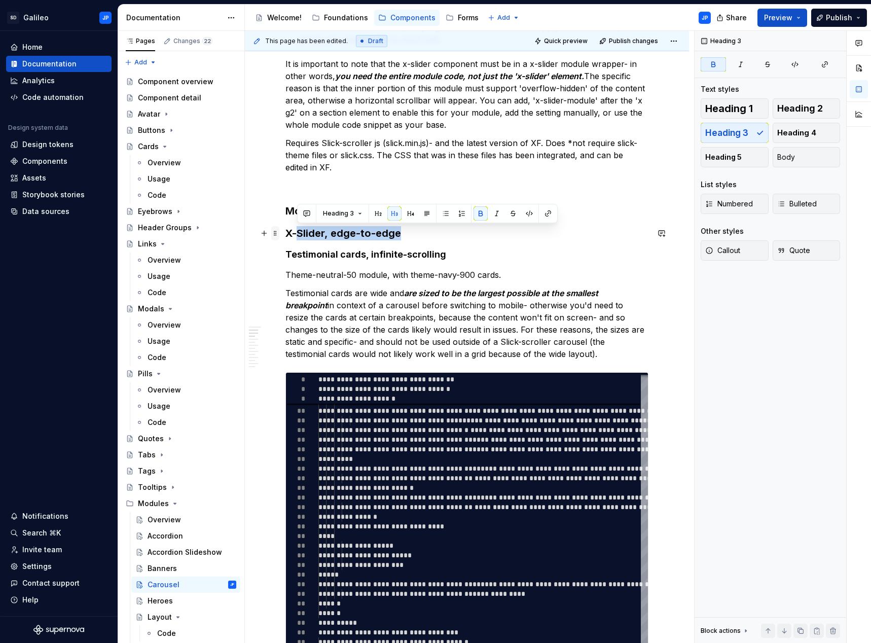
drag, startPoint x: 400, startPoint y: 235, endPoint x: 275, endPoint y: 238, distance: 125.7
click at [275, 238] on span at bounding box center [275, 233] width 8 height 14
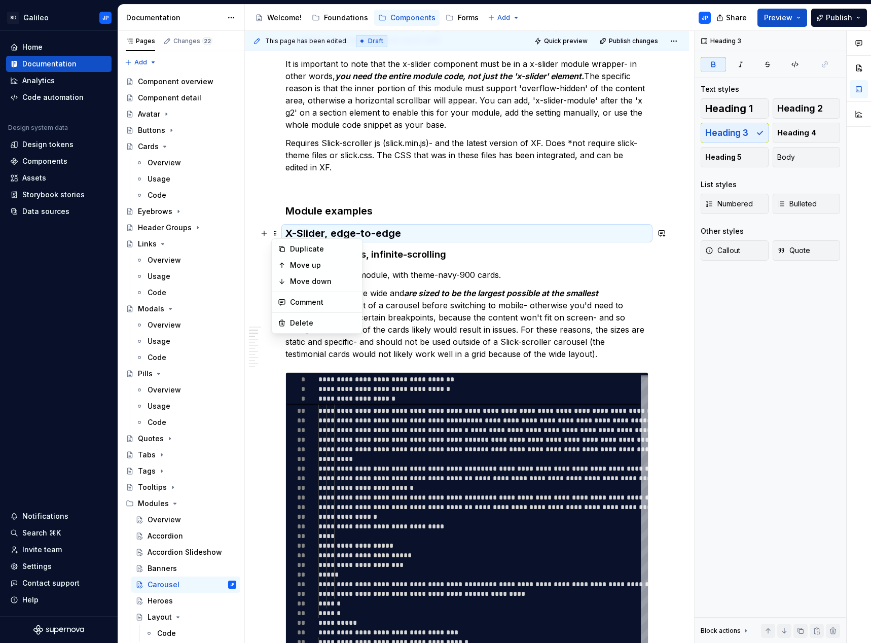
click at [361, 240] on div "Duplicate Move up Move down Comment Delete" at bounding box center [316, 285] width 91 height 95
click at [402, 231] on h3 "X-Slider, edge-to-edge" at bounding box center [466, 233] width 363 height 14
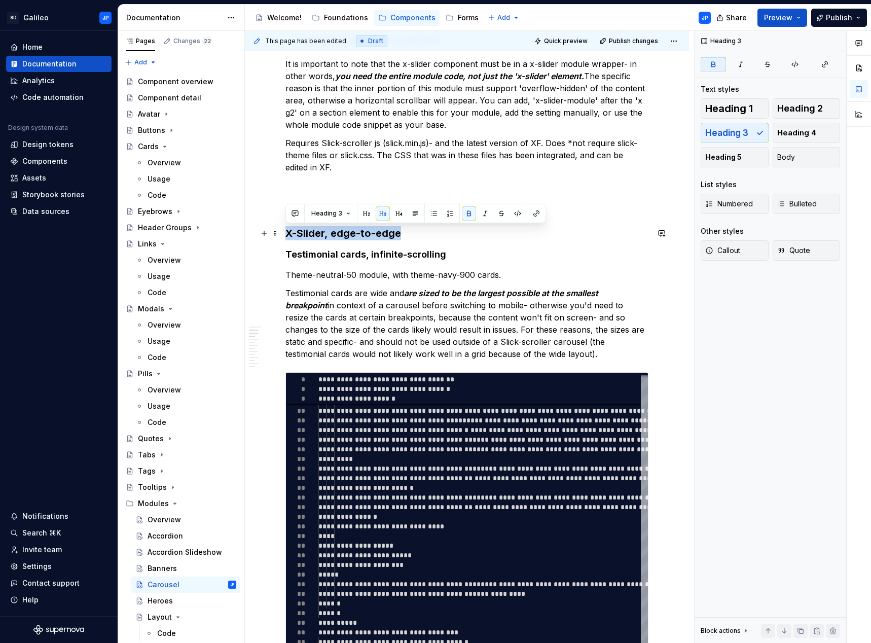
drag, startPoint x: 403, startPoint y: 233, endPoint x: 279, endPoint y: 234, distance: 123.6
click at [399, 214] on button "button" at bounding box center [399, 213] width 14 height 14
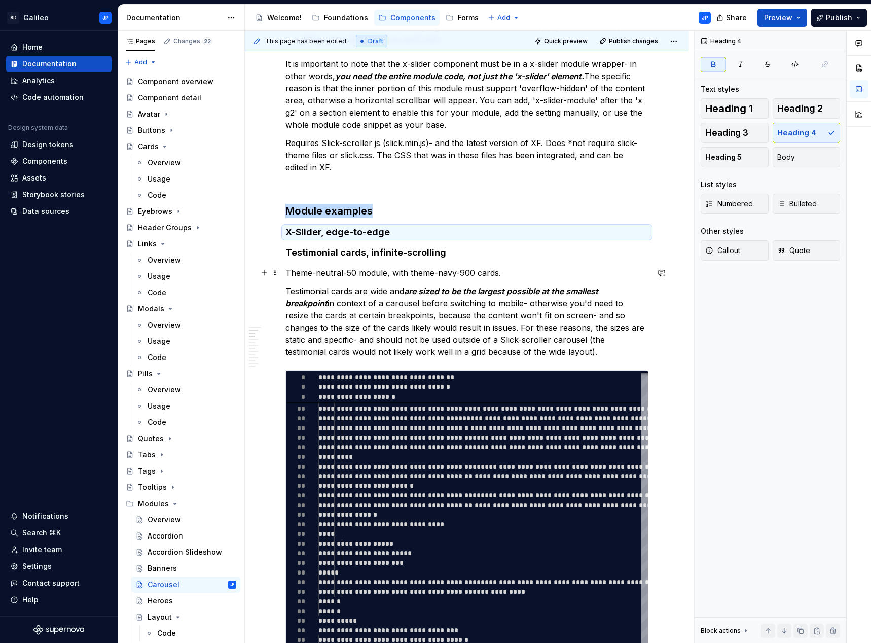
click at [402, 268] on p "Theme-neutral-50 module, with theme-navy-900 cards." at bounding box center [466, 273] width 363 height 12
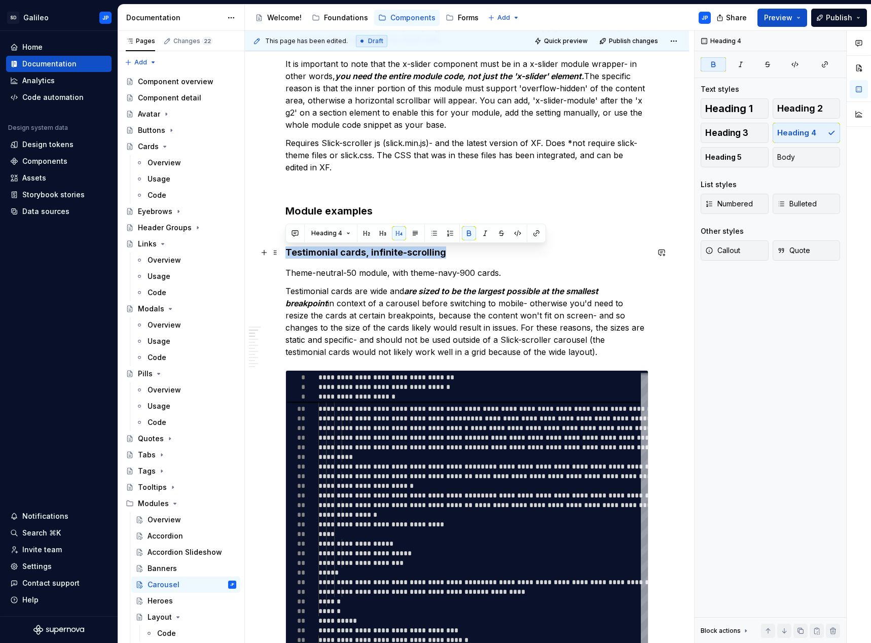
drag, startPoint x: 448, startPoint y: 252, endPoint x: 284, endPoint y: 254, distance: 164.7
click at [397, 238] on button "button" at bounding box center [399, 233] width 14 height 14
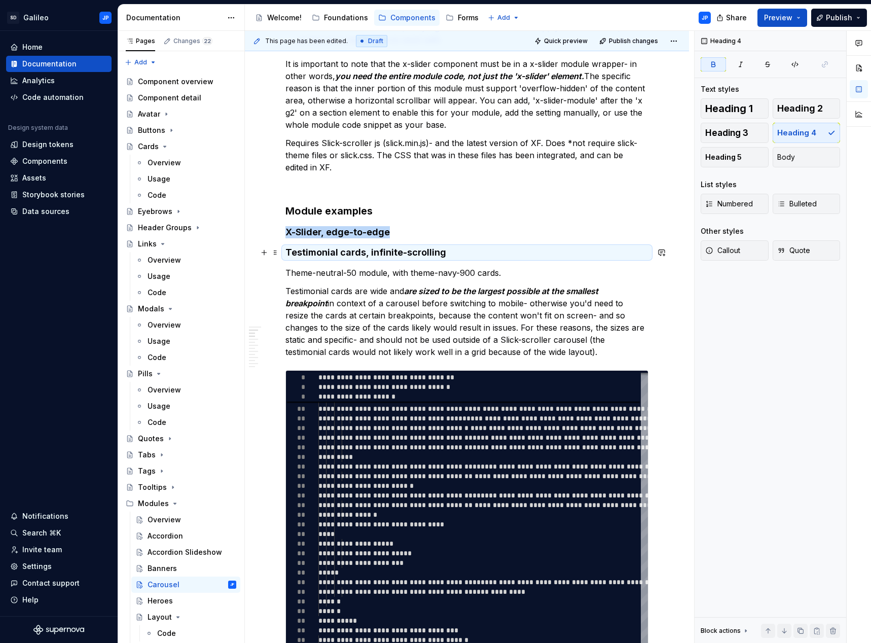
click at [439, 255] on strong "Testimonial cards, infinite-scrolling" at bounding box center [365, 252] width 161 height 11
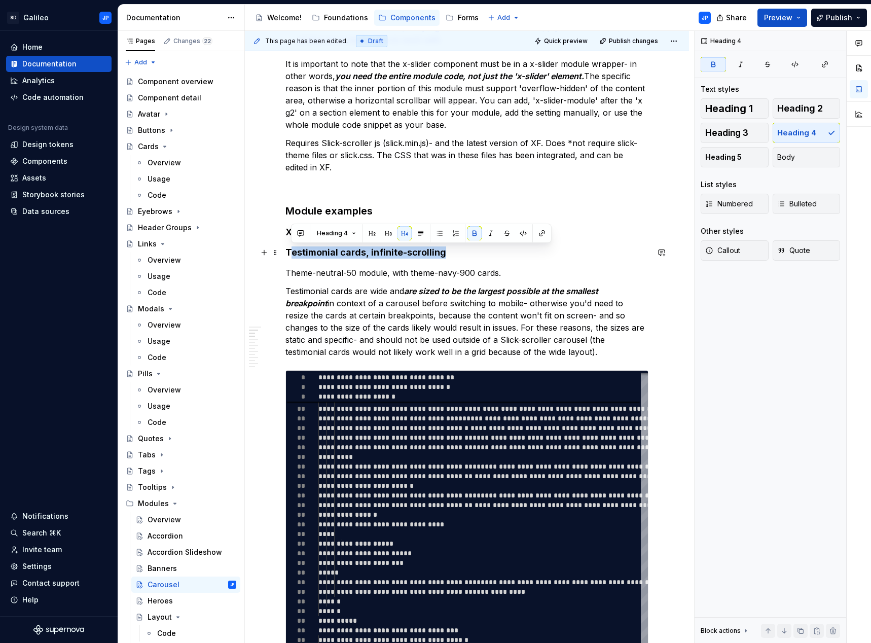
drag, startPoint x: 452, startPoint y: 250, endPoint x: 290, endPoint y: 253, distance: 162.2
click at [290, 253] on h4 "Testimonial cards, infinite-scrolling" at bounding box center [466, 252] width 363 height 12
click at [422, 233] on button "button" at bounding box center [421, 233] width 14 height 14
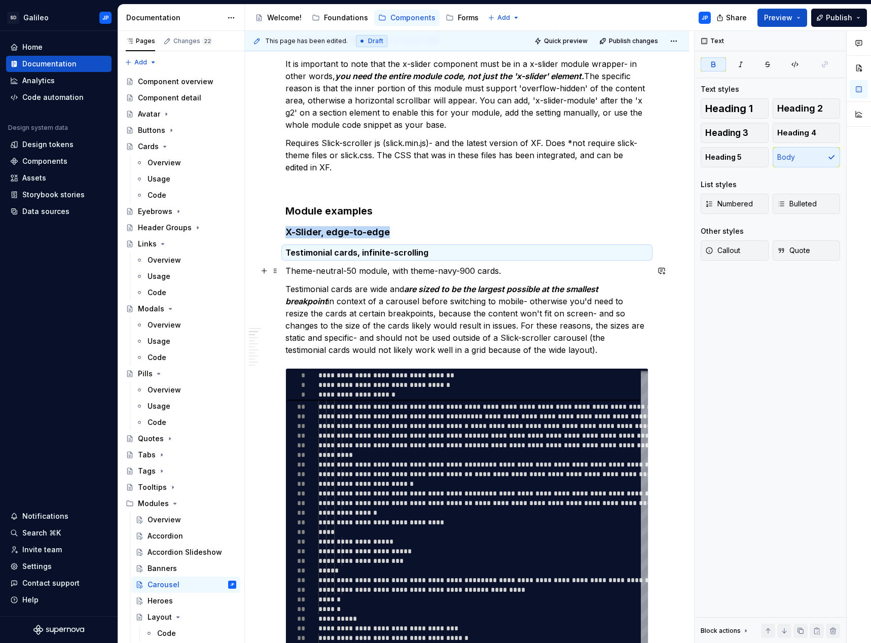
click at [404, 274] on p "Theme-neutral-50 module, with theme-navy-900 cards." at bounding box center [466, 271] width 363 height 12
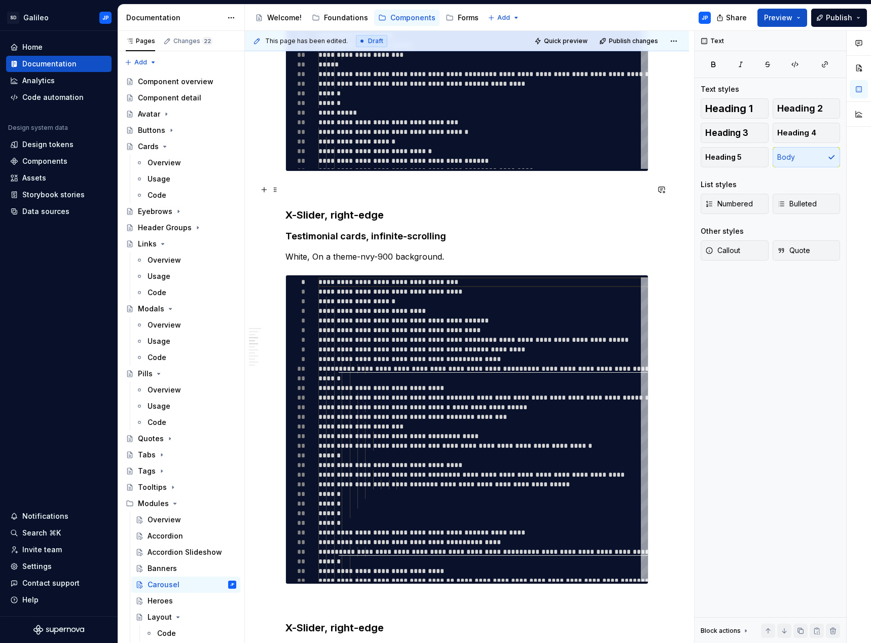
scroll to position [1216, 0]
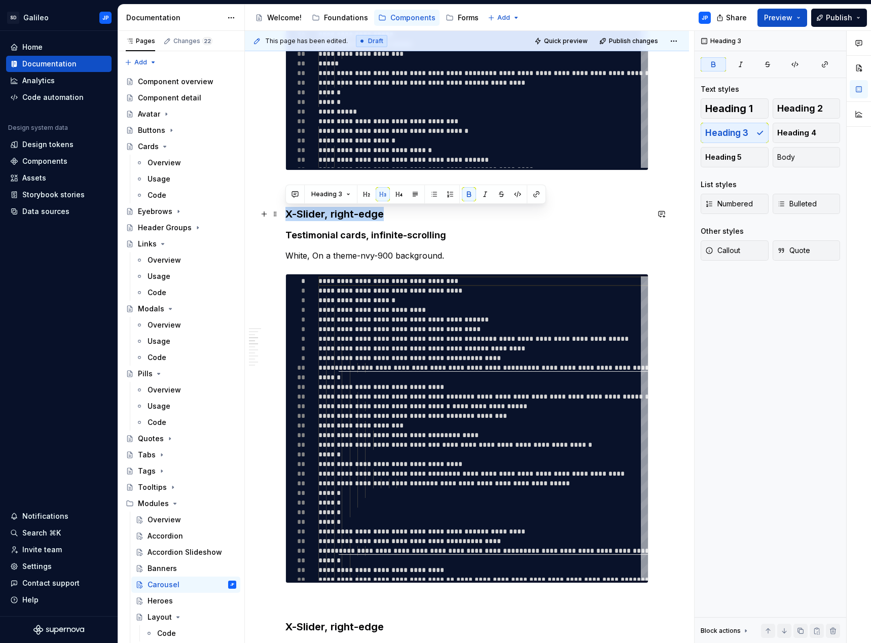
drag, startPoint x: 388, startPoint y: 214, endPoint x: 286, endPoint y: 215, distance: 101.9
click at [286, 215] on h3 "X-Slider, right-edge" at bounding box center [466, 214] width 363 height 14
click at [395, 194] on button "button" at bounding box center [399, 194] width 14 height 14
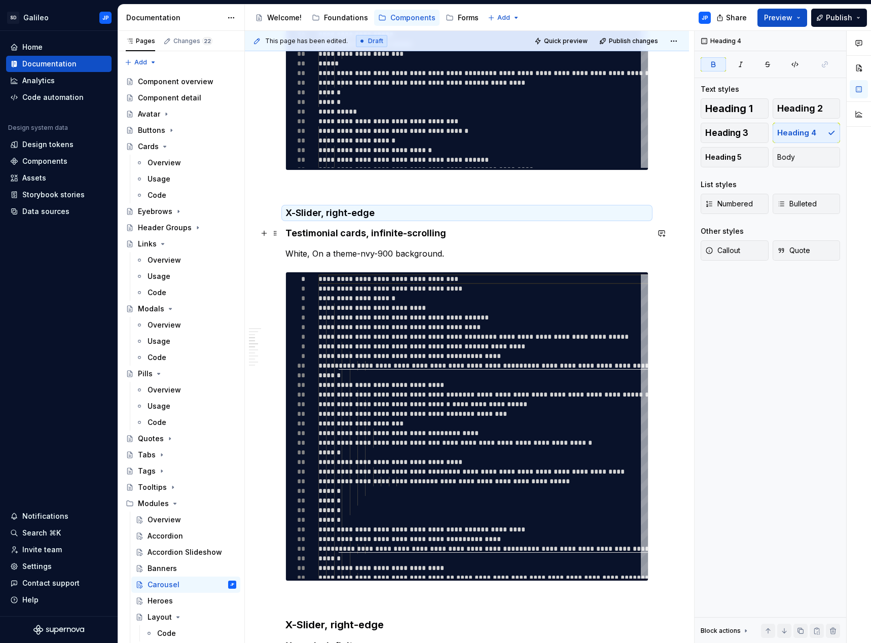
click at [410, 230] on strong "Testimonial cards, infinite-scrolling" at bounding box center [365, 233] width 161 height 11
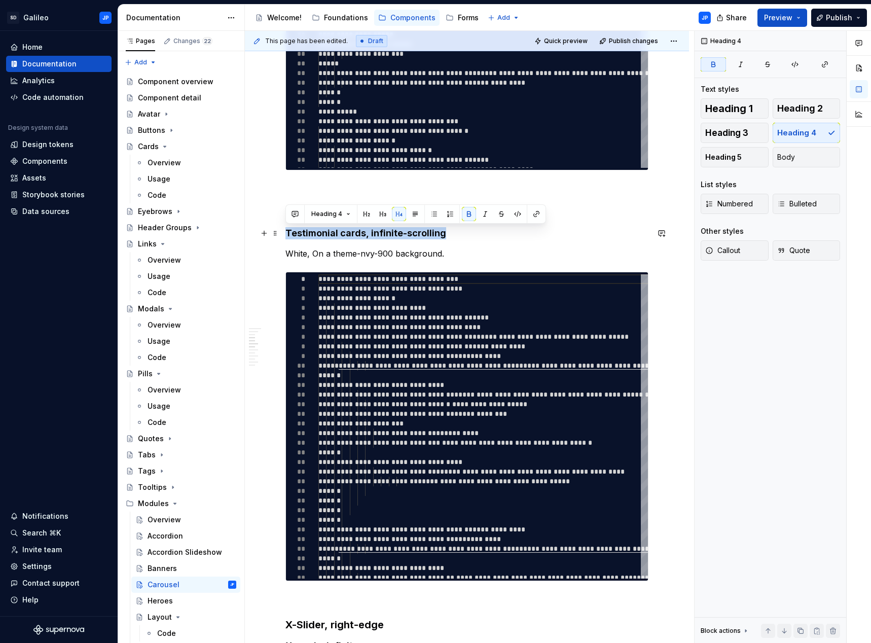
drag, startPoint x: 450, startPoint y: 236, endPoint x: 284, endPoint y: 233, distance: 166.2
click at [414, 212] on button "button" at bounding box center [415, 214] width 14 height 14
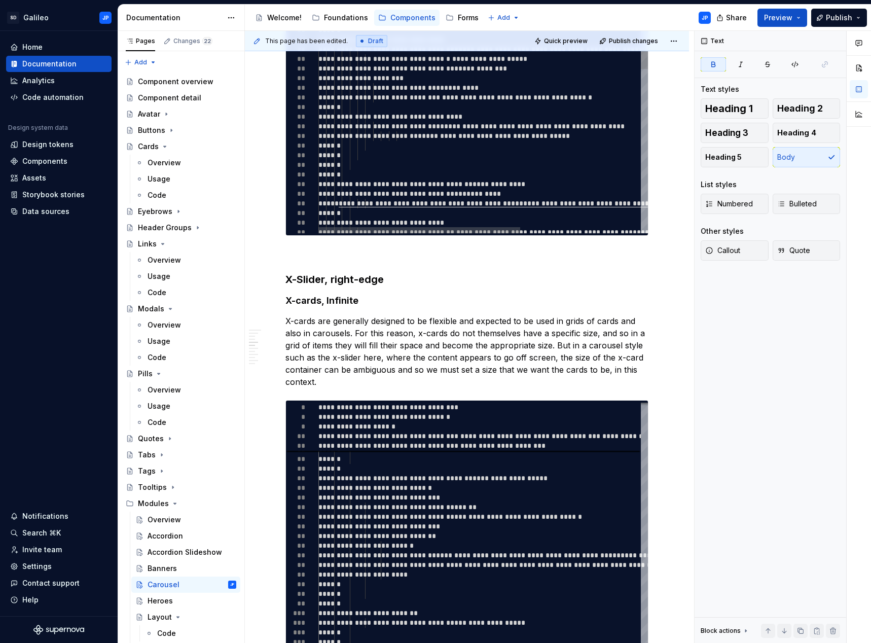
scroll to position [1571, 0]
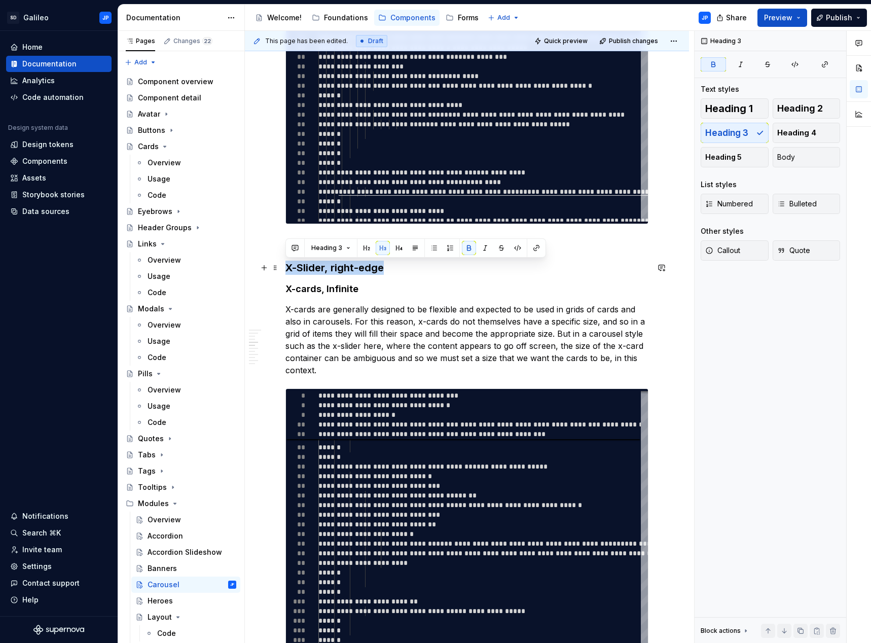
drag, startPoint x: 385, startPoint y: 268, endPoint x: 286, endPoint y: 267, distance: 99.3
click at [286, 267] on h3 "X-Slider, right-edge" at bounding box center [466, 267] width 363 height 14
click at [401, 248] on button "button" at bounding box center [399, 248] width 14 height 14
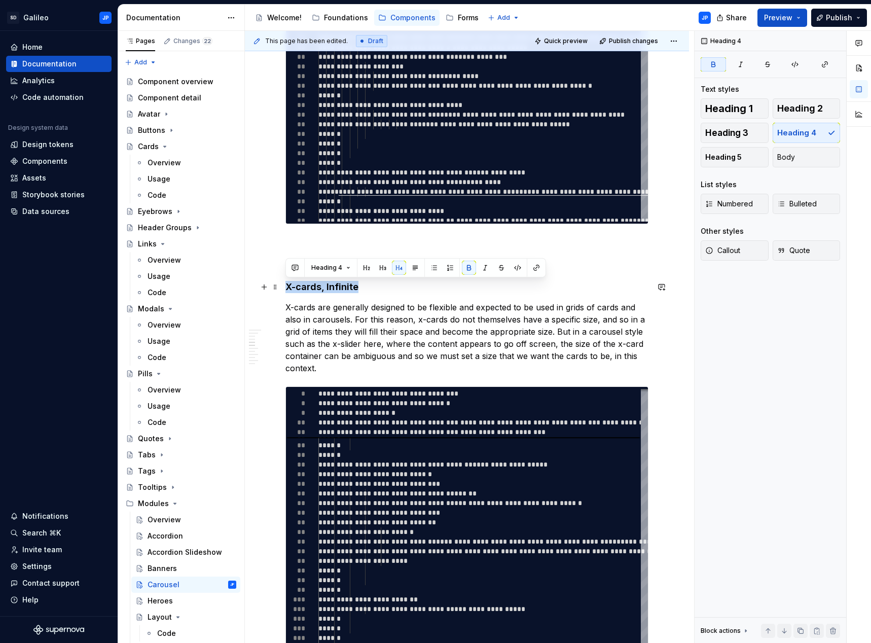
drag, startPoint x: 360, startPoint y: 283, endPoint x: 284, endPoint y: 285, distance: 76.5
click at [284, 285] on div "X-Slider X-Slider is a second-generation simple and automatic carousel system u…" at bounding box center [467, 333] width 444 height 3462
click at [412, 269] on button "button" at bounding box center [415, 267] width 14 height 14
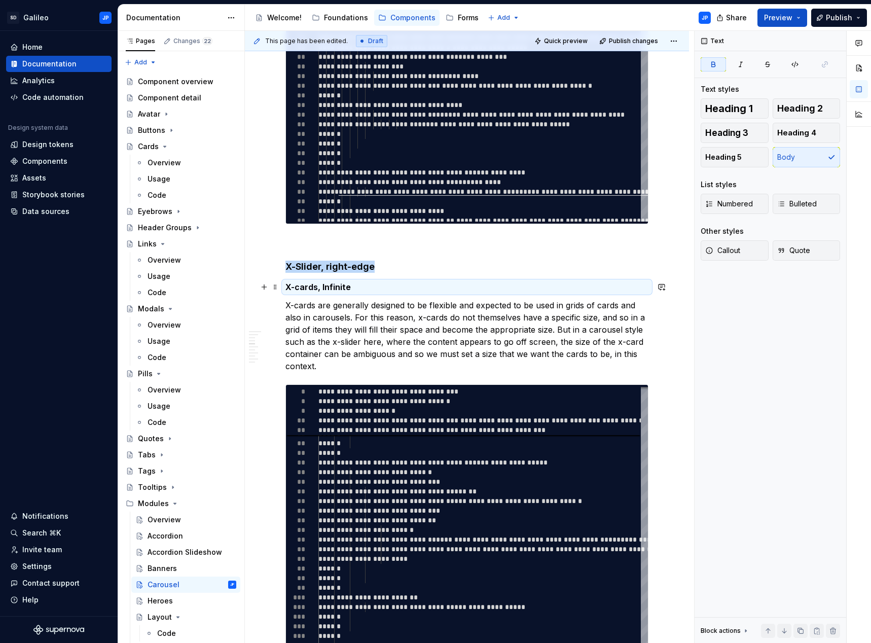
click at [422, 289] on p "X-cards, Infinite" at bounding box center [466, 287] width 363 height 12
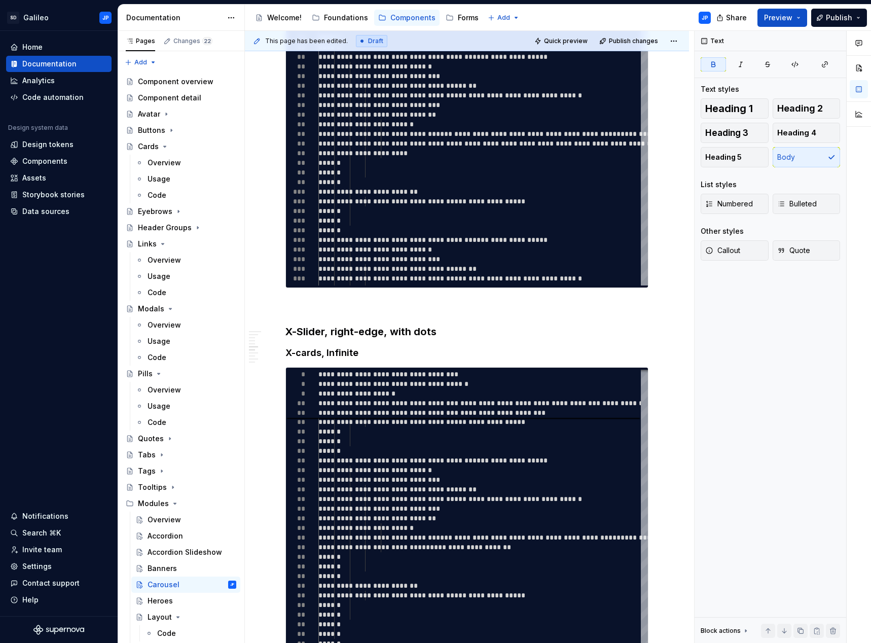
scroll to position [2027, 0]
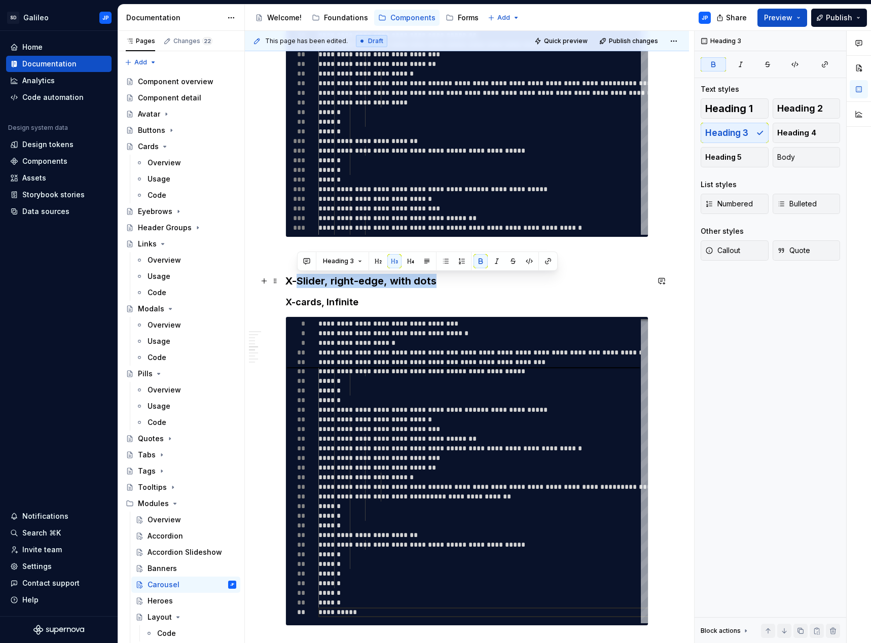
drag, startPoint x: 439, startPoint y: 281, endPoint x: 299, endPoint y: 277, distance: 139.9
click at [273, 278] on span at bounding box center [275, 281] width 8 height 14
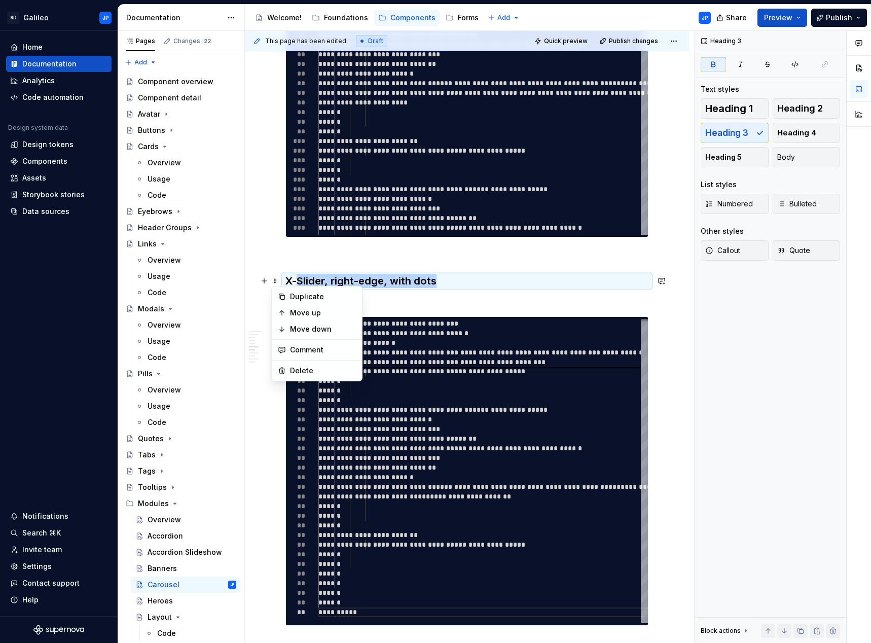
click at [391, 284] on strong "X-Slider, right-edge, with dots" at bounding box center [360, 281] width 151 height 12
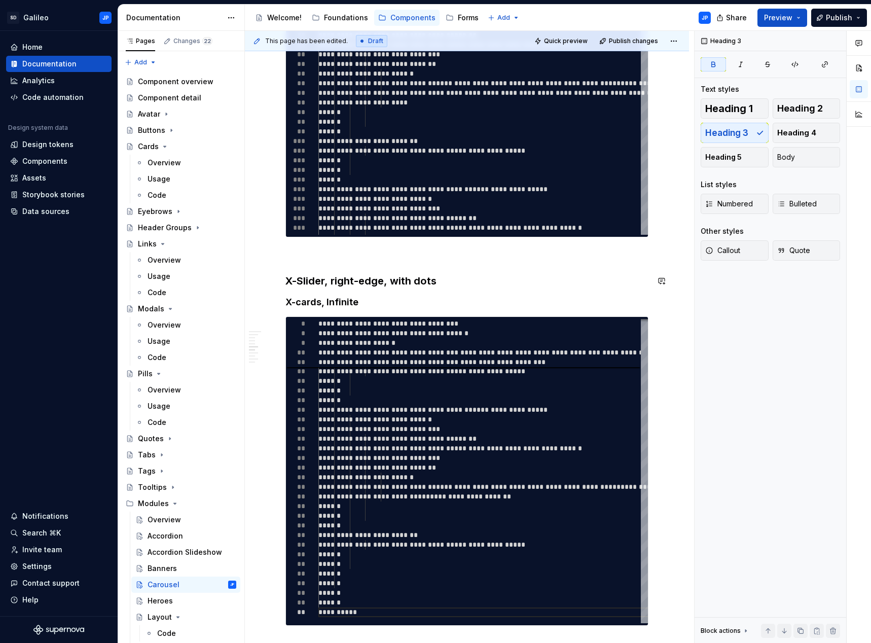
drag, startPoint x: 435, startPoint y: 279, endPoint x: 282, endPoint y: 278, distance: 153.0
click at [394, 264] on button "button" at bounding box center [399, 261] width 14 height 14
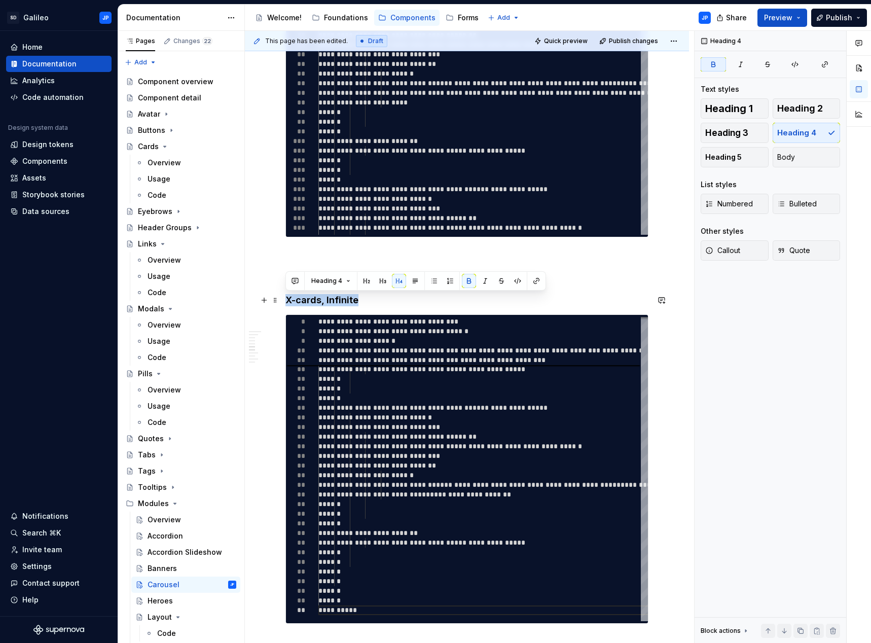
drag, startPoint x: 359, startPoint y: 300, endPoint x: 285, endPoint y: 298, distance: 74.0
click at [414, 282] on button "button" at bounding box center [415, 281] width 14 height 14
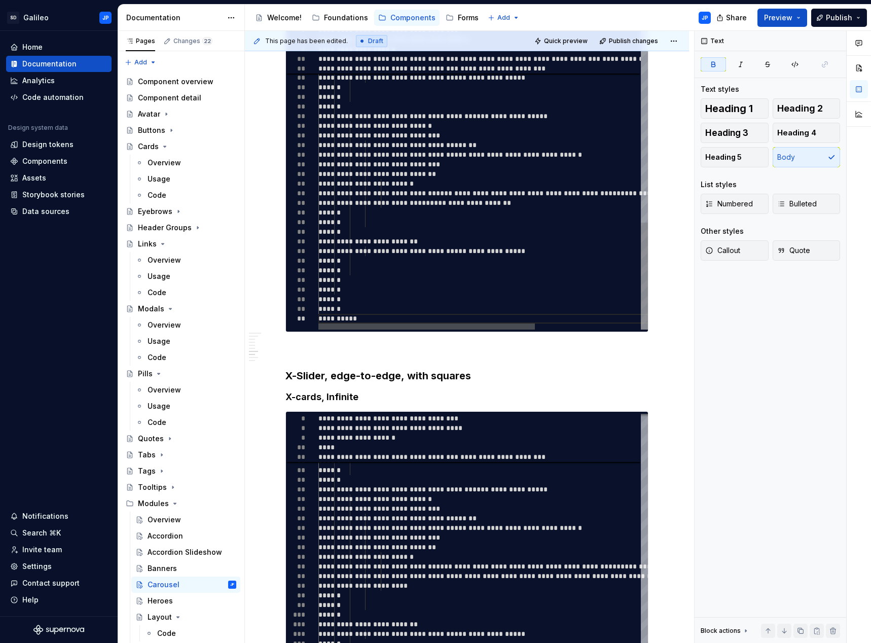
scroll to position [2432, 0]
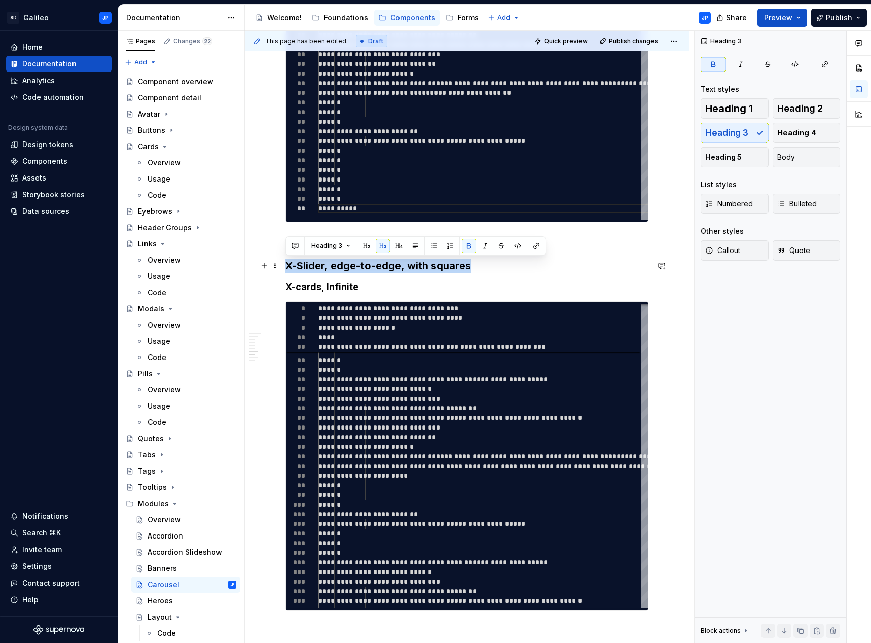
drag, startPoint x: 436, startPoint y: 267, endPoint x: 286, endPoint y: 266, distance: 149.5
click at [286, 266] on h3 "X-Slider, edge-to-edge, with squares" at bounding box center [466, 265] width 363 height 14
click at [398, 249] on button "button" at bounding box center [399, 246] width 14 height 14
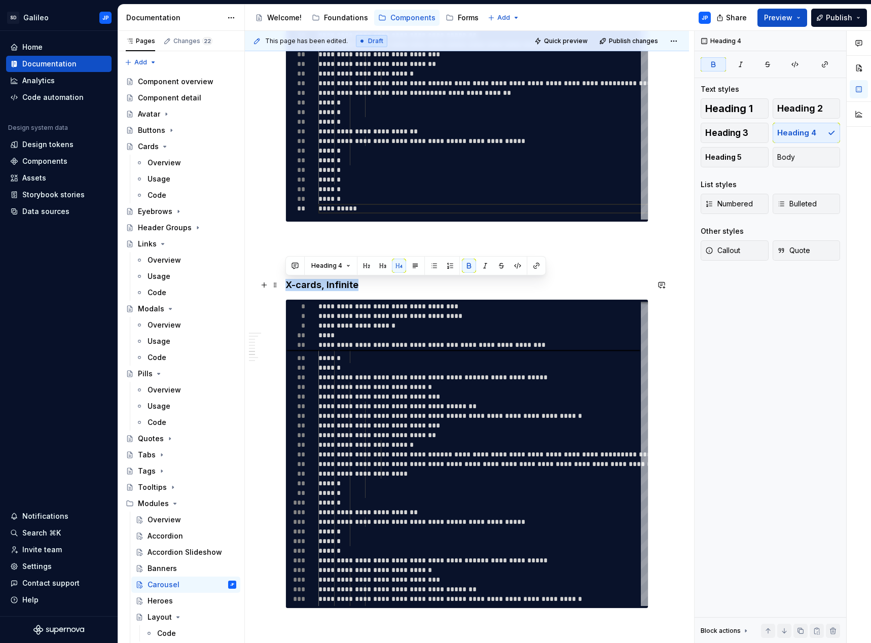
drag, startPoint x: 358, startPoint y: 283, endPoint x: 288, endPoint y: 283, distance: 70.4
click at [288, 283] on h4 "X-cards, Infinite" at bounding box center [466, 285] width 363 height 12
click at [412, 267] on button "button" at bounding box center [415, 265] width 14 height 14
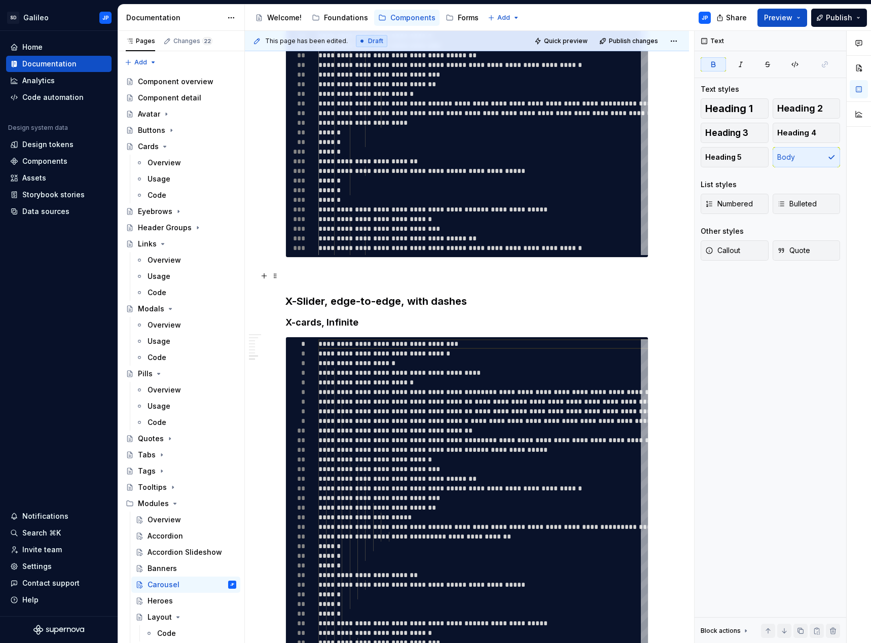
scroll to position [2838, 0]
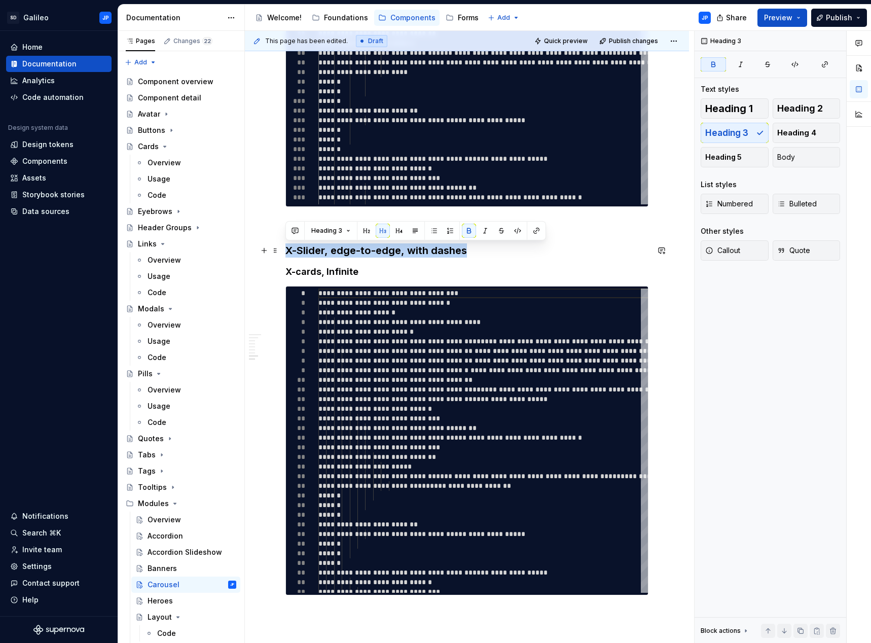
drag, startPoint x: 437, startPoint y: 252, endPoint x: 287, endPoint y: 253, distance: 150.0
click at [287, 253] on h3 "X-Slider, edge-to-edge, with dashes" at bounding box center [466, 250] width 363 height 14
click at [396, 232] on button "button" at bounding box center [399, 230] width 14 height 14
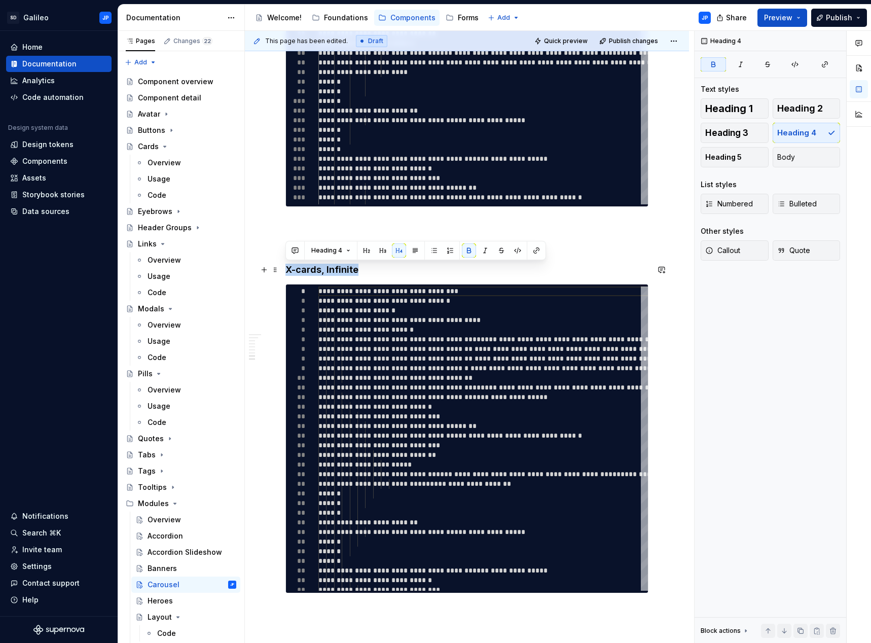
drag, startPoint x: 358, startPoint y: 268, endPoint x: 288, endPoint y: 272, distance: 69.5
click at [288, 272] on h4 "X-cards, Infinite" at bounding box center [466, 270] width 363 height 12
click at [416, 252] on button "button" at bounding box center [415, 250] width 14 height 14
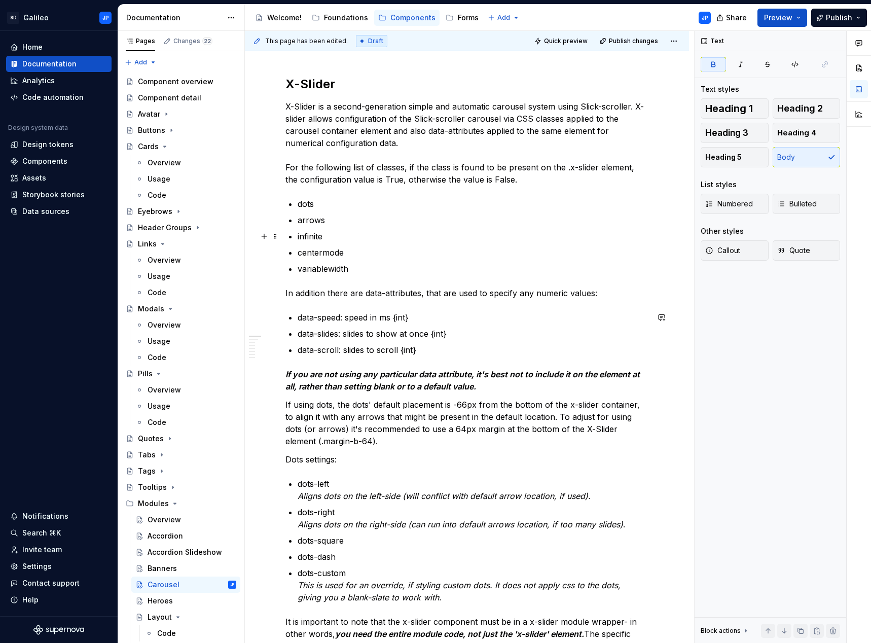
scroll to position [0, 0]
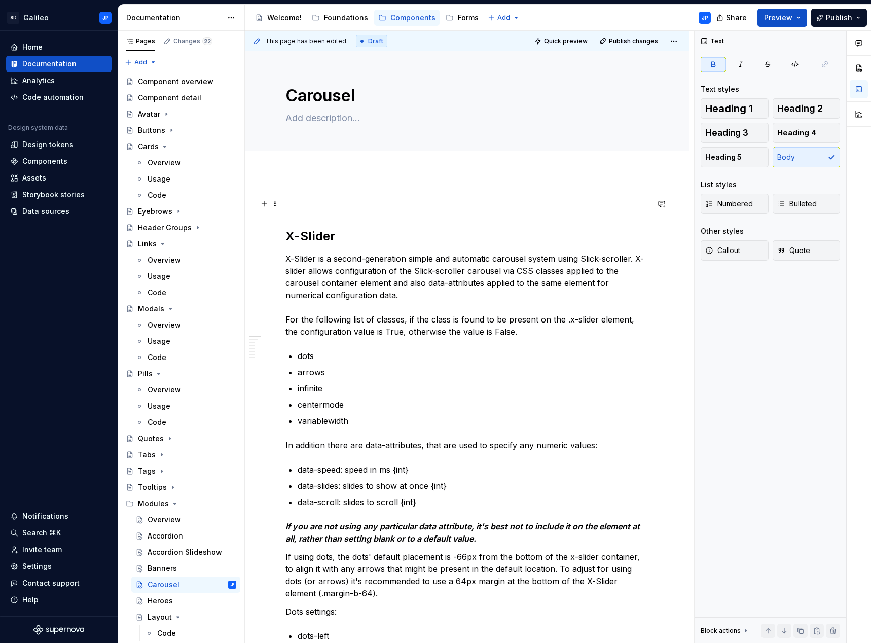
click at [303, 205] on p at bounding box center [466, 204] width 363 height 12
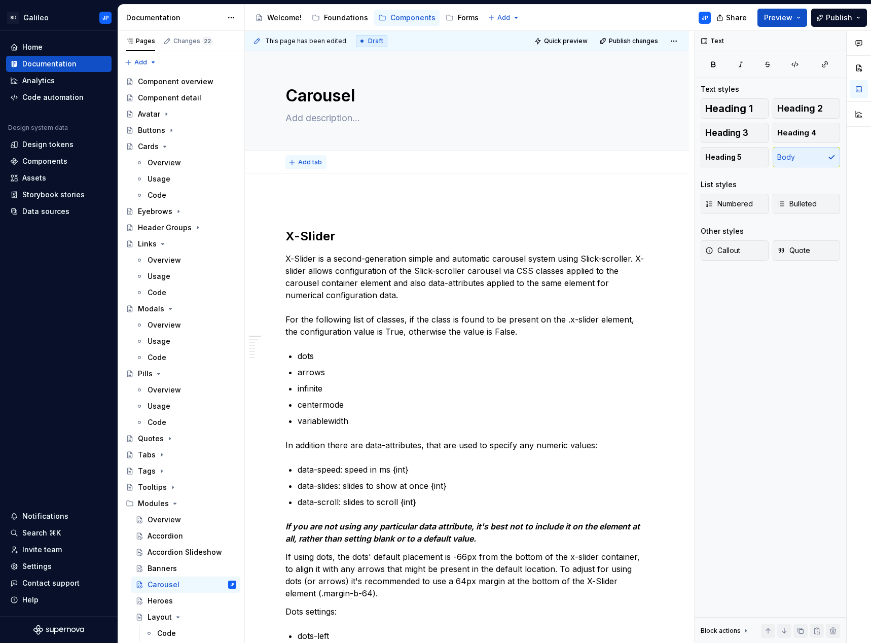
click at [301, 165] on span "Add tab" at bounding box center [310, 162] width 24 height 8
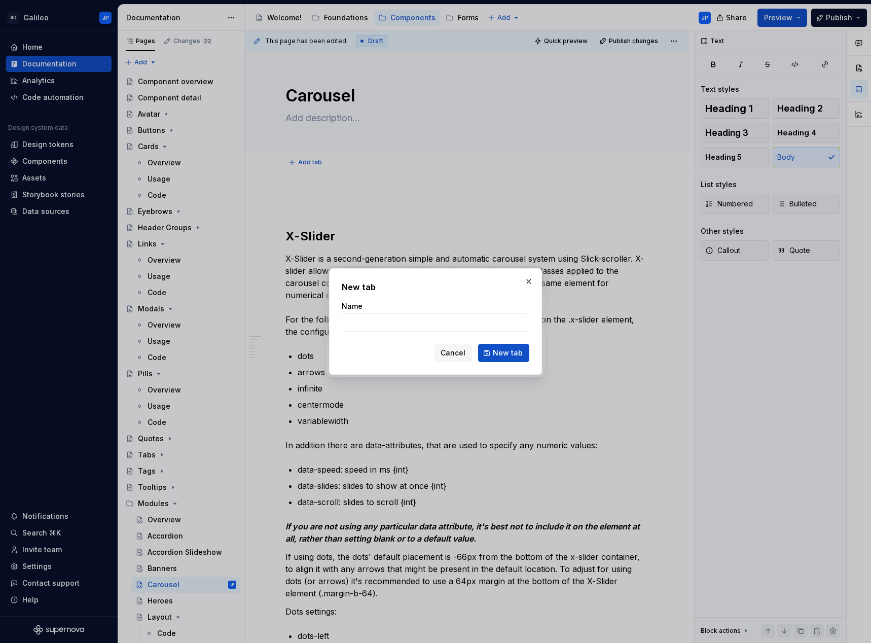
type textarea "*"
type input "Code"
drag, startPoint x: 493, startPoint y: 350, endPoint x: 468, endPoint y: 273, distance: 80.9
click at [493, 350] on button "New tab" at bounding box center [503, 353] width 51 height 18
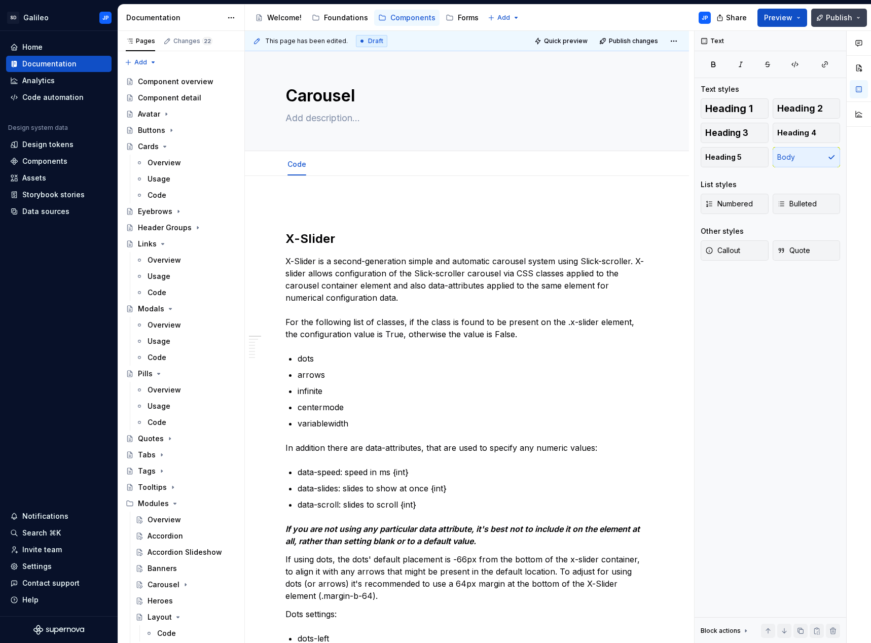
click at [849, 21] on span "Publish" at bounding box center [838, 18] width 26 height 10
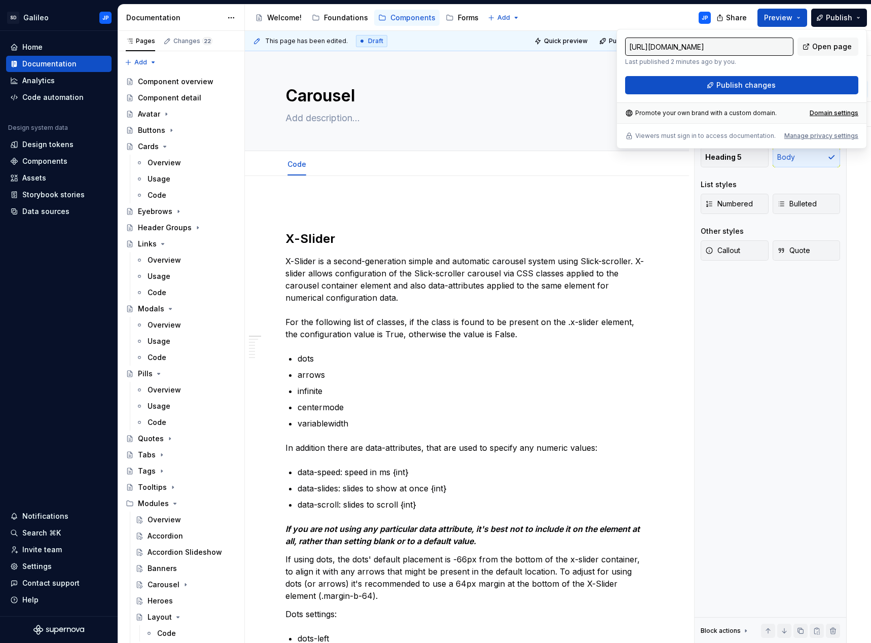
click at [750, 46] on input "[URL][DOMAIN_NAME]" at bounding box center [709, 46] width 168 height 18
drag, startPoint x: 748, startPoint y: 47, endPoint x: 804, endPoint y: 44, distance: 56.3
click at [804, 44] on div "[URL][DOMAIN_NAME] Last published 2 minutes ago by you. Open page" at bounding box center [741, 51] width 233 height 28
click at [752, 49] on input "[URL][DOMAIN_NAME]" at bounding box center [709, 46] width 168 height 18
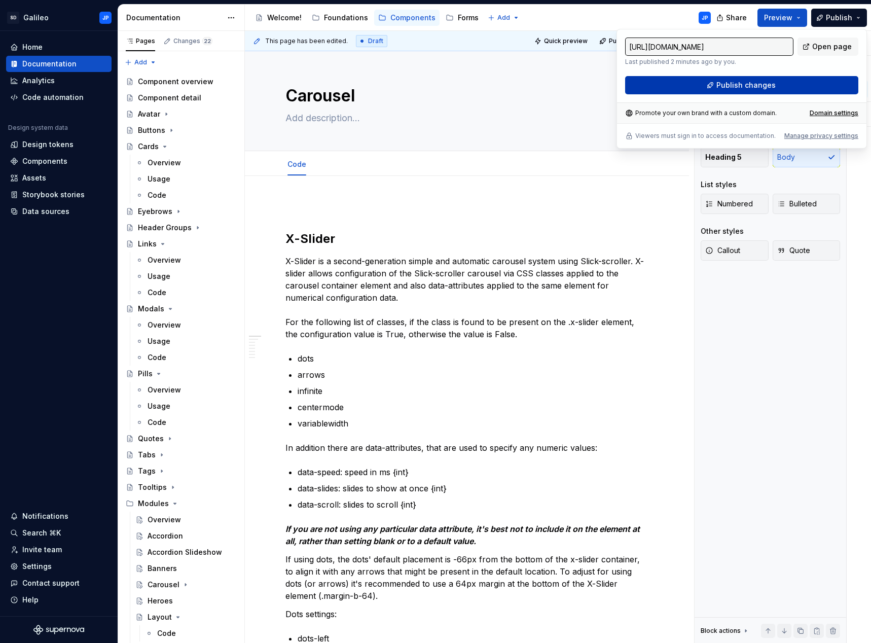
click at [752, 86] on span "Publish changes" at bounding box center [745, 85] width 59 height 10
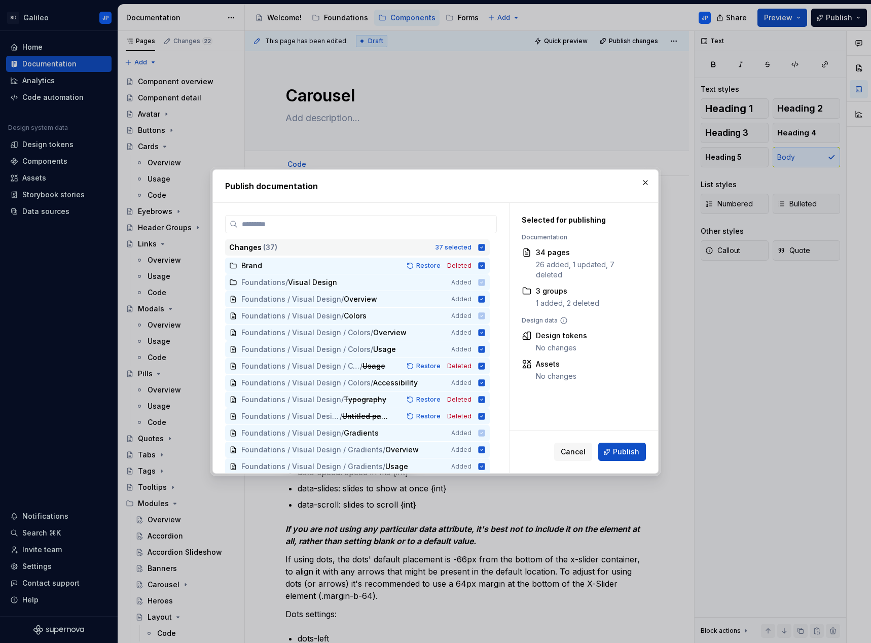
click at [480, 248] on icon at bounding box center [481, 247] width 7 height 7
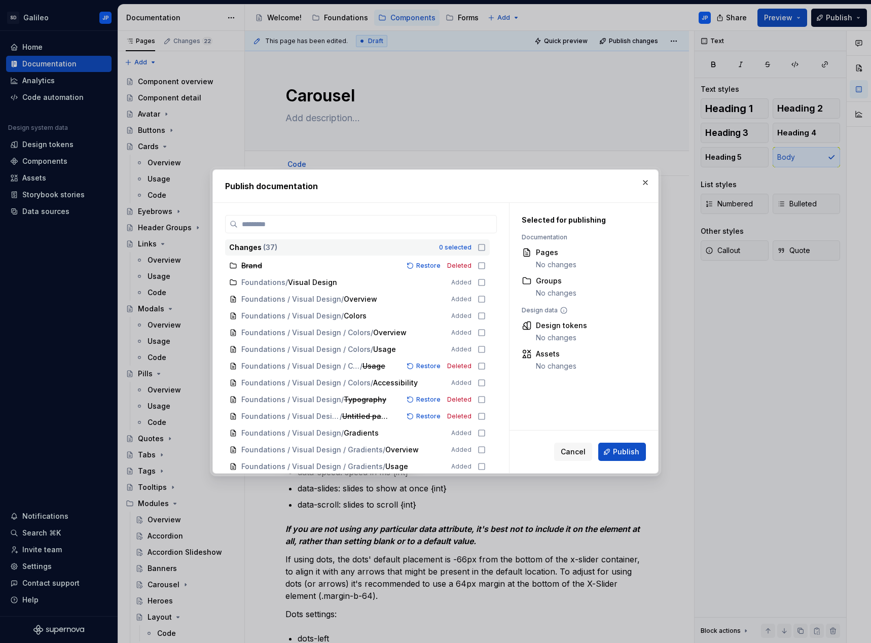
scroll to position [403, 0]
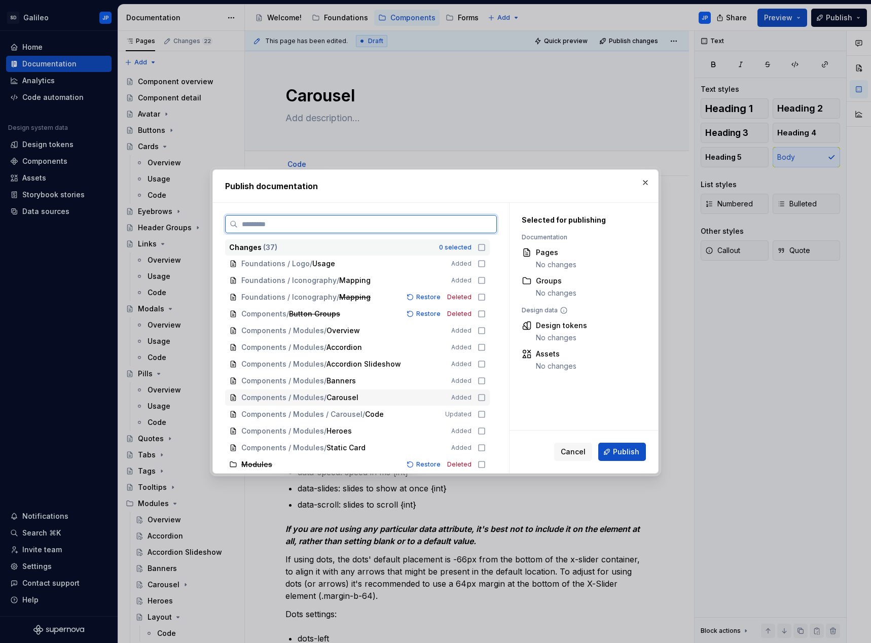
click at [482, 398] on icon at bounding box center [481, 397] width 8 height 8
click at [623, 450] on span "Publish" at bounding box center [626, 451] width 26 height 10
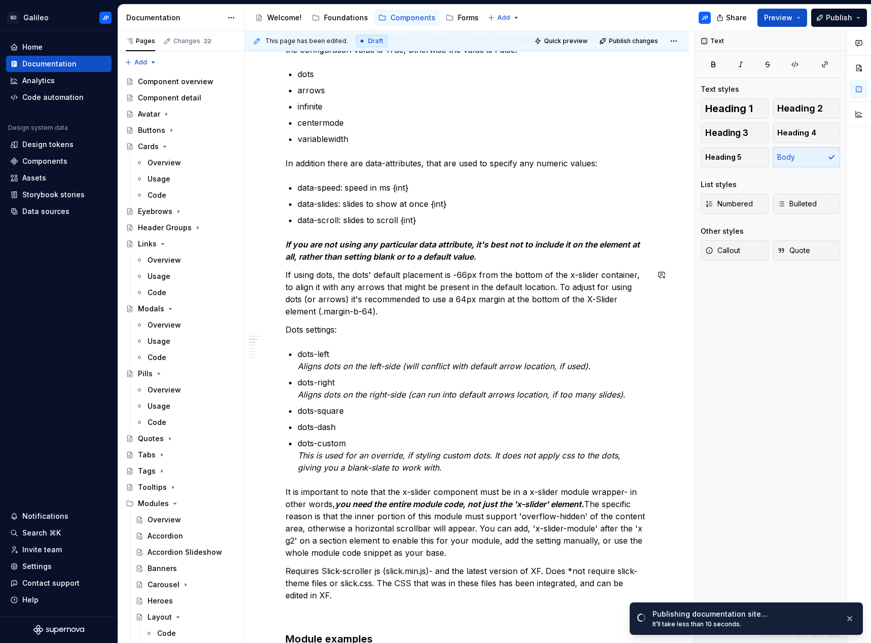
scroll to position [304, 0]
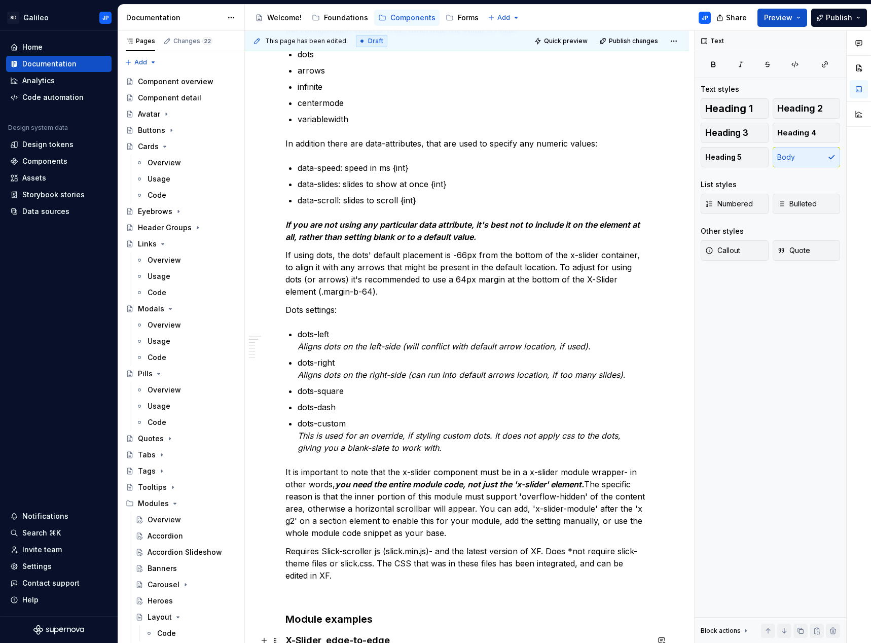
type textarea "*"
